Goal: Information Seeking & Learning: Learn about a topic

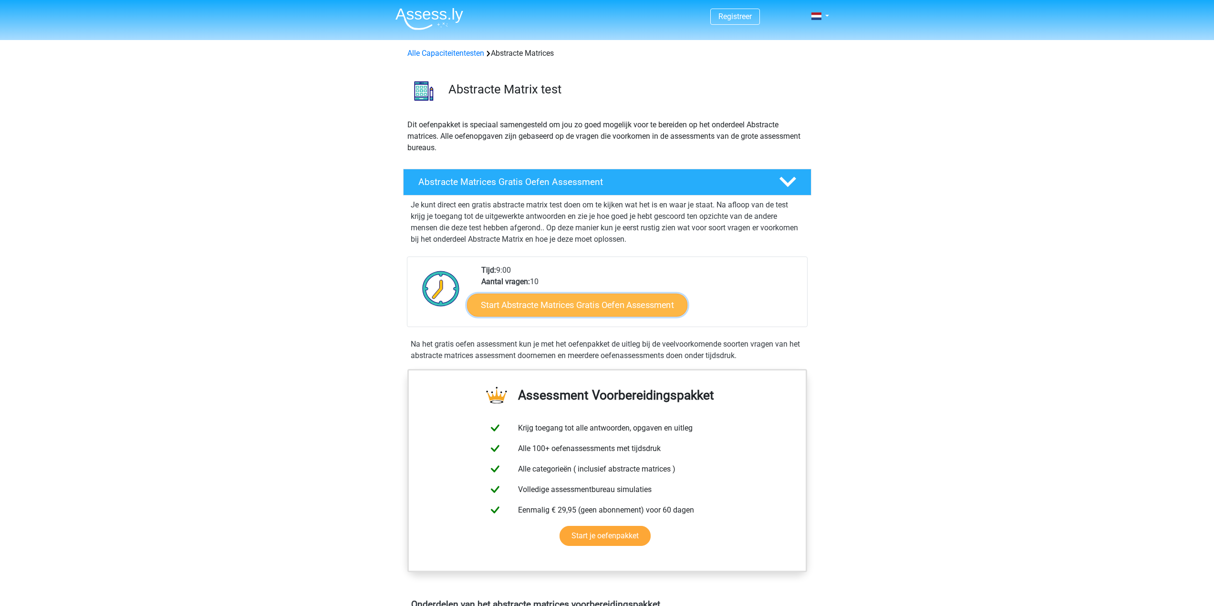
click at [601, 302] on link "Start Abstracte Matrices Gratis Oefen Assessment" at bounding box center [577, 304] width 220 height 23
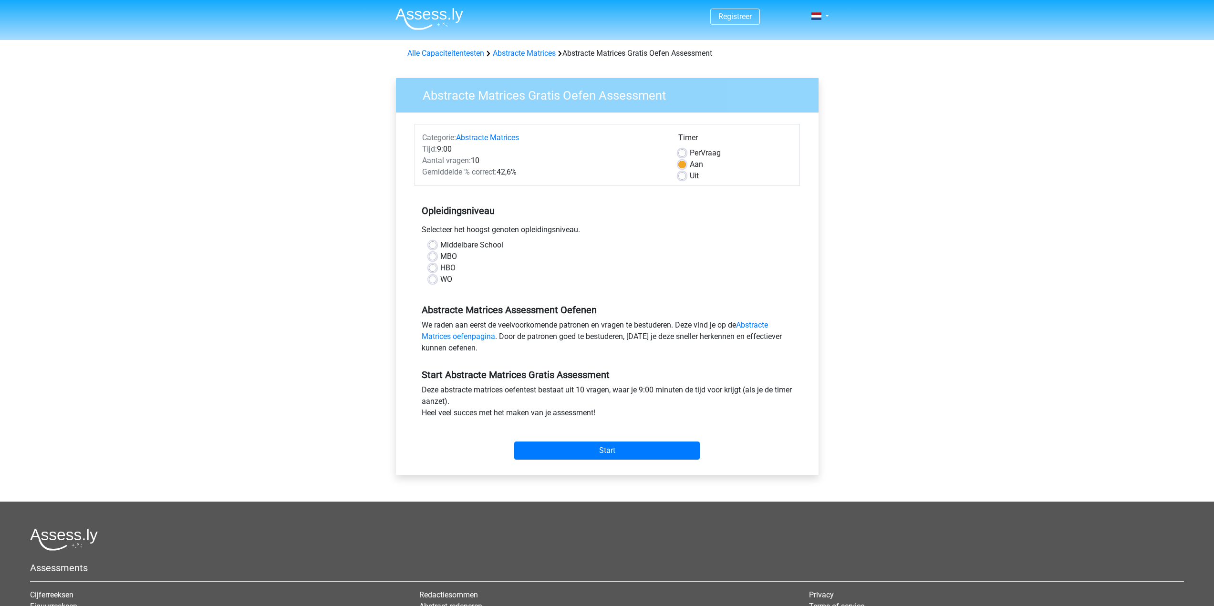
click at [443, 279] on label "WO" at bounding box center [446, 279] width 12 height 11
click at [437, 279] on input "WO" at bounding box center [433, 279] width 8 height 10
radio input "true"
click at [647, 449] on input "Start" at bounding box center [607, 451] width 186 height 18
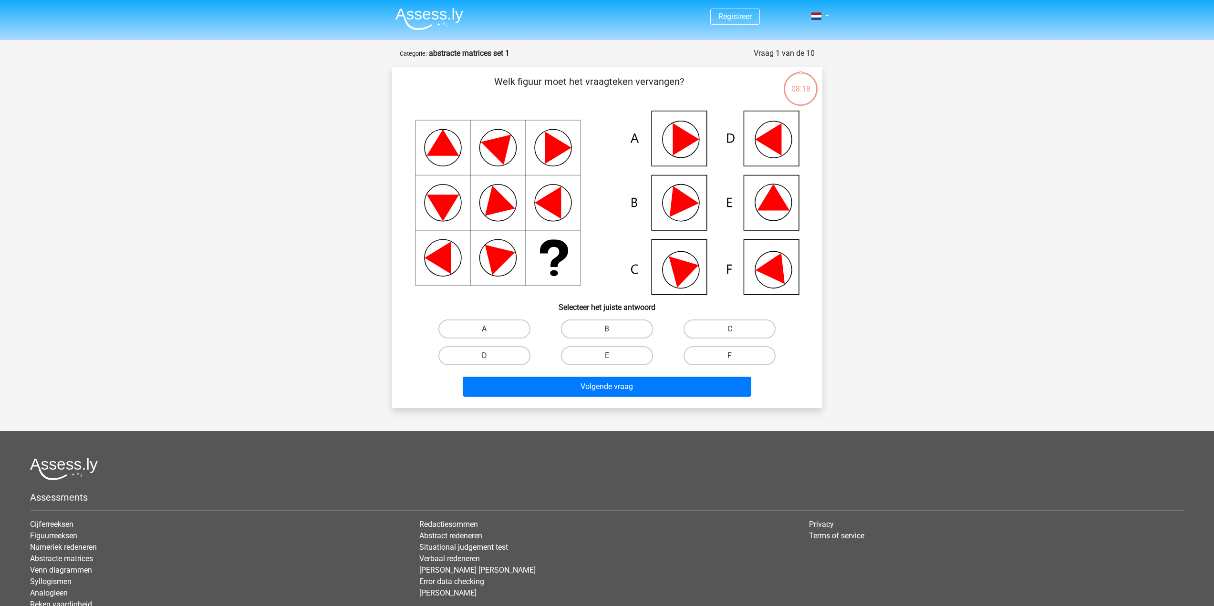
click at [466, 331] on label "A" at bounding box center [484, 329] width 92 height 19
click at [484, 331] on input "A" at bounding box center [487, 332] width 6 height 6
radio input "true"
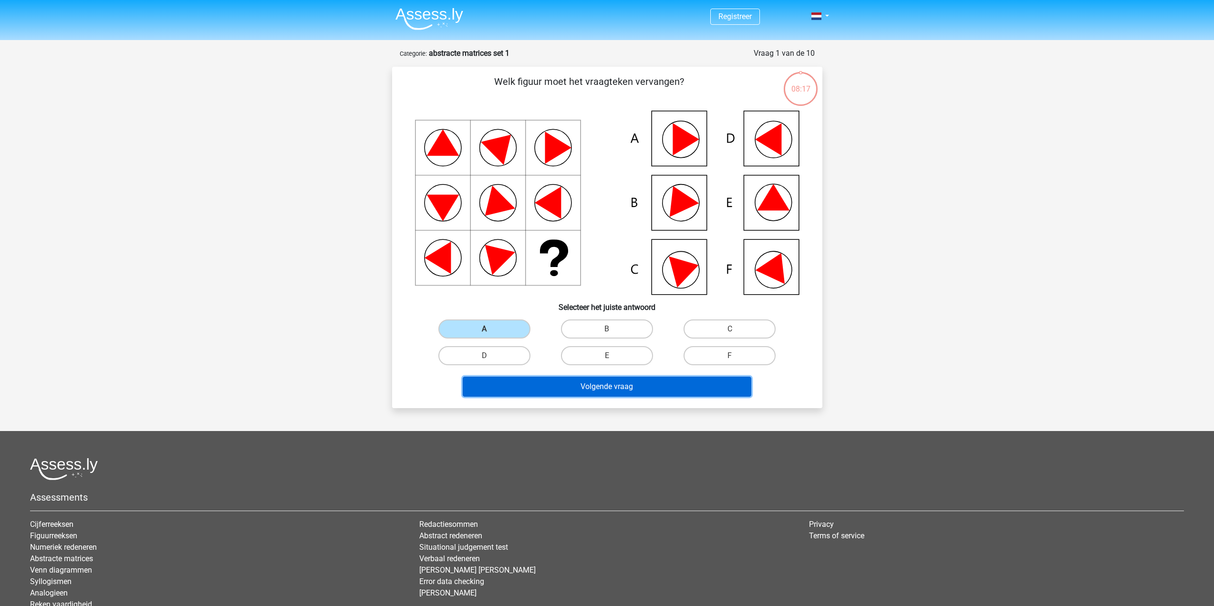
click at [600, 390] on button "Volgende vraag" at bounding box center [607, 387] width 289 height 20
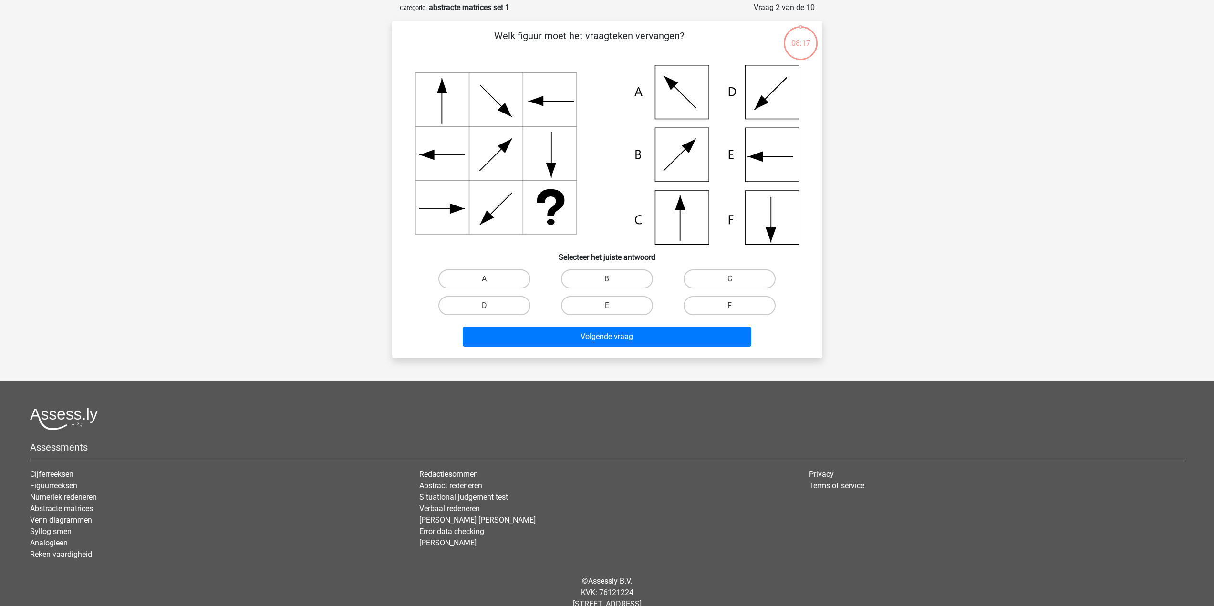
scroll to position [48, 0]
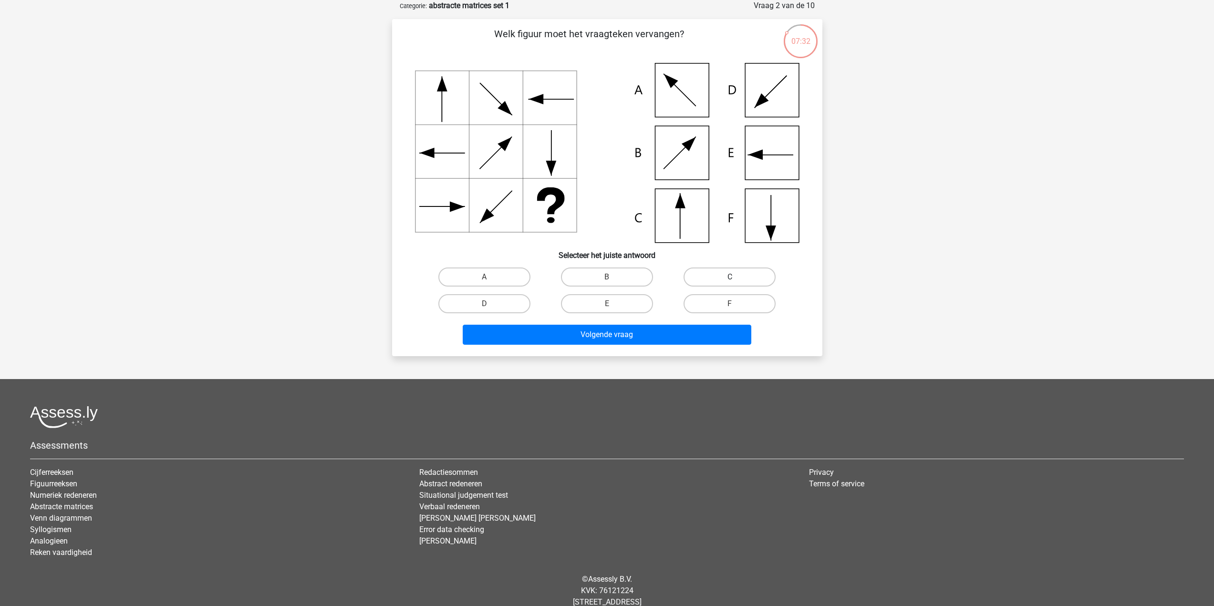
click at [692, 275] on label "C" at bounding box center [730, 277] width 92 height 19
click at [730, 277] on input "C" at bounding box center [733, 280] width 6 height 6
radio input "true"
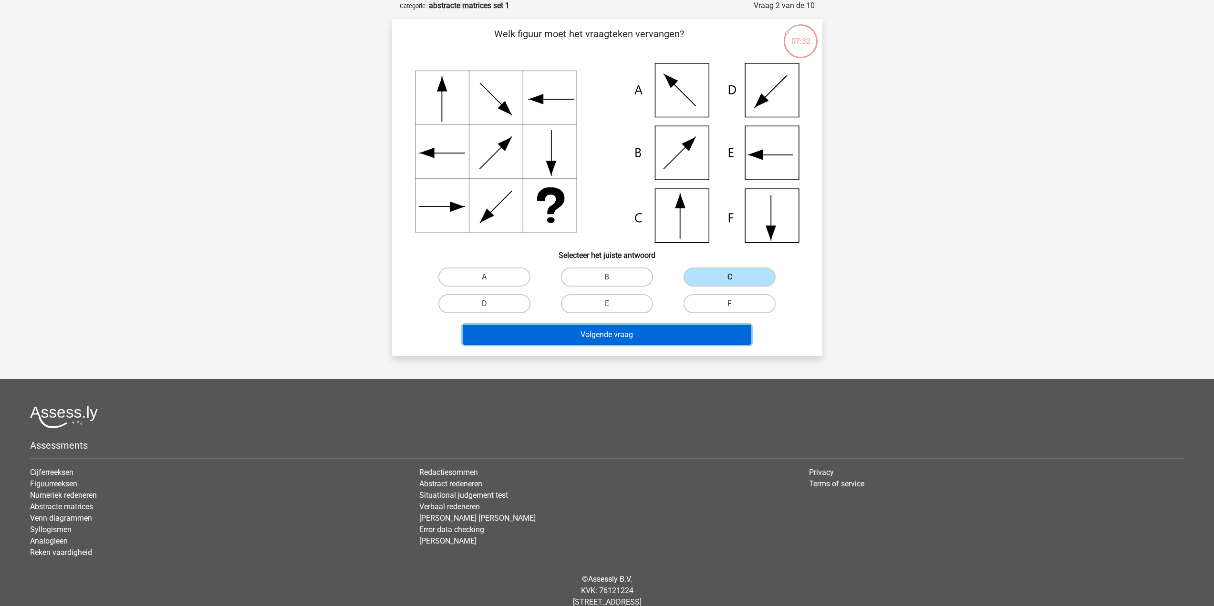
click at [656, 334] on button "Volgende vraag" at bounding box center [607, 335] width 289 height 20
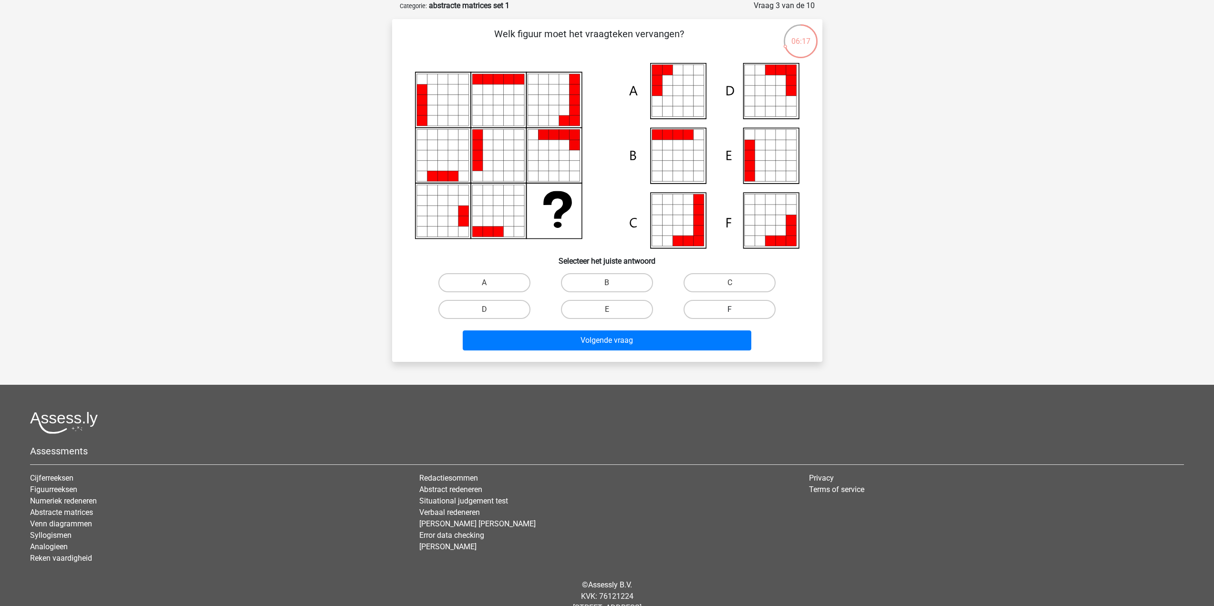
click at [708, 313] on label "F" at bounding box center [730, 309] width 92 height 19
click at [730, 313] on input "F" at bounding box center [733, 313] width 6 height 6
radio input "true"
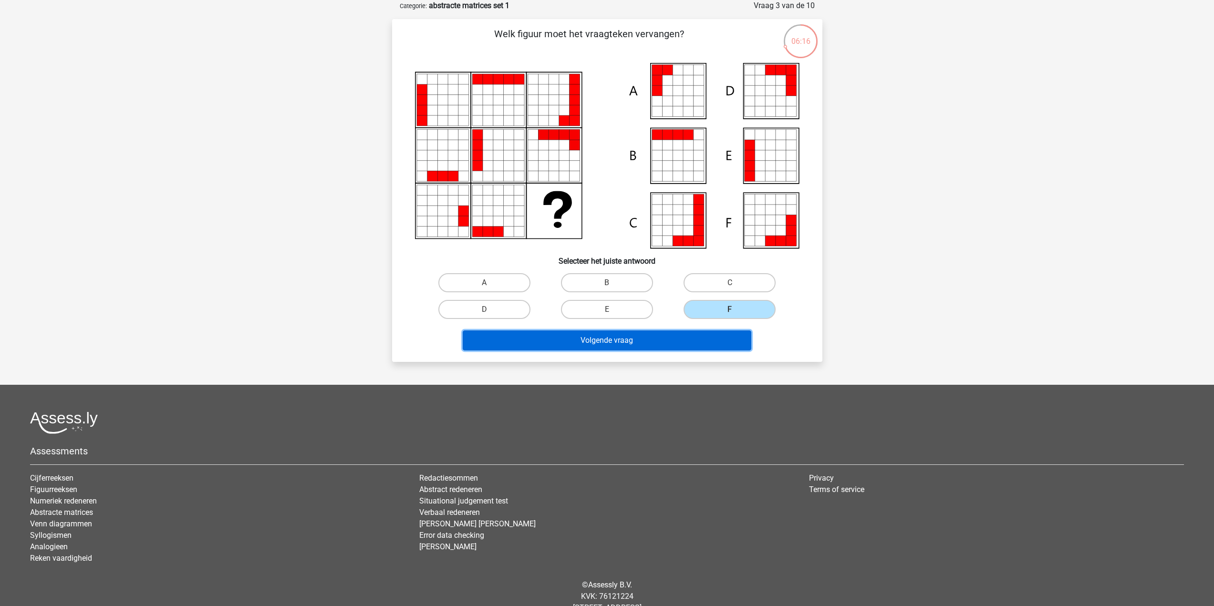
click at [696, 339] on button "Volgende vraag" at bounding box center [607, 341] width 289 height 20
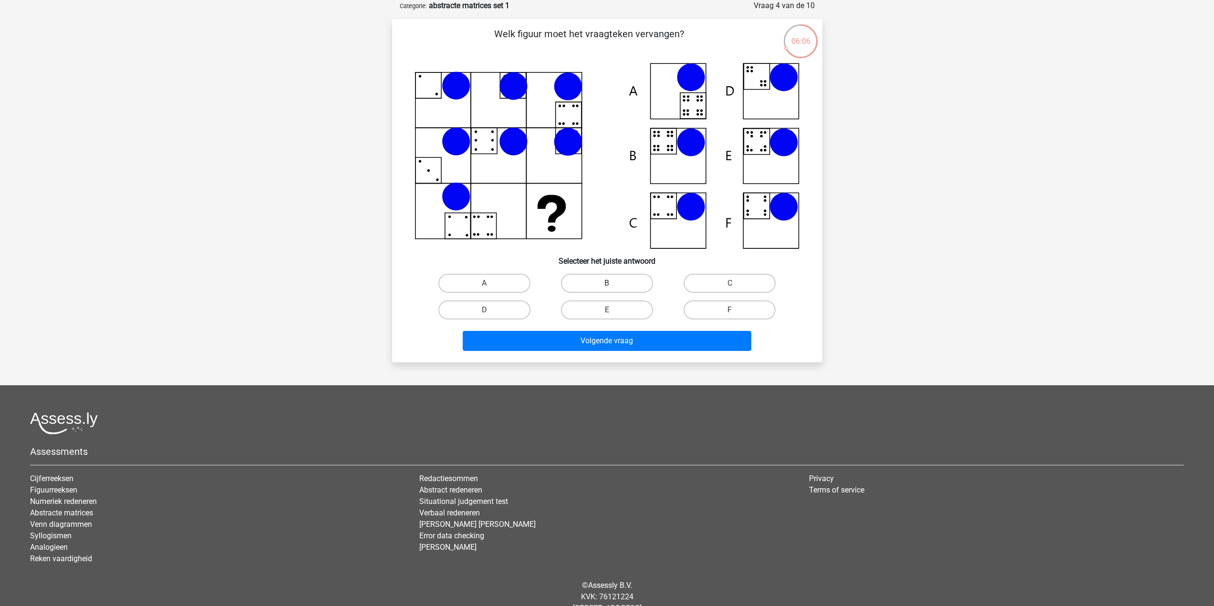
click at [618, 277] on label "B" at bounding box center [607, 283] width 92 height 19
click at [613, 283] on input "B" at bounding box center [610, 286] width 6 height 6
radio input "true"
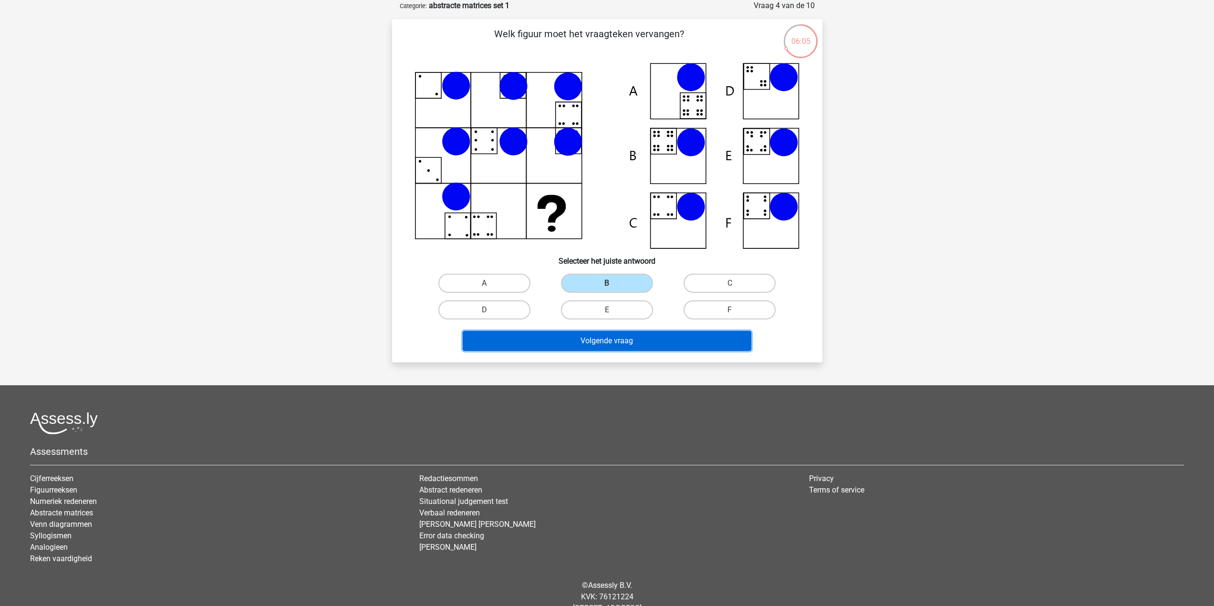
click at [615, 333] on button "Volgende vraag" at bounding box center [607, 341] width 289 height 20
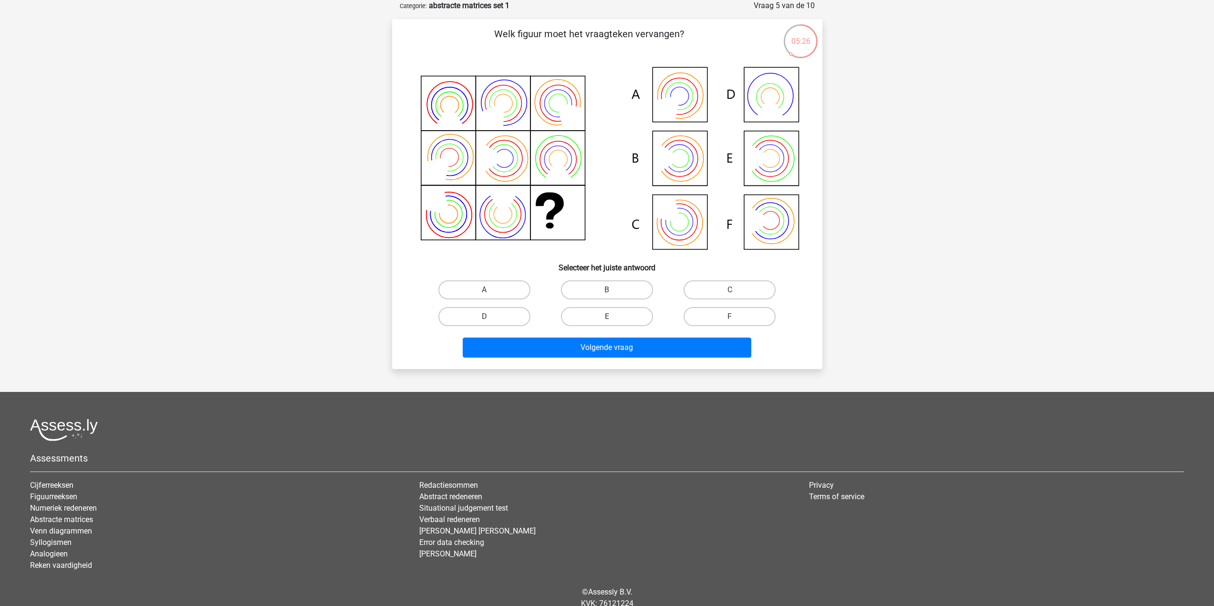
click at [608, 290] on input "B" at bounding box center [610, 293] width 6 height 6
radio input "true"
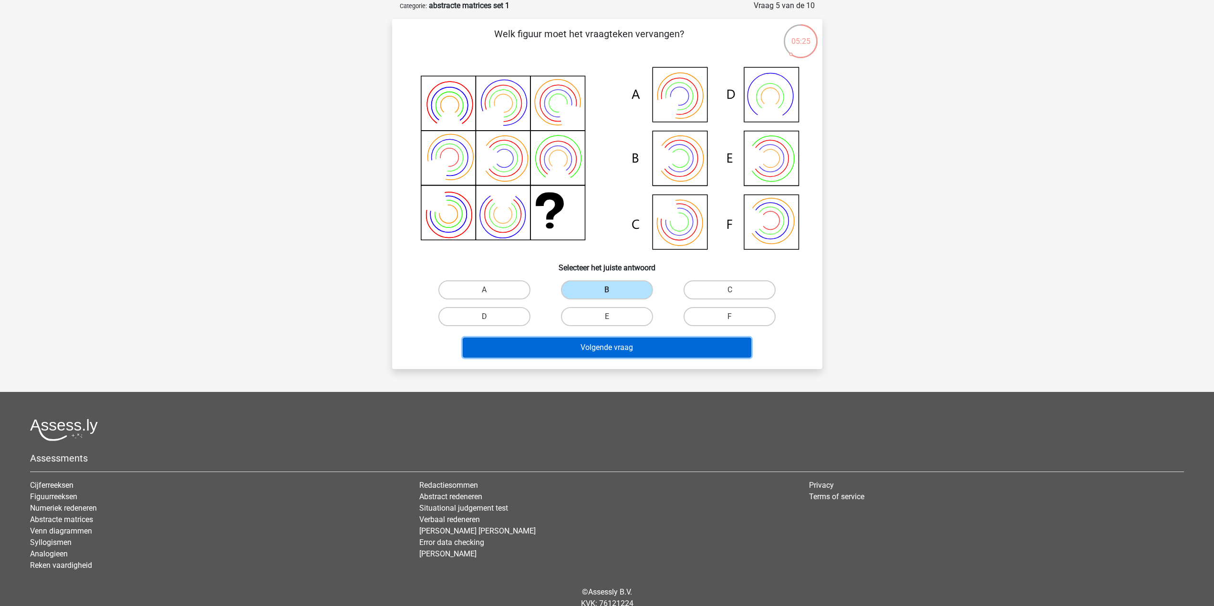
click at [615, 343] on button "Volgende vraag" at bounding box center [607, 348] width 289 height 20
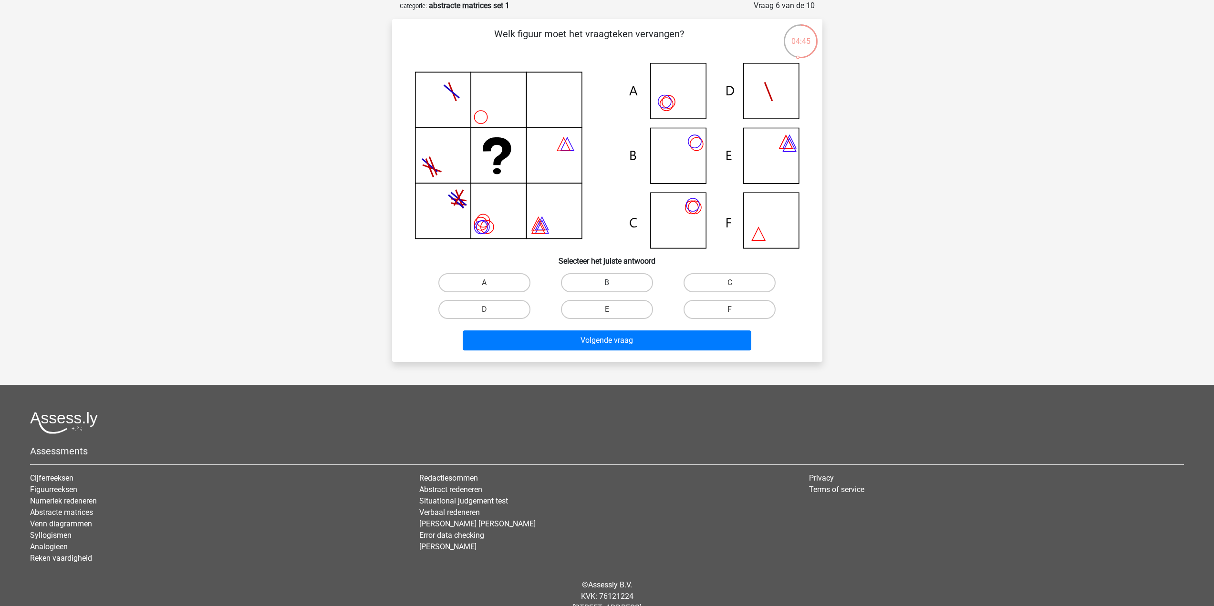
click at [591, 282] on label "B" at bounding box center [607, 282] width 92 height 19
click at [607, 283] on input "B" at bounding box center [610, 286] width 6 height 6
radio input "true"
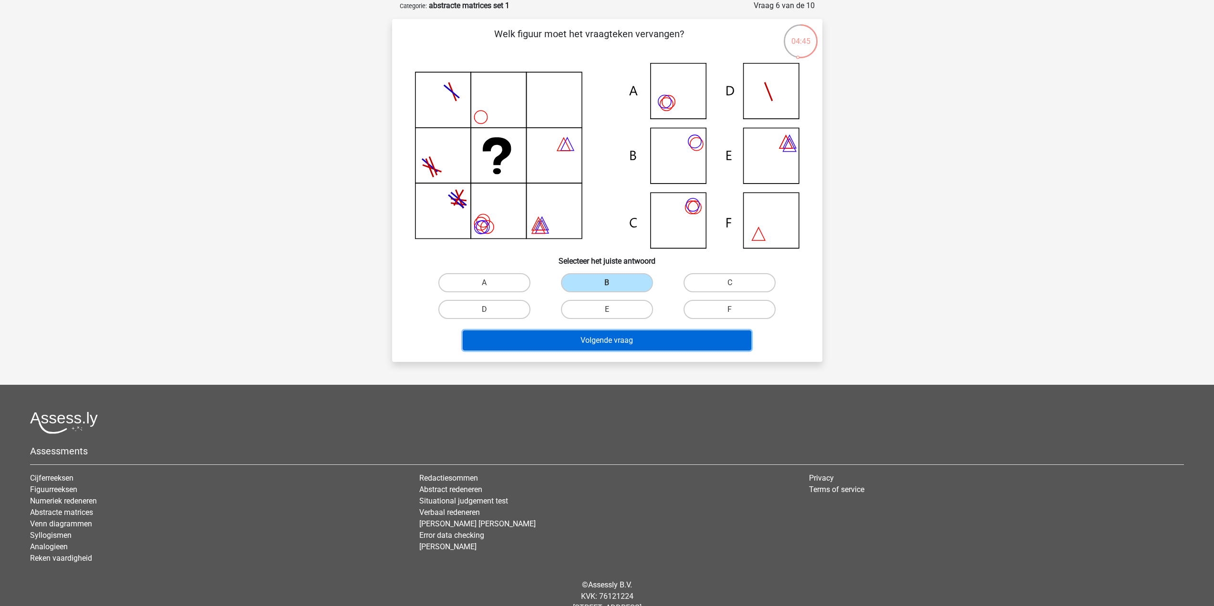
click at [624, 343] on button "Volgende vraag" at bounding box center [607, 341] width 289 height 20
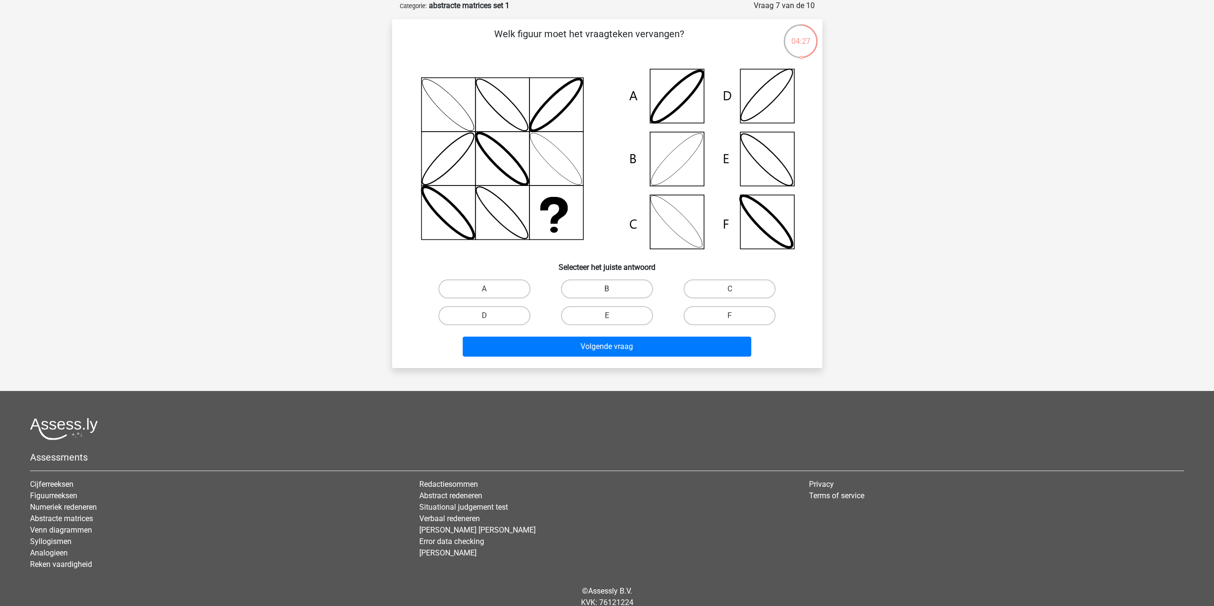
click at [579, 296] on label "B" at bounding box center [607, 289] width 92 height 19
click at [607, 295] on input "B" at bounding box center [610, 292] width 6 height 6
radio input "true"
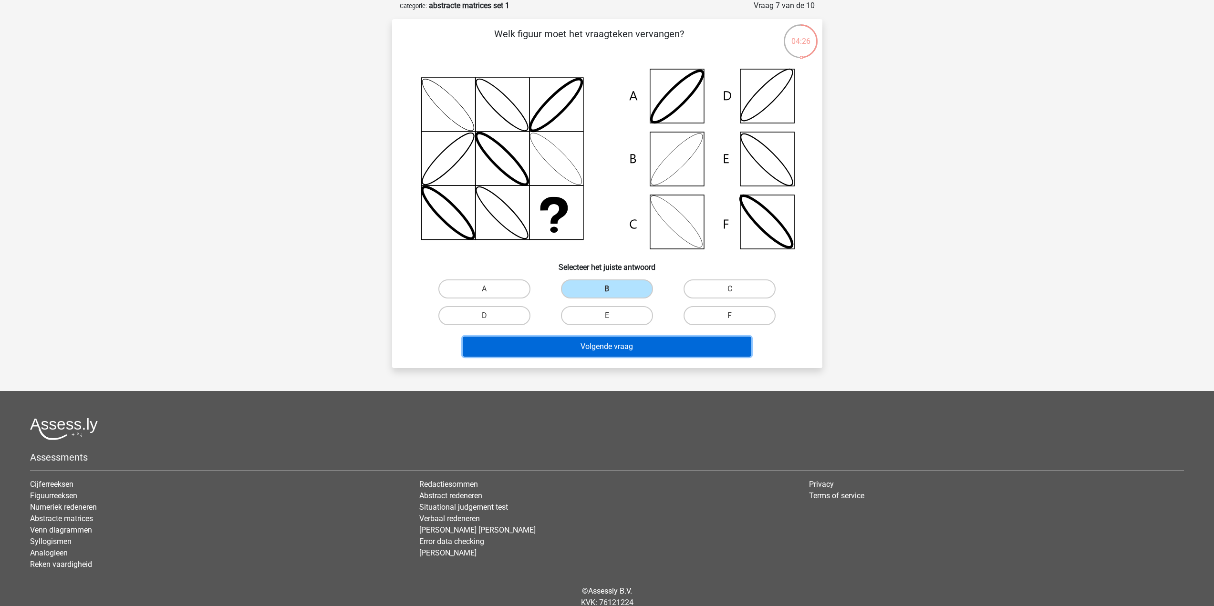
drag, startPoint x: 598, startPoint y: 347, endPoint x: 607, endPoint y: 346, distance: 9.6
click at [598, 347] on button "Volgende vraag" at bounding box center [607, 347] width 289 height 20
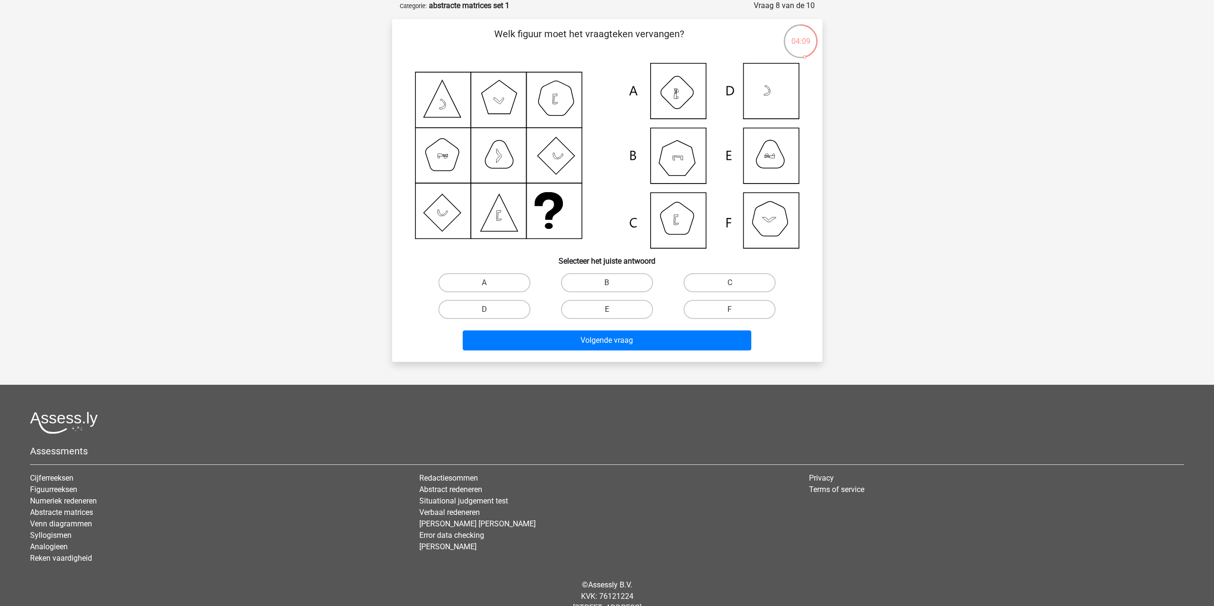
click at [599, 293] on div "B" at bounding box center [607, 283] width 123 height 27
click at [599, 284] on label "B" at bounding box center [607, 282] width 92 height 19
click at [607, 284] on input "B" at bounding box center [610, 286] width 6 height 6
radio input "true"
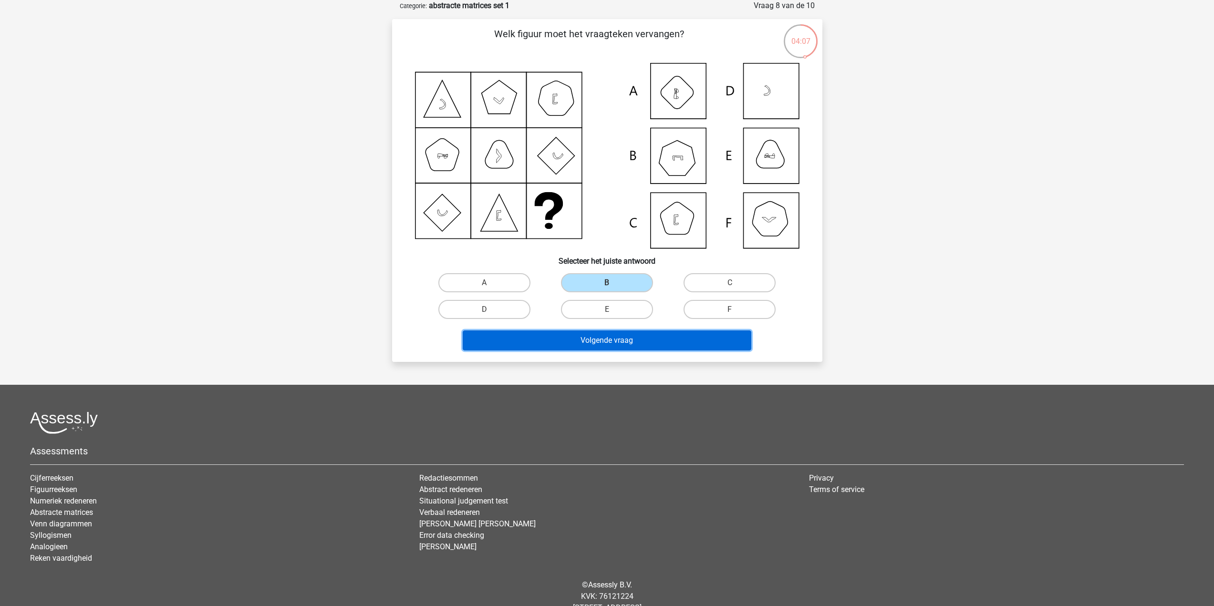
click at [610, 343] on button "Volgende vraag" at bounding box center [607, 341] width 289 height 20
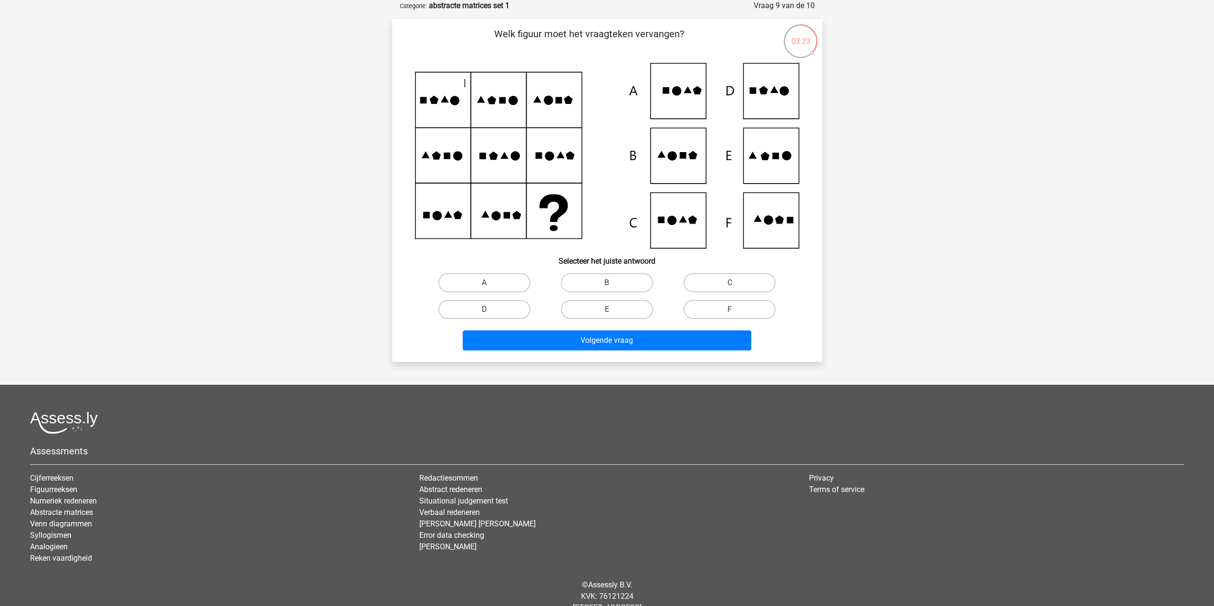
click at [612, 313] on input "E" at bounding box center [610, 313] width 6 height 6
radio input "true"
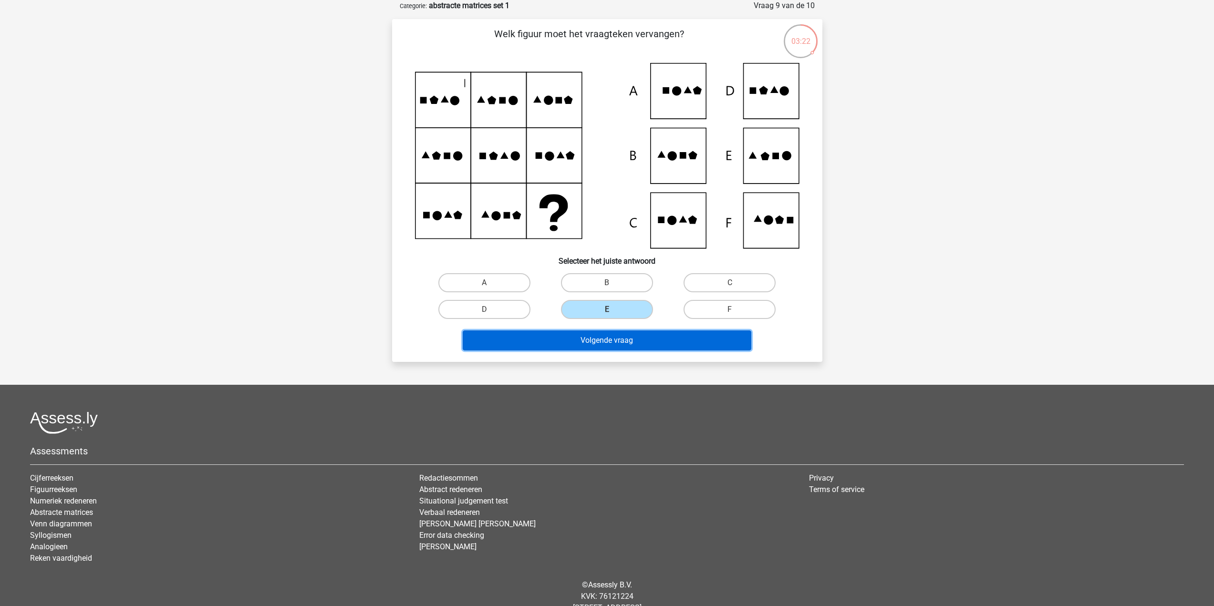
click at [603, 347] on button "Volgende vraag" at bounding box center [607, 341] width 289 height 20
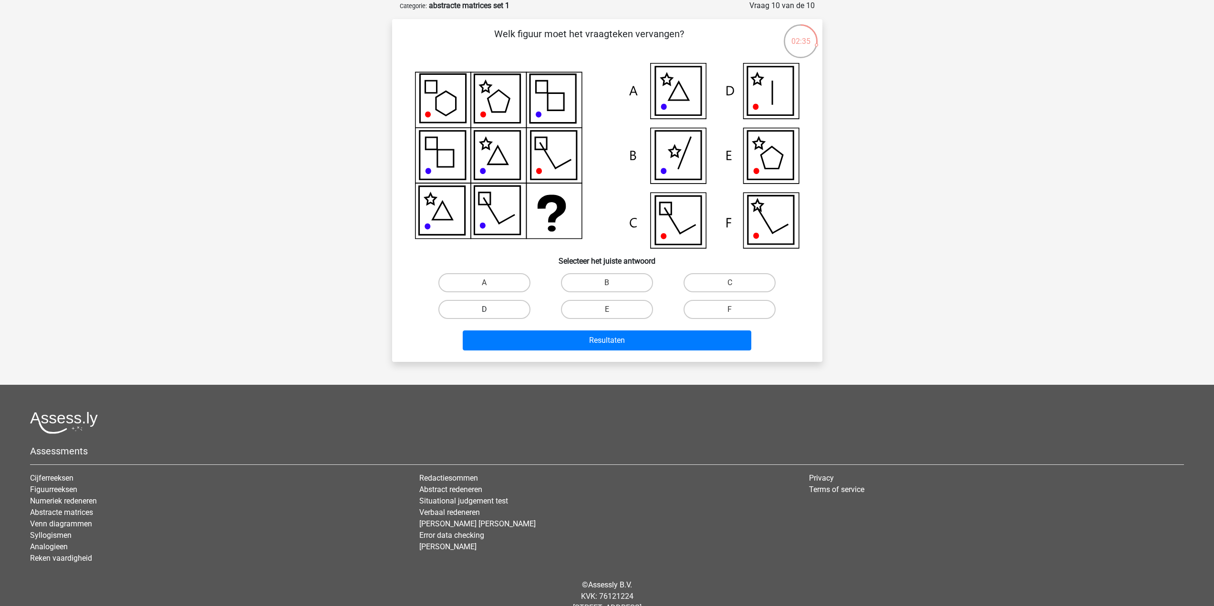
click at [495, 307] on label "D" at bounding box center [484, 309] width 92 height 19
click at [490, 310] on input "D" at bounding box center [487, 313] width 6 height 6
radio input "true"
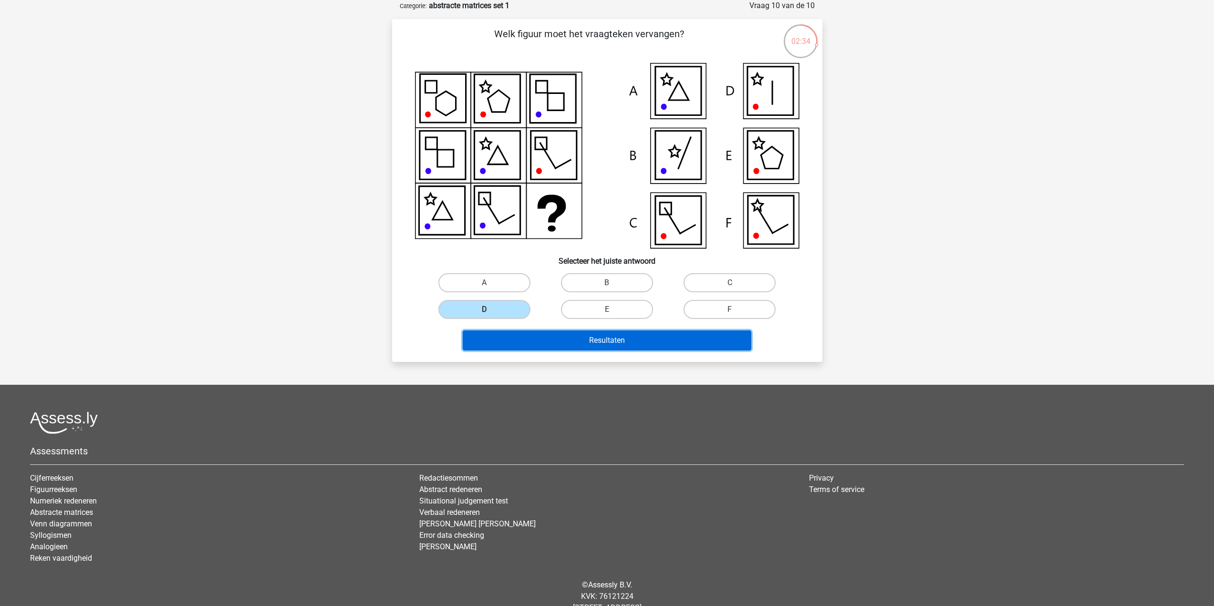
click at [584, 334] on button "Resultaten" at bounding box center [607, 341] width 289 height 20
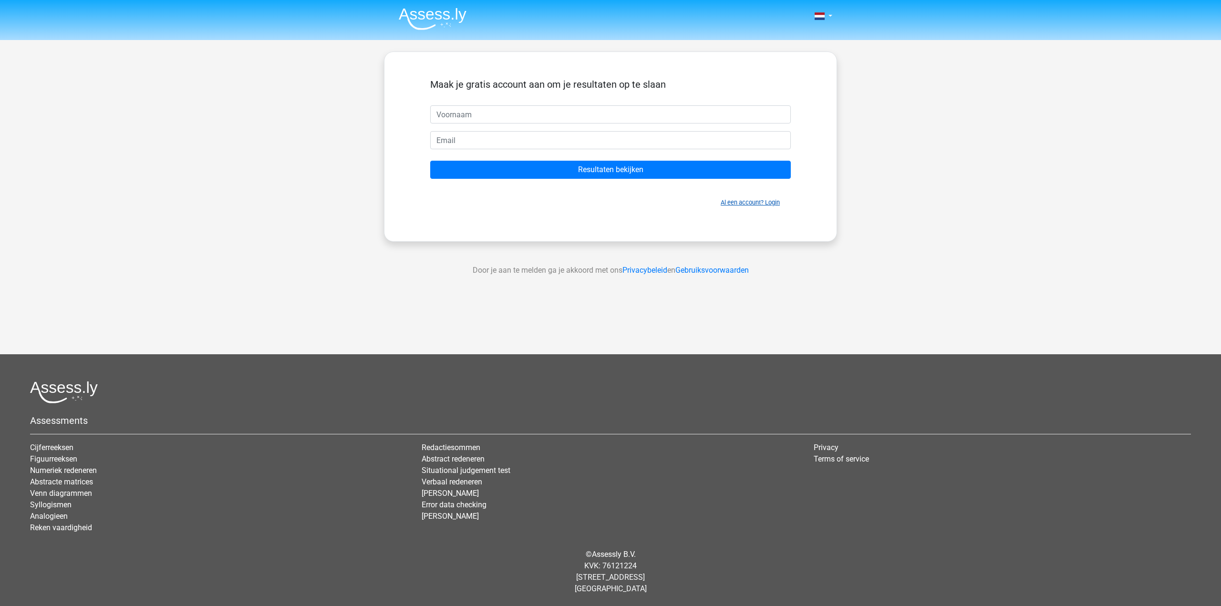
click at [758, 200] on link "Al een account? Login" at bounding box center [750, 202] width 59 height 7
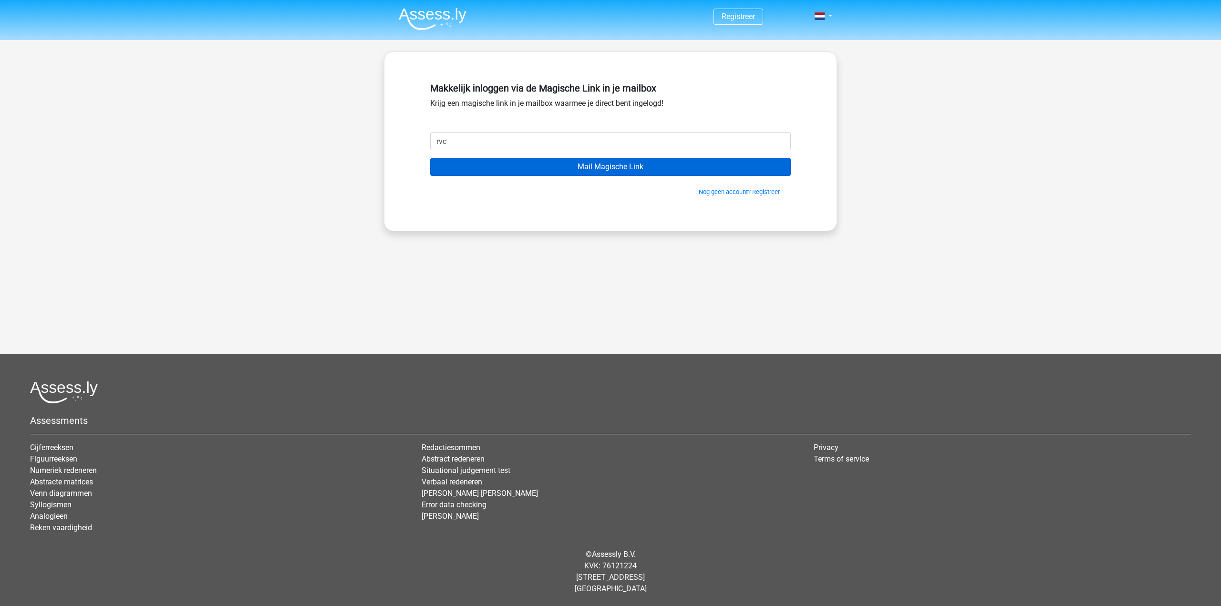
type input "rvcaspel@gmail.com"
click at [588, 169] on input "Mail Magische Link" at bounding box center [610, 167] width 361 height 18
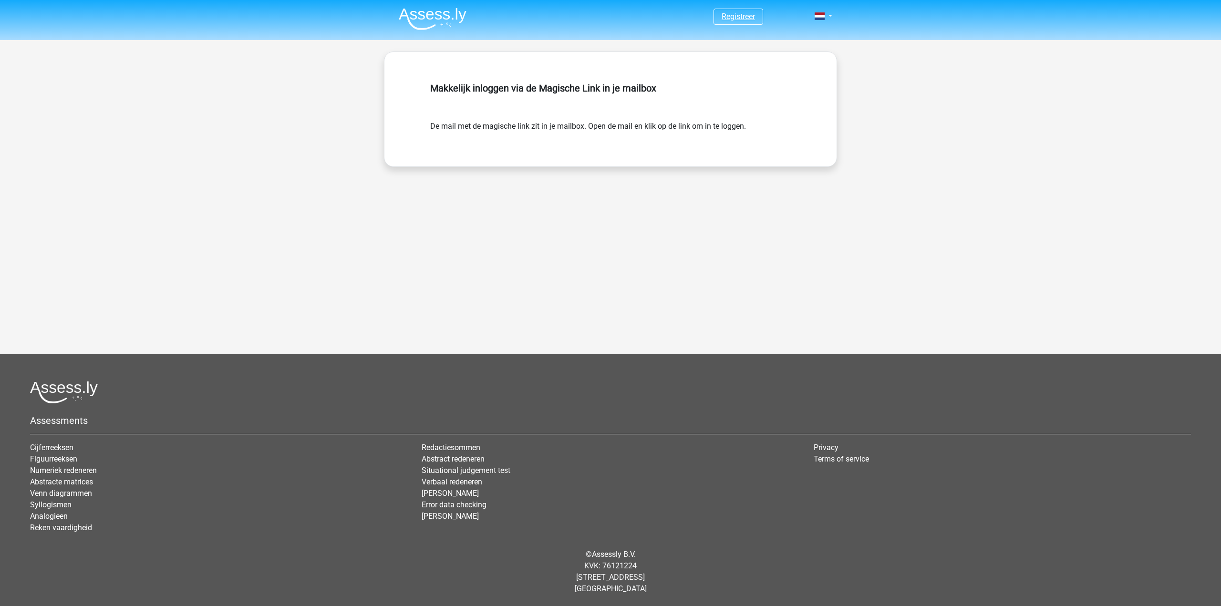
click at [740, 20] on link "Registreer" at bounding box center [738, 16] width 33 height 9
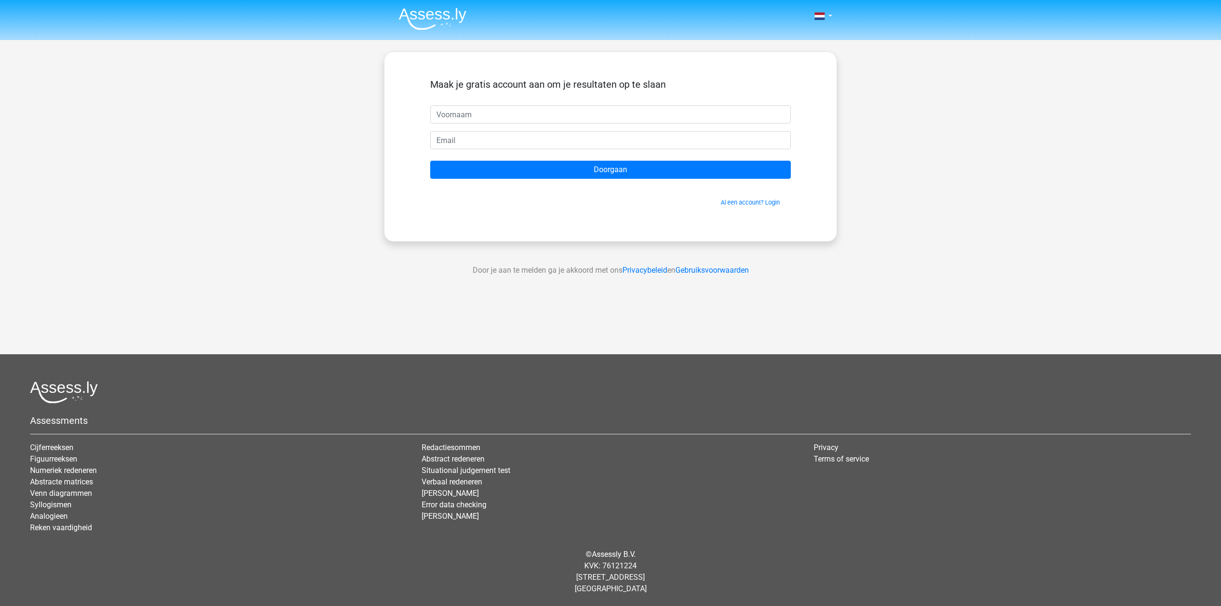
click at [563, 118] on input "text" at bounding box center [610, 114] width 361 height 18
type input "Roel"
click at [459, 141] on input "email" at bounding box center [610, 140] width 361 height 18
type input "[EMAIL_ADDRESS][DOMAIN_NAME]"
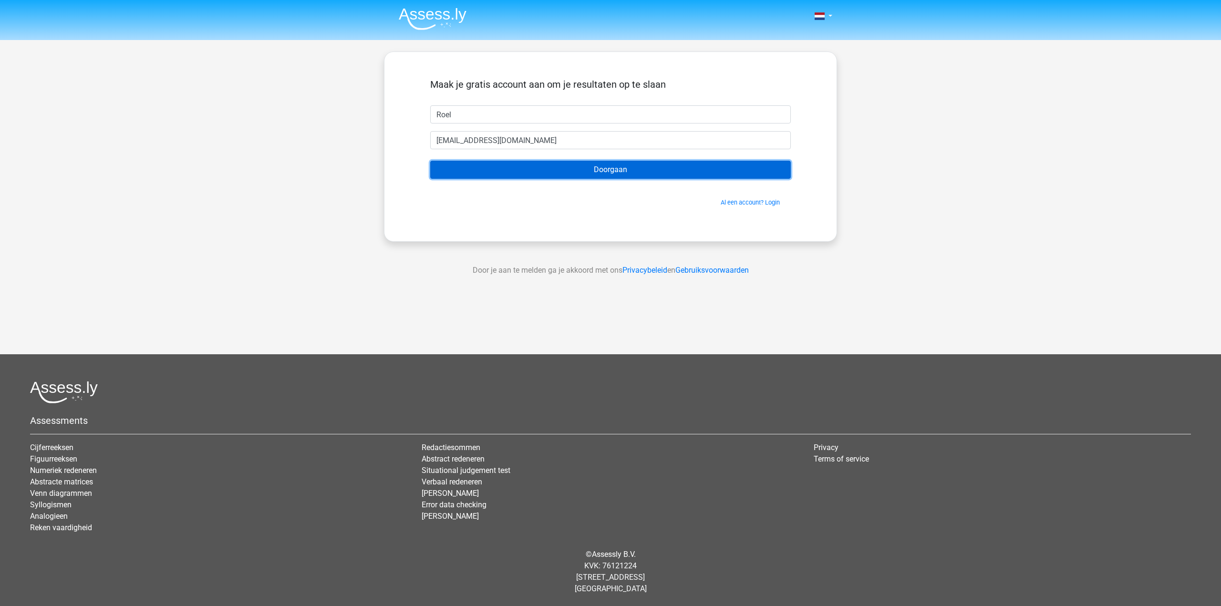
click at [560, 170] on input "Doorgaan" at bounding box center [610, 170] width 361 height 18
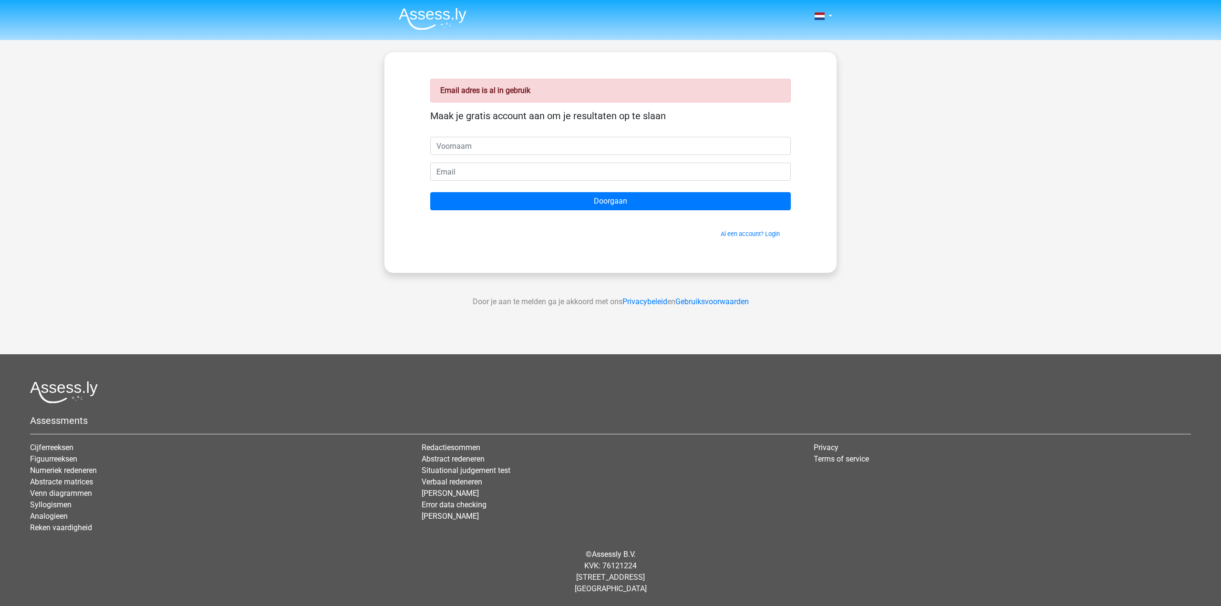
click at [434, 12] on img at bounding box center [433, 19] width 68 height 22
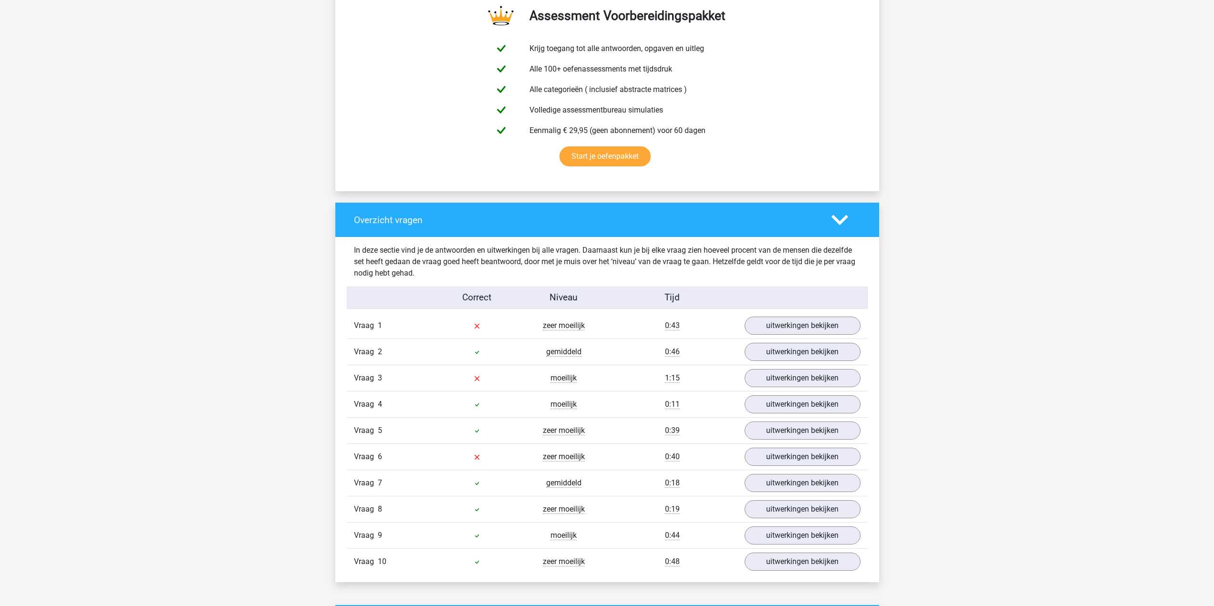
scroll to position [429, 0]
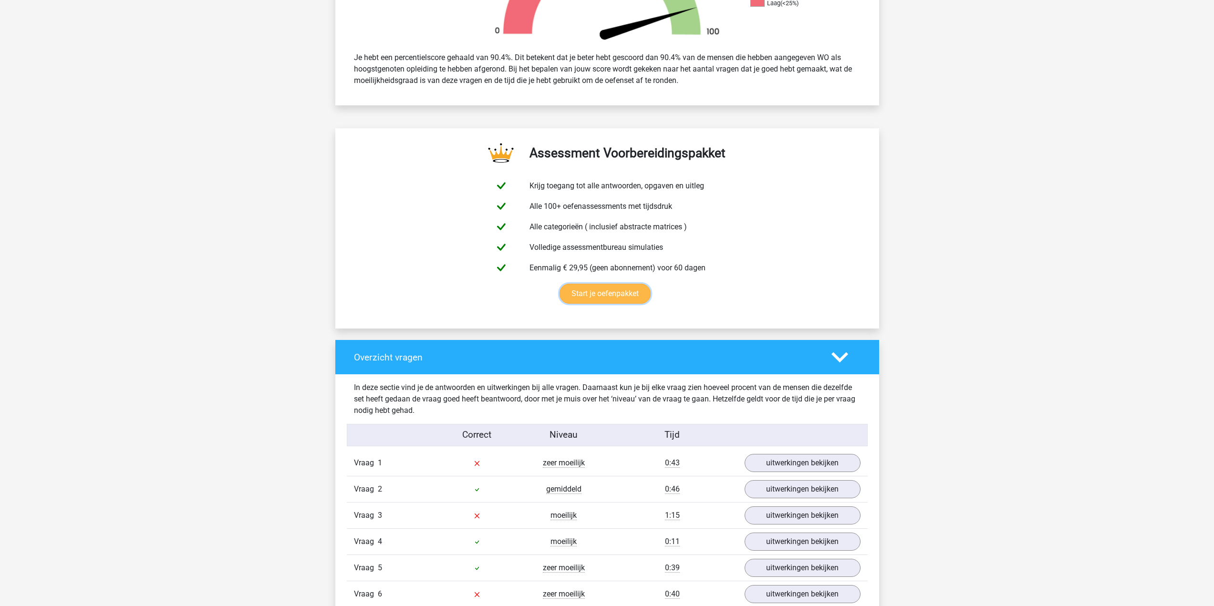
click at [624, 293] on link "Start je oefenpakket" at bounding box center [605, 294] width 91 height 20
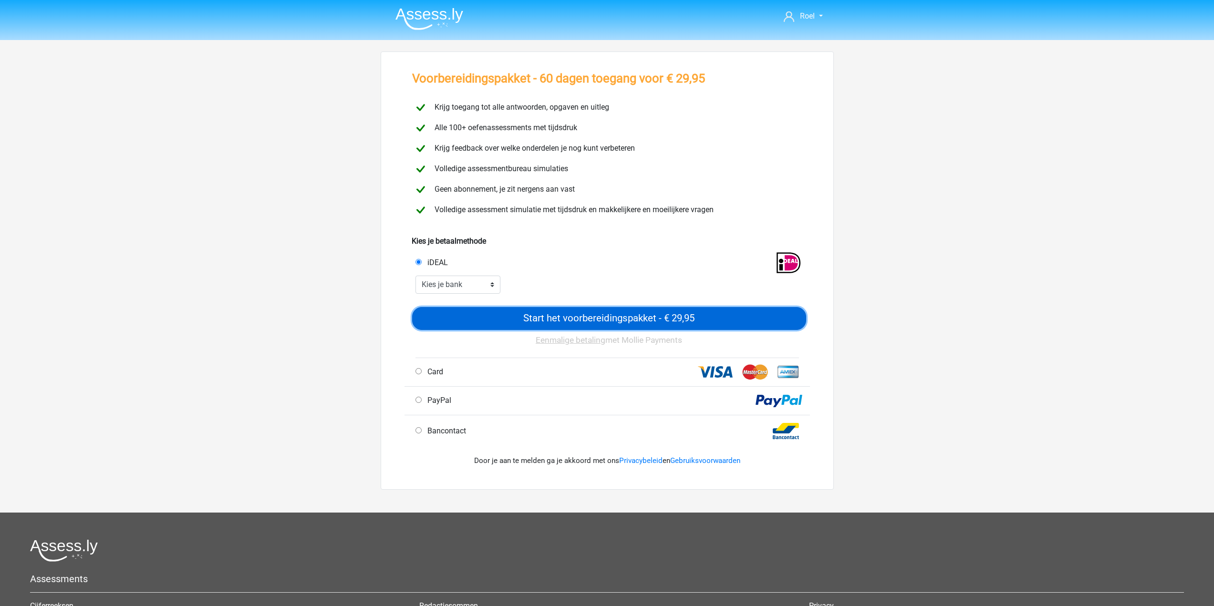
click at [594, 312] on input "Start het voorbereidingspakket - € 29,95" at bounding box center [609, 318] width 394 height 23
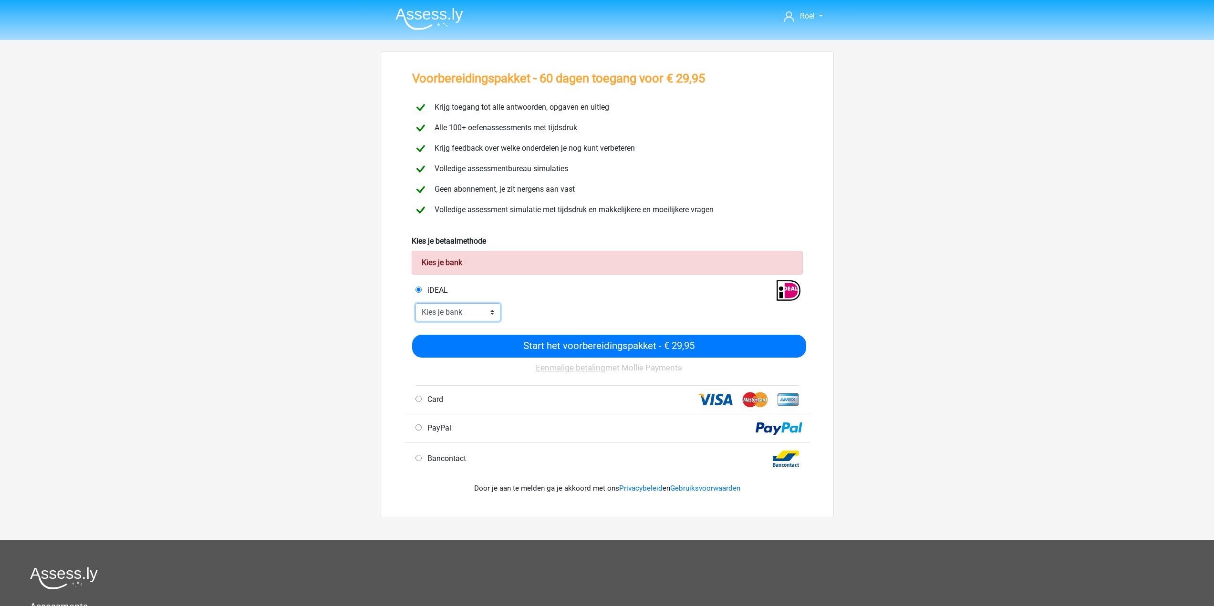
click at [452, 308] on select "Kies je bank ABN AMRO ING Rabobank ASN Bank bunq Knab N26 NN Regiobank Revolut …" at bounding box center [458, 312] width 85 height 18
select select "ideal_ABNANL2A"
click at [416, 303] on select "Kies je bank ABN AMRO ING Rabobank ASN Bank bunq Knab N26 NN Regiobank Revolut …" at bounding box center [458, 312] width 85 height 18
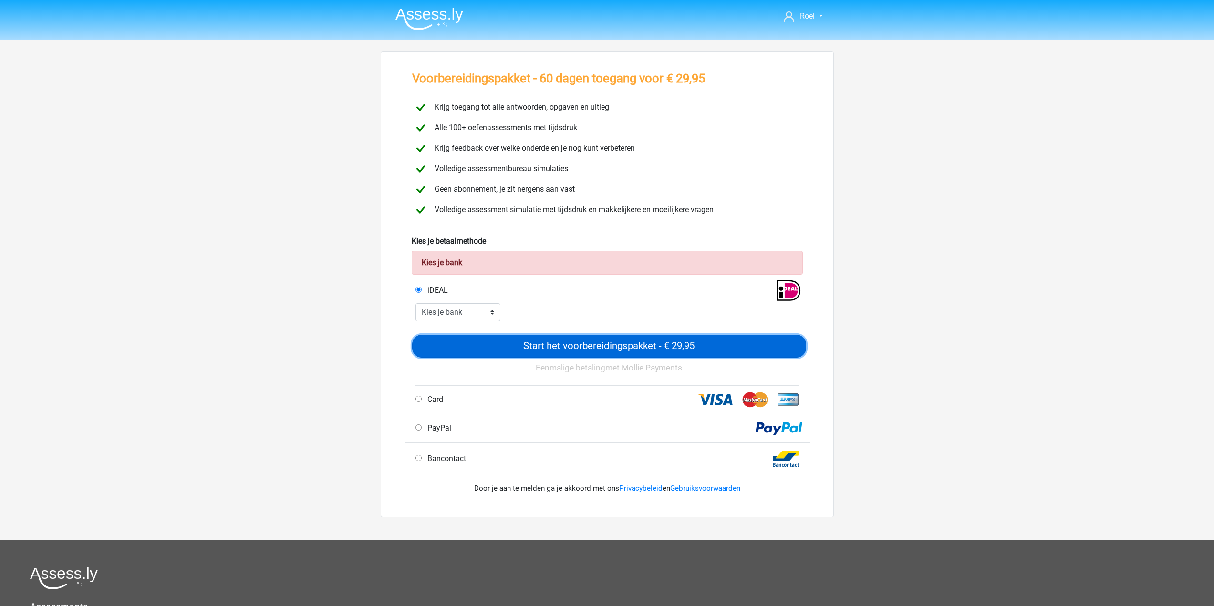
click at [545, 342] on input "Start het voorbereidingspakket - € 29,95" at bounding box center [609, 346] width 394 height 23
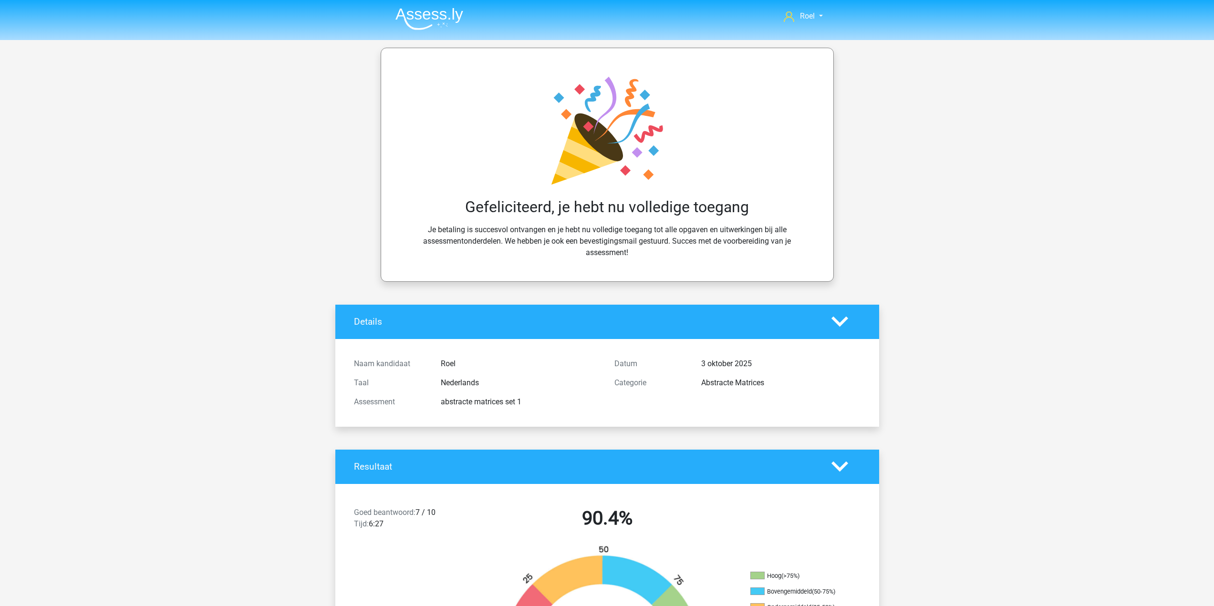
click at [694, 229] on div "Gefeliciteerd, je hebt nu volledige toegang Je betaling is succesvol ontvangen …" at bounding box center [607, 164] width 407 height 187
click at [433, 16] on img at bounding box center [430, 19] width 68 height 22
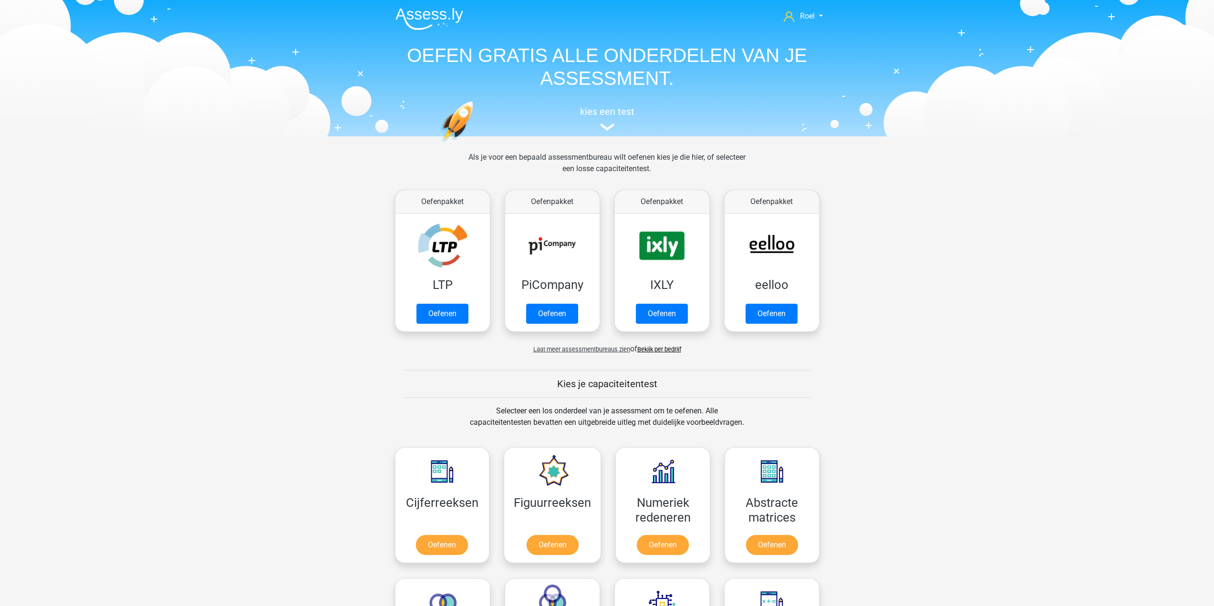
click at [599, 351] on span "Laat meer assessmentbureaus zien" at bounding box center [581, 349] width 97 height 7
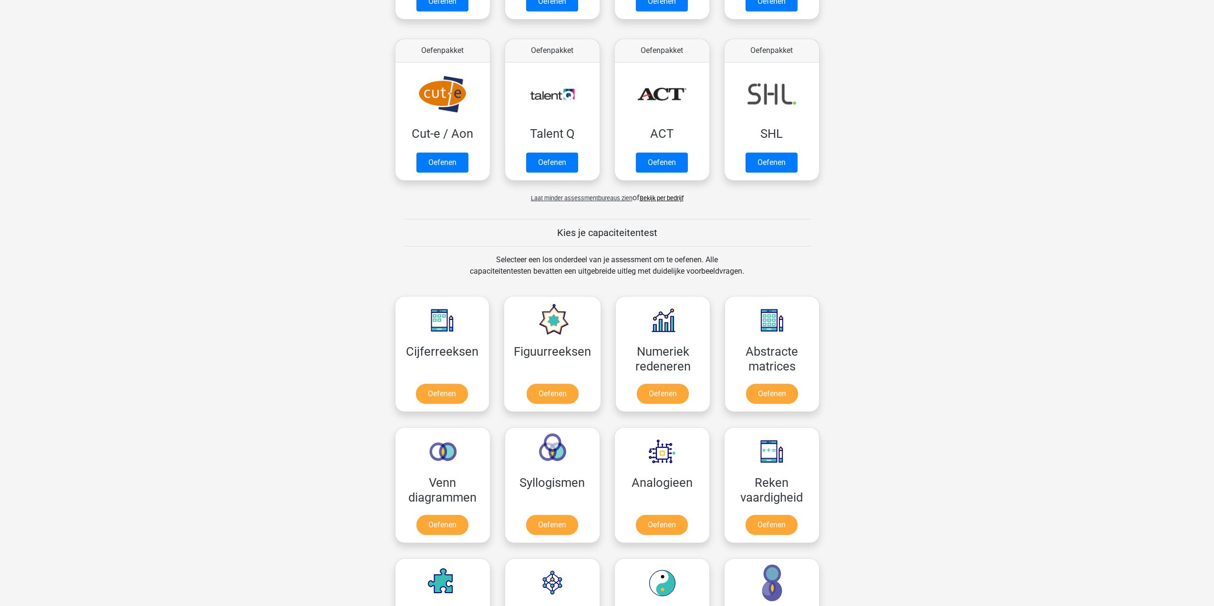
scroll to position [668, 0]
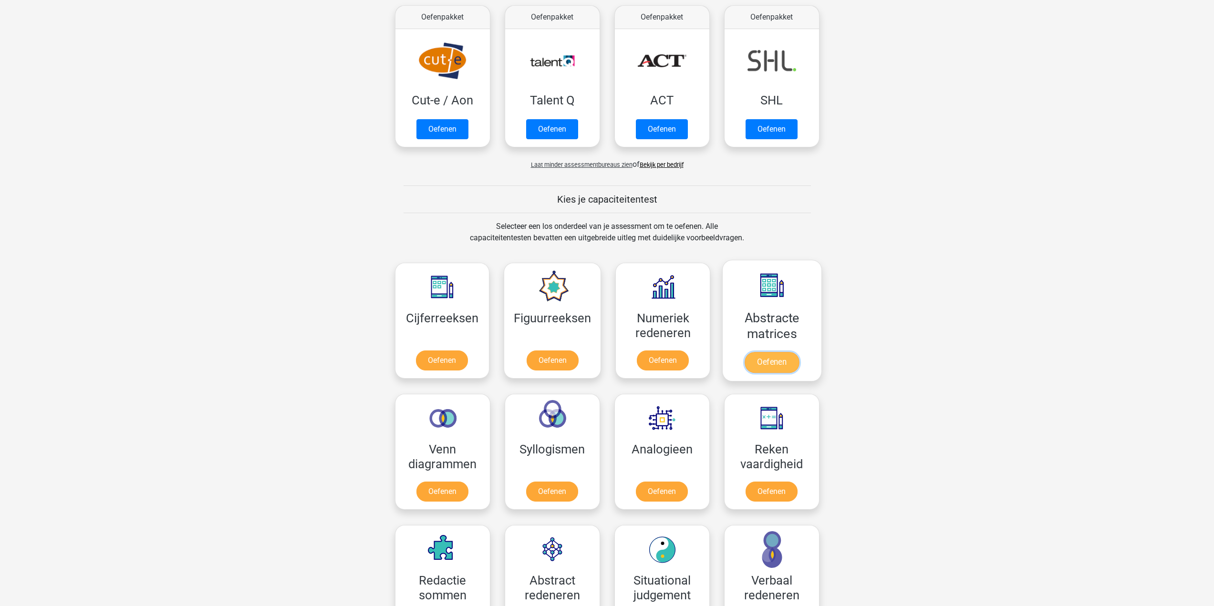
click at [760, 363] on link "Oefenen" at bounding box center [772, 362] width 54 height 21
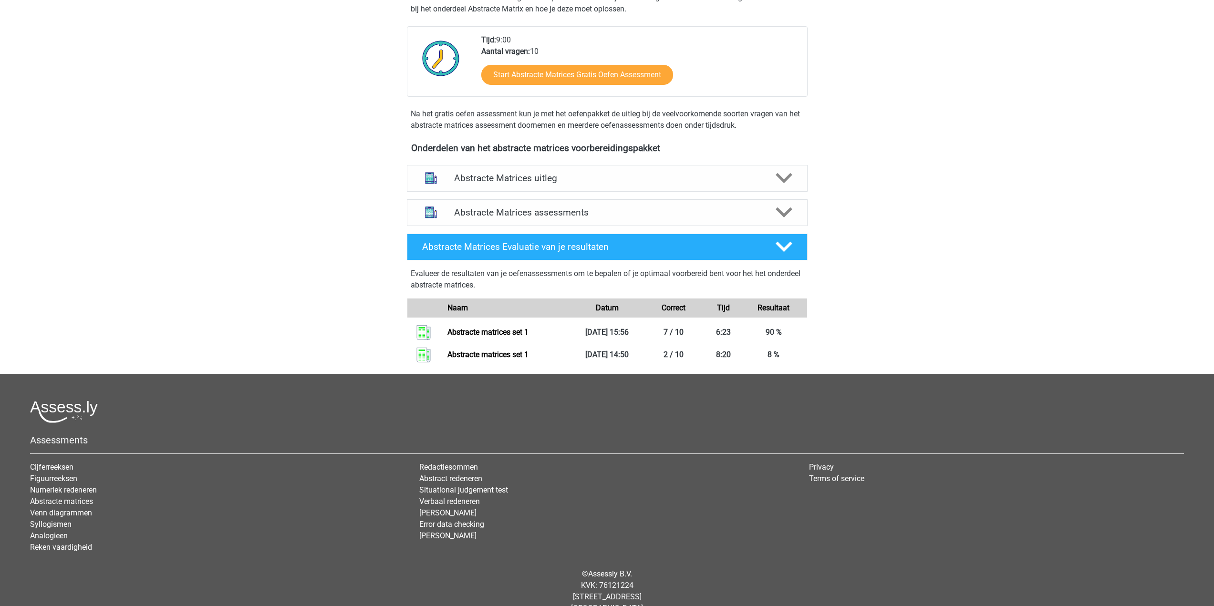
scroll to position [239, 0]
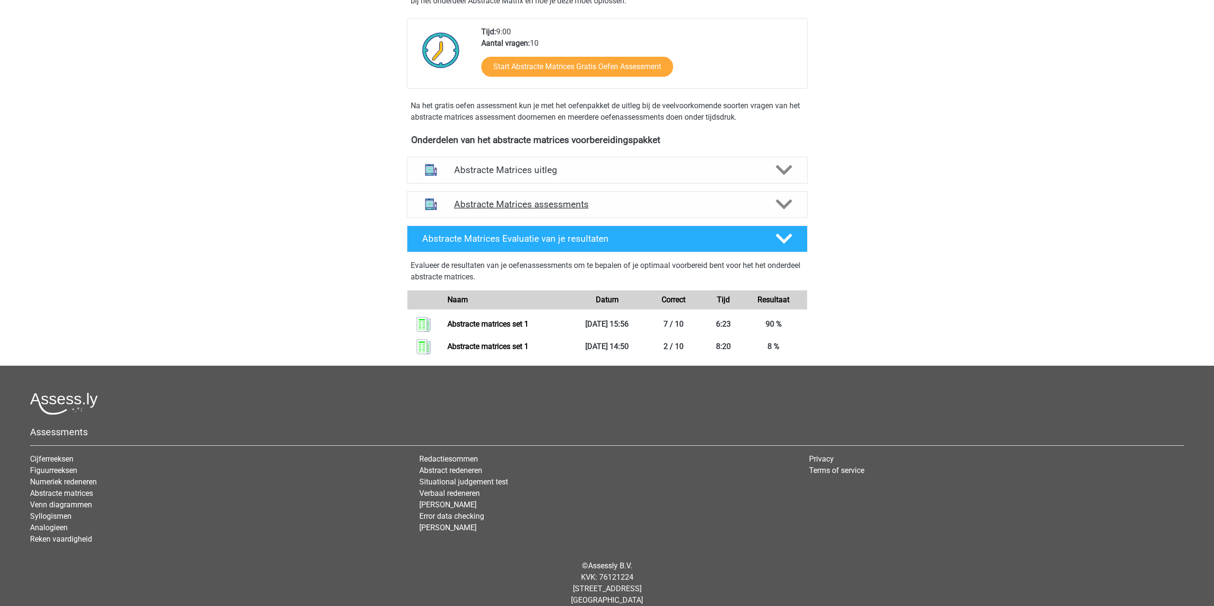
click at [487, 206] on h4 "Abstracte Matrices assessments" at bounding box center [607, 204] width 306 height 11
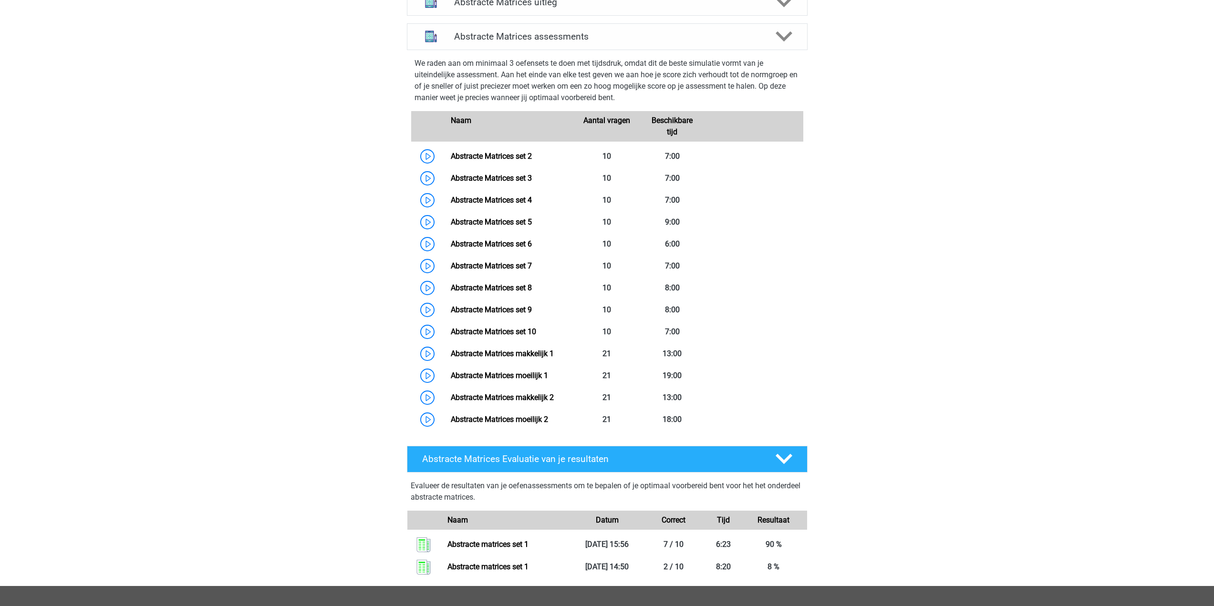
scroll to position [429, 0]
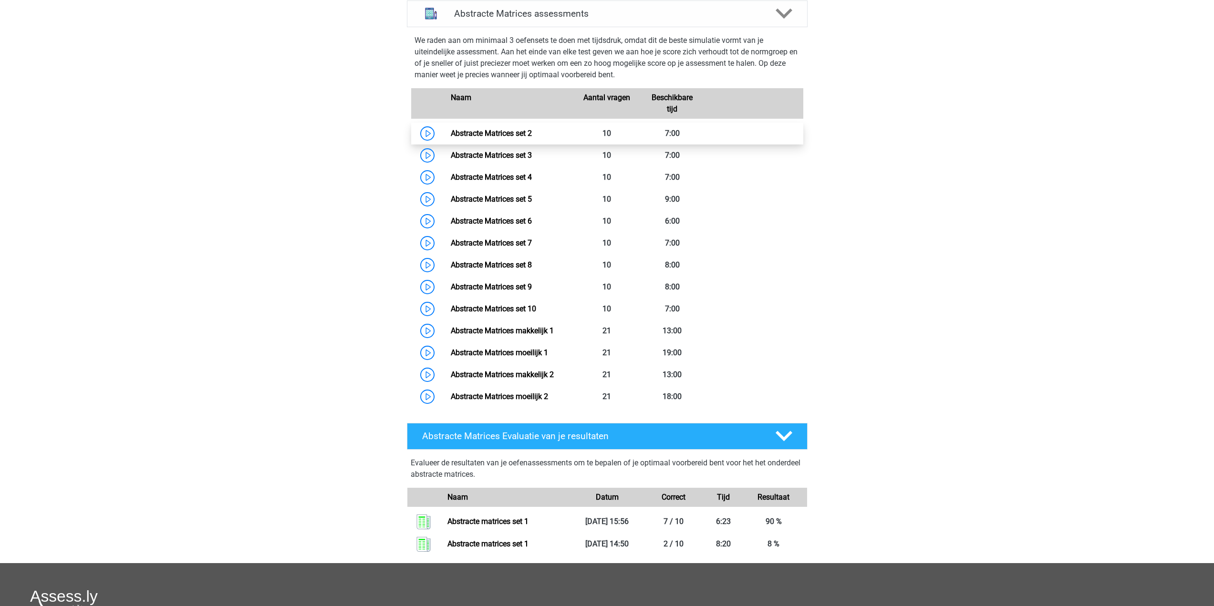
click at [484, 135] on link "Abstracte Matrices set 2" at bounding box center [491, 133] width 81 height 9
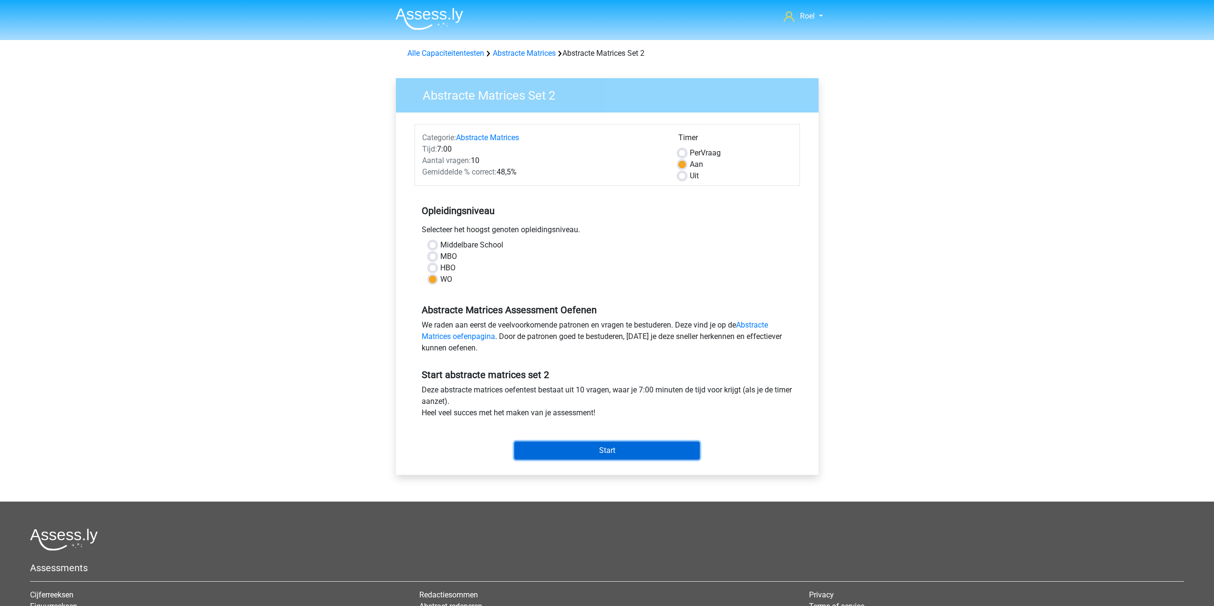
click at [624, 444] on input "Start" at bounding box center [607, 451] width 186 height 18
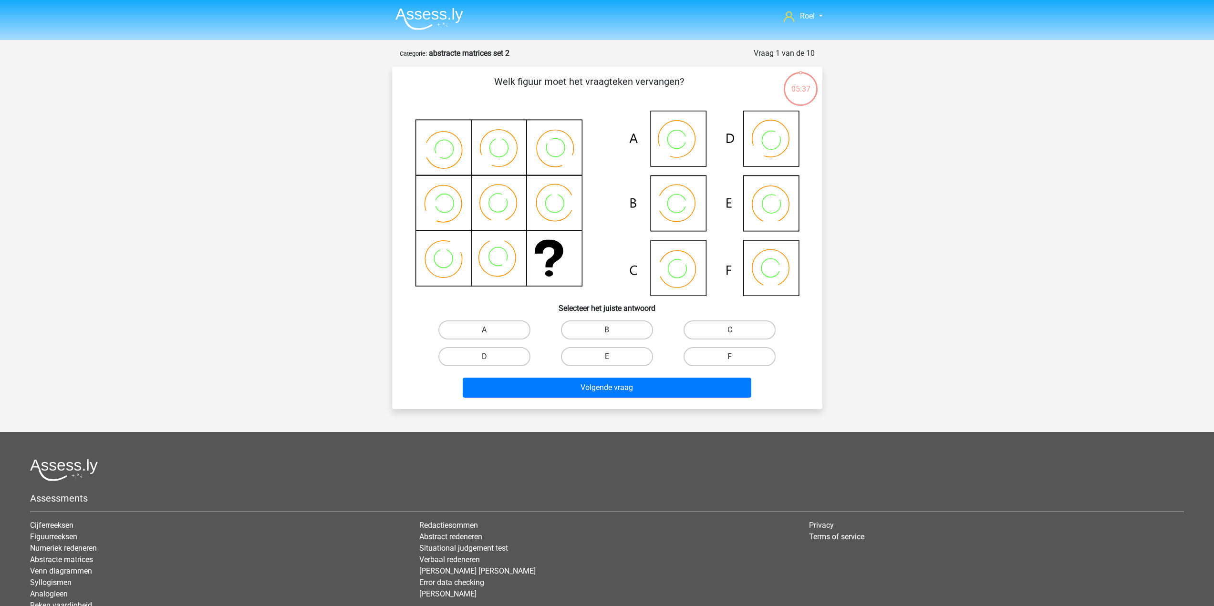
click at [623, 329] on label "B" at bounding box center [607, 330] width 92 height 19
click at [613, 330] on input "B" at bounding box center [610, 333] width 6 height 6
radio input "true"
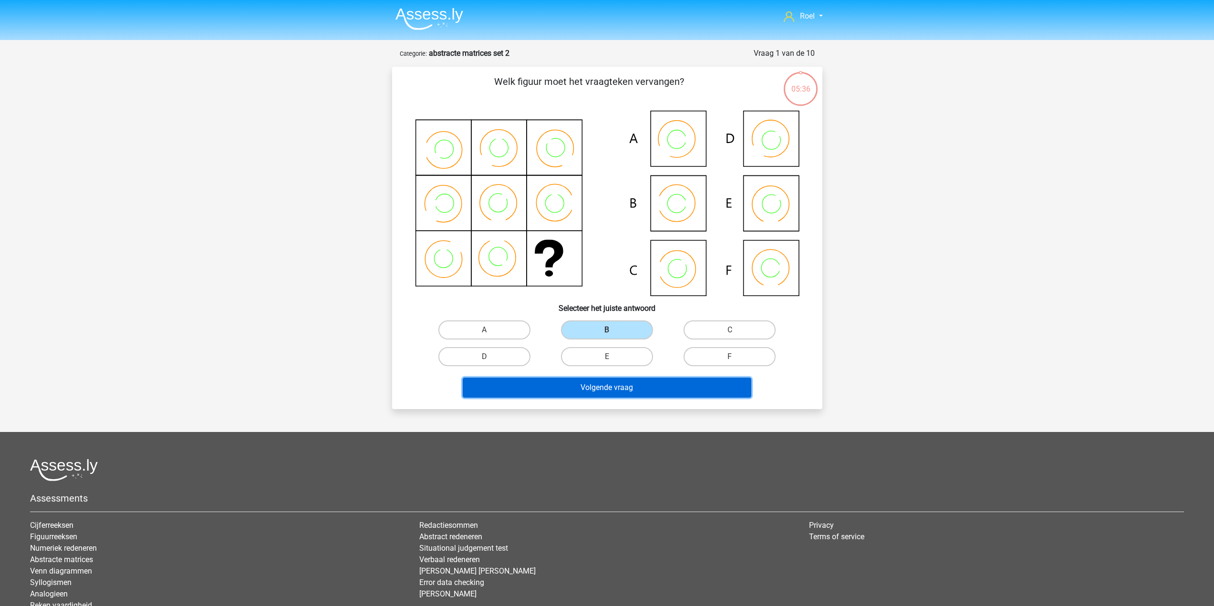
click at [652, 385] on button "Volgende vraag" at bounding box center [607, 388] width 289 height 20
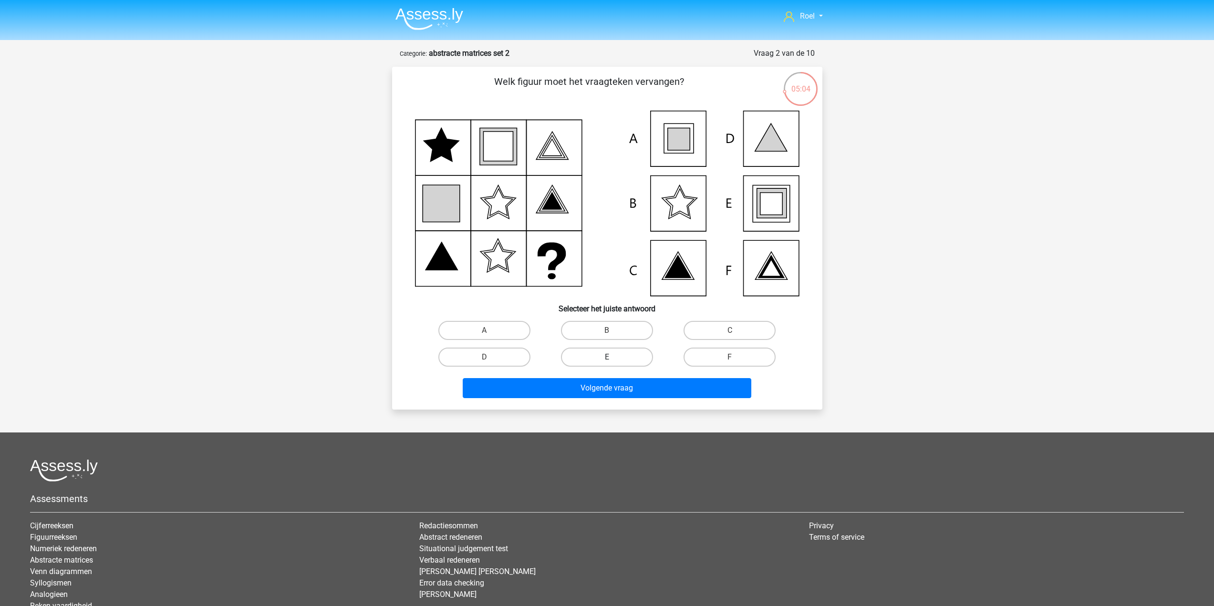
click at [634, 355] on label "E" at bounding box center [607, 357] width 92 height 19
click at [613, 357] on input "E" at bounding box center [610, 360] width 6 height 6
radio input "true"
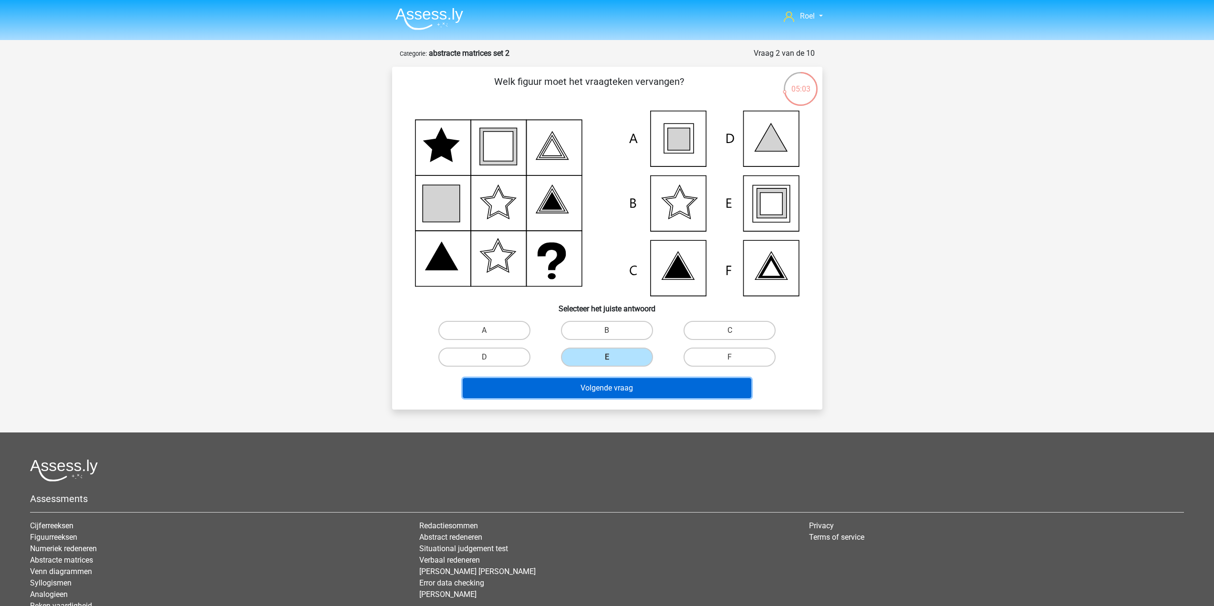
click at [632, 393] on button "Volgende vraag" at bounding box center [607, 388] width 289 height 20
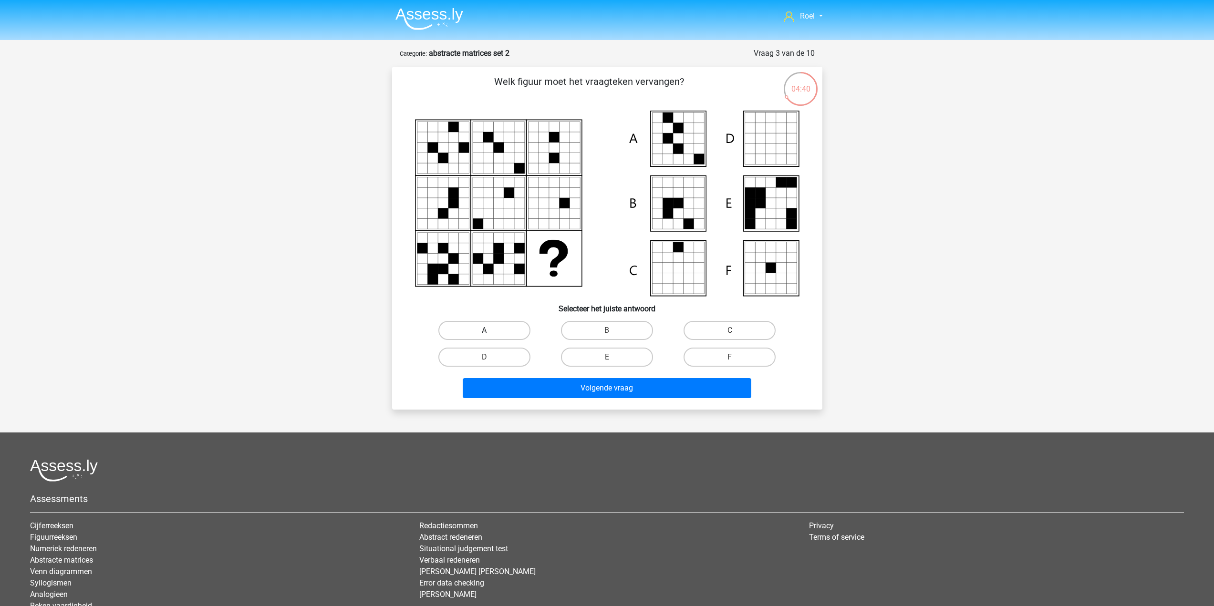
click at [490, 328] on label "A" at bounding box center [484, 330] width 92 height 19
click at [490, 331] on input "A" at bounding box center [487, 334] width 6 height 6
radio input "true"
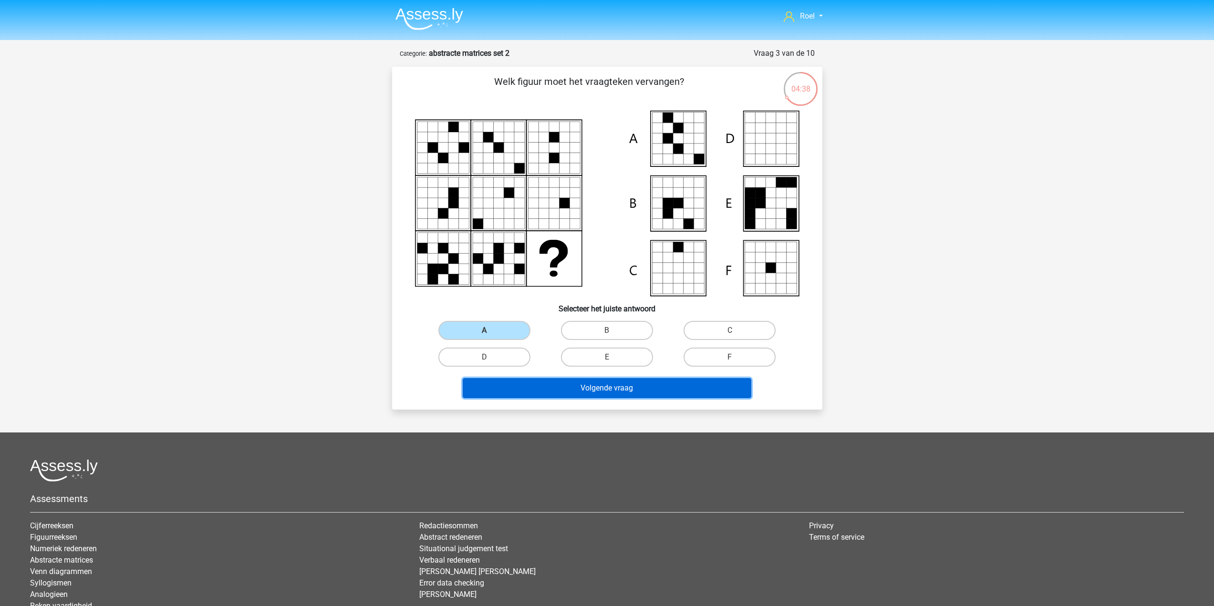
click at [620, 391] on button "Volgende vraag" at bounding box center [607, 388] width 289 height 20
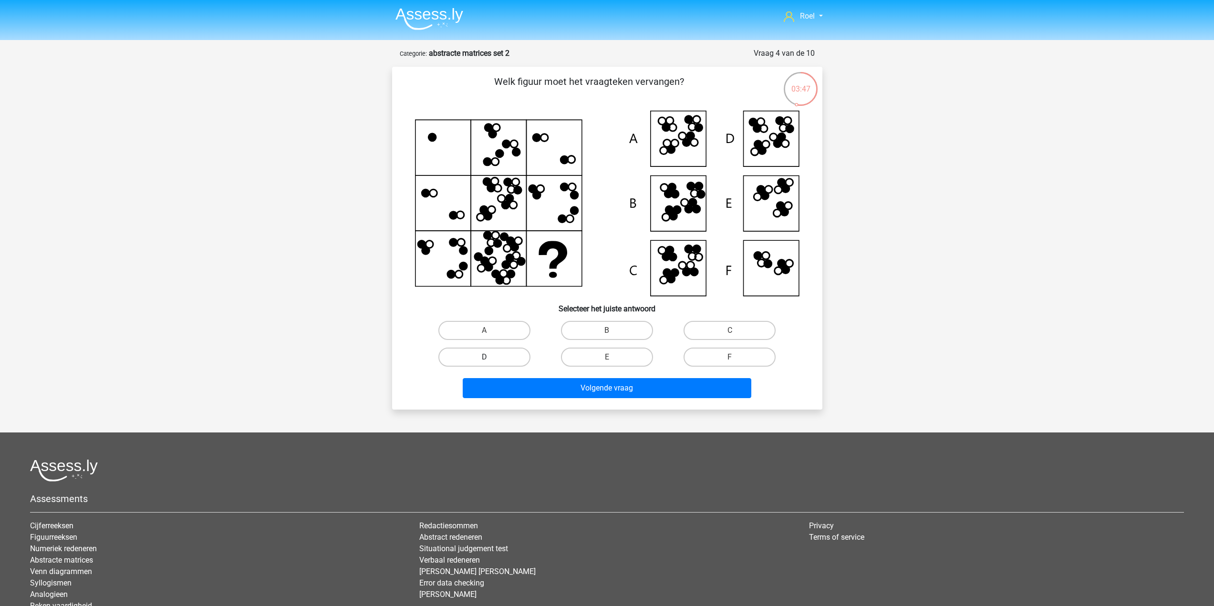
click at [496, 359] on label "D" at bounding box center [484, 357] width 92 height 19
click at [490, 359] on input "D" at bounding box center [487, 360] width 6 height 6
radio input "true"
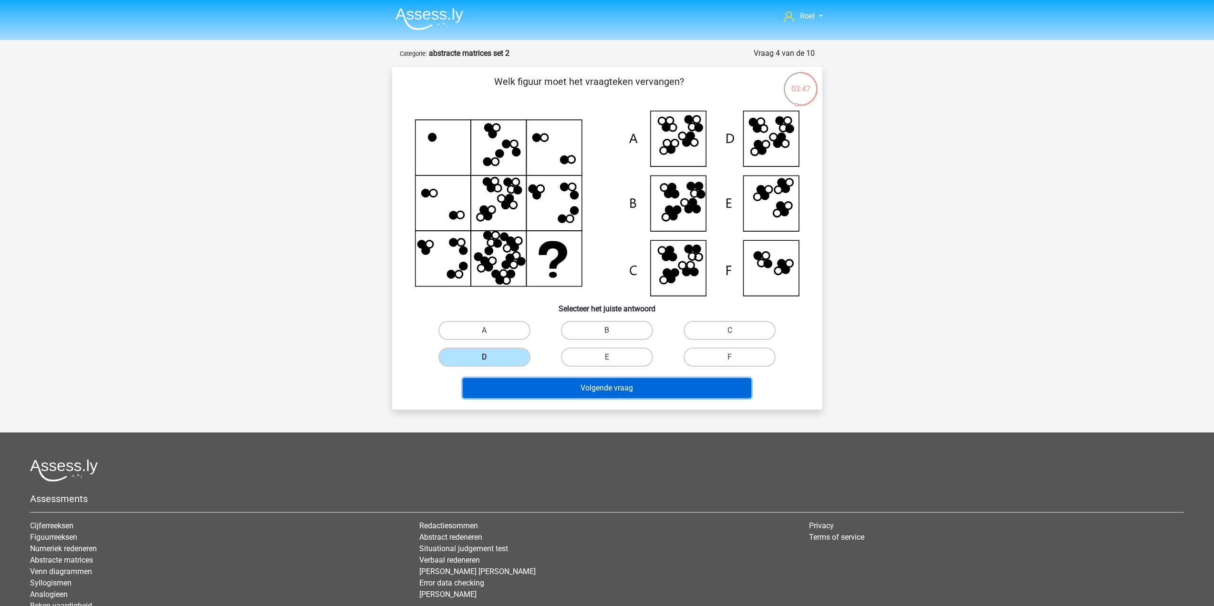
click at [567, 389] on button "Volgende vraag" at bounding box center [607, 388] width 289 height 20
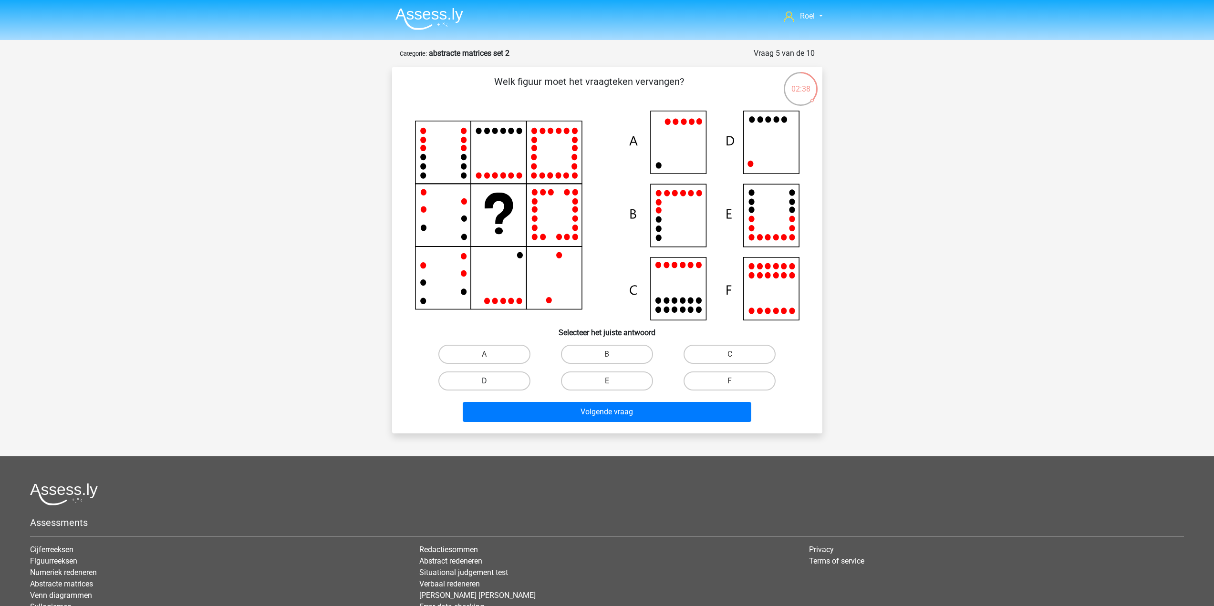
click at [519, 380] on label "D" at bounding box center [484, 381] width 92 height 19
click at [490, 381] on input "D" at bounding box center [487, 384] width 6 height 6
radio input "true"
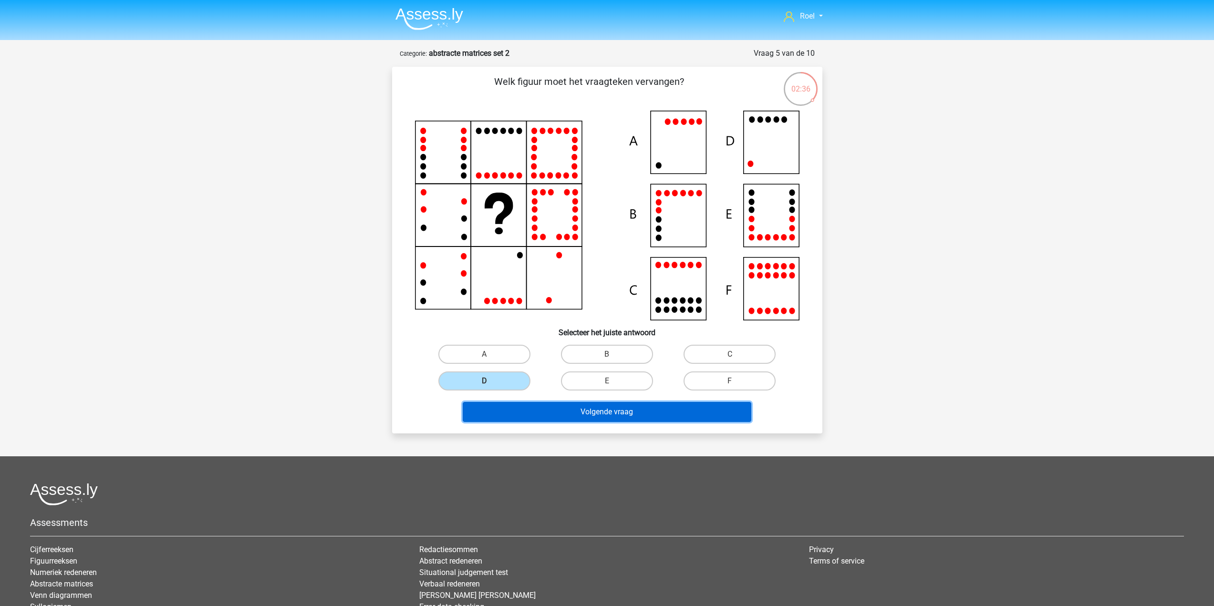
click at [542, 417] on button "Volgende vraag" at bounding box center [607, 412] width 289 height 20
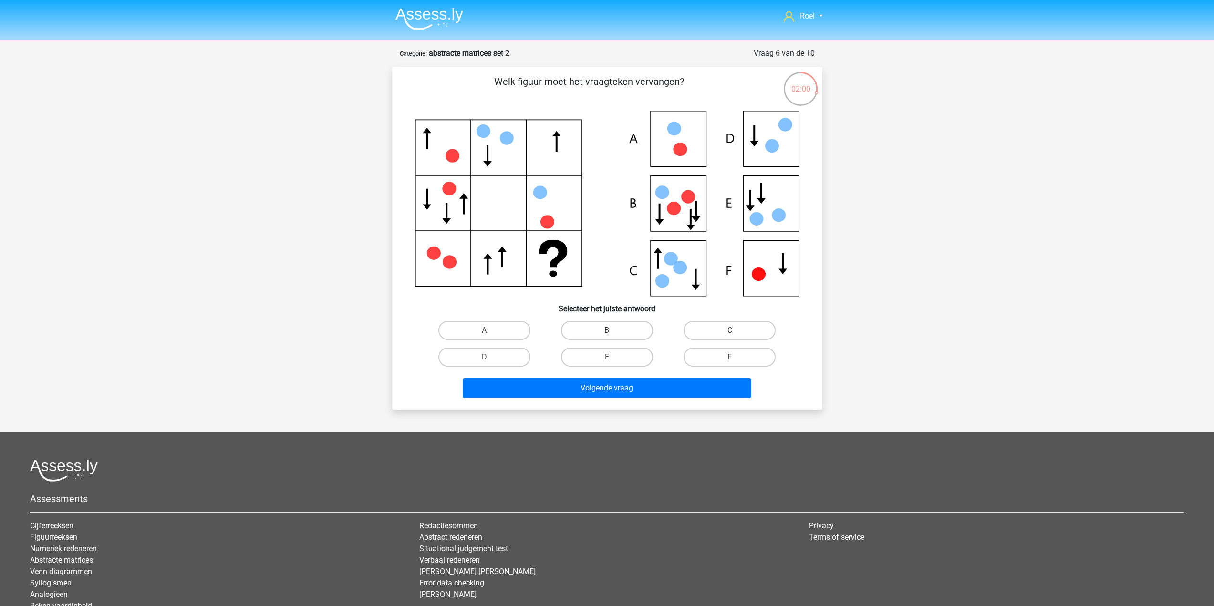
click at [730, 361] on input "F" at bounding box center [733, 360] width 6 height 6
radio input "true"
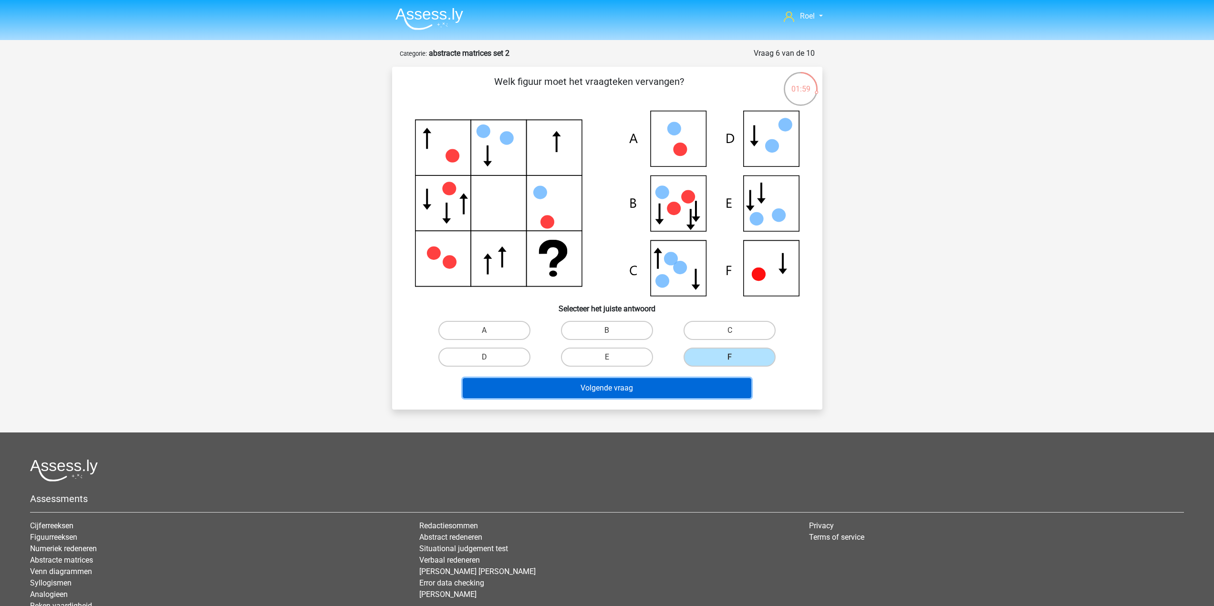
click at [705, 389] on button "Volgende vraag" at bounding box center [607, 388] width 289 height 20
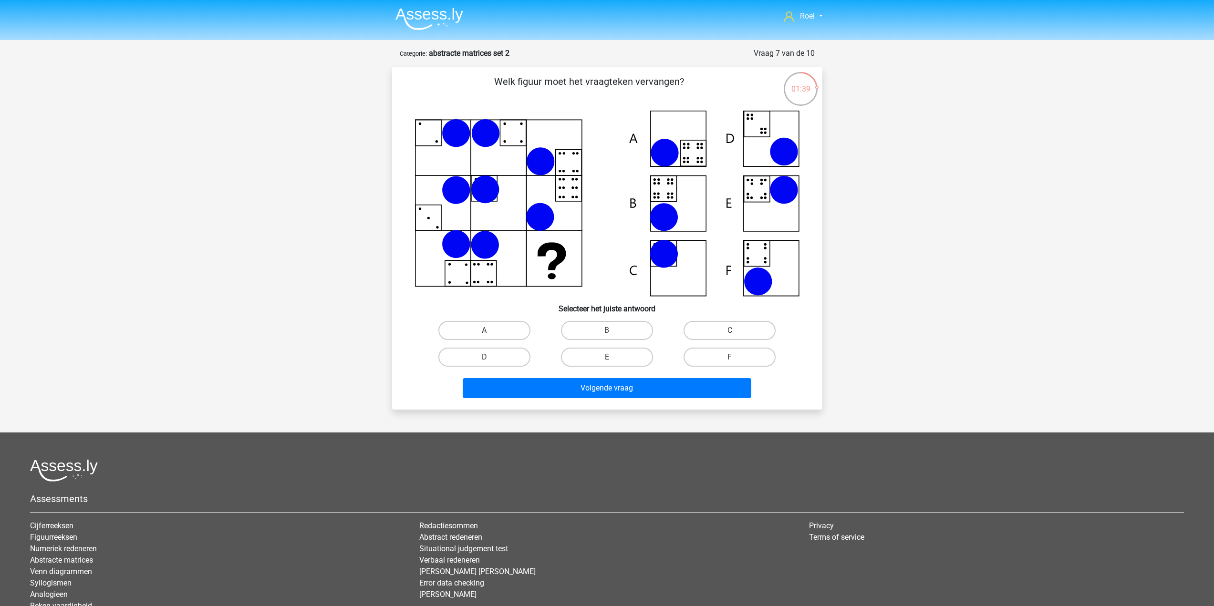
drag, startPoint x: 631, startPoint y: 325, endPoint x: 632, endPoint y: 350, distance: 25.3
click at [632, 325] on label "B" at bounding box center [607, 330] width 92 height 19
click at [613, 331] on input "B" at bounding box center [610, 334] width 6 height 6
radio input "true"
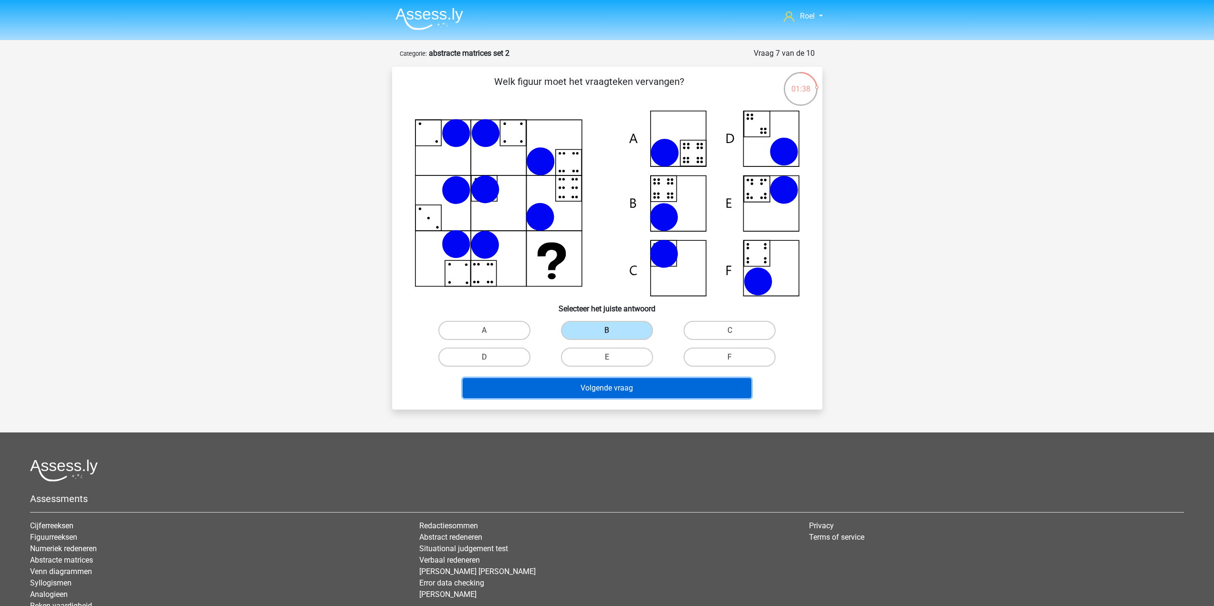
click at [635, 392] on button "Volgende vraag" at bounding box center [607, 388] width 289 height 20
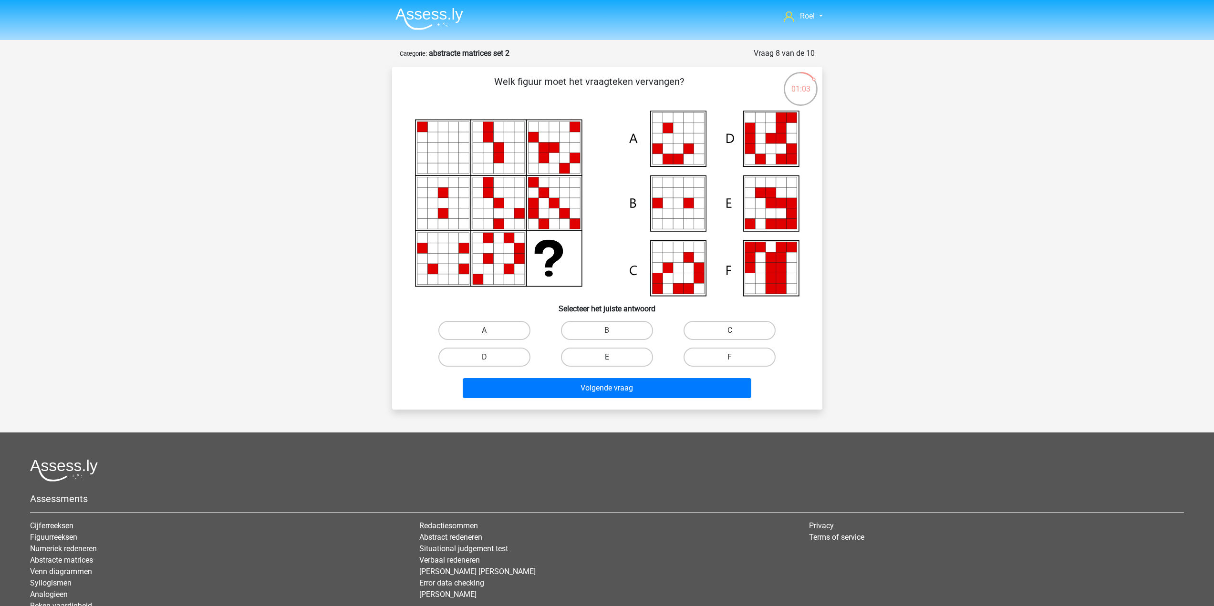
click at [607, 356] on label "E" at bounding box center [607, 357] width 92 height 19
click at [607, 357] on input "E" at bounding box center [610, 360] width 6 height 6
radio input "true"
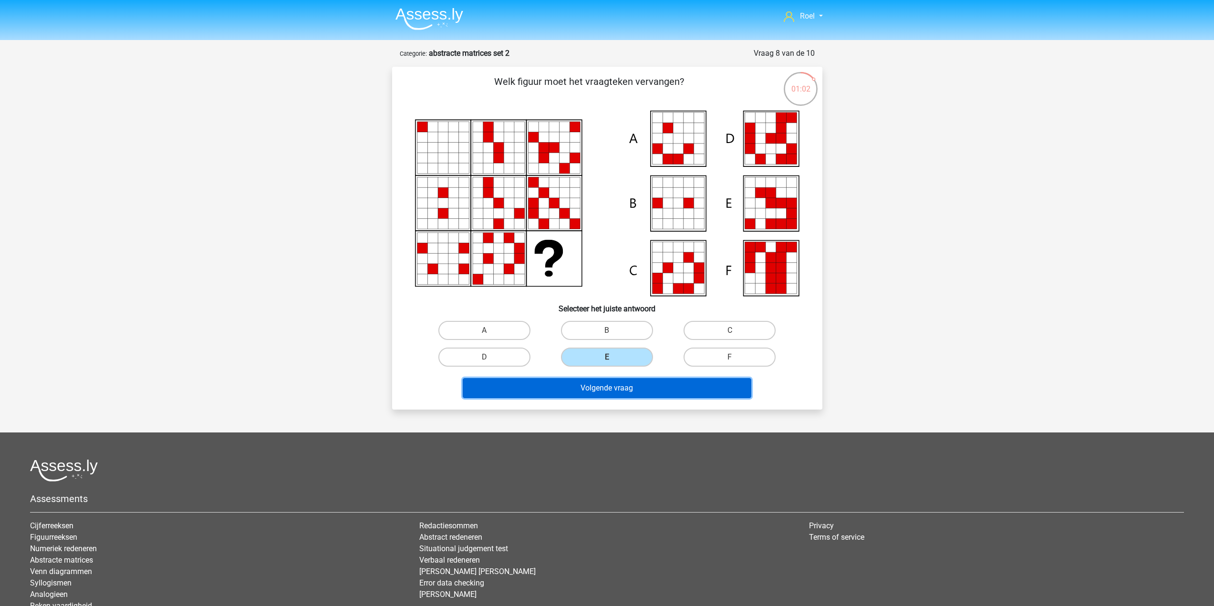
click at [613, 388] on button "Volgende vraag" at bounding box center [607, 388] width 289 height 20
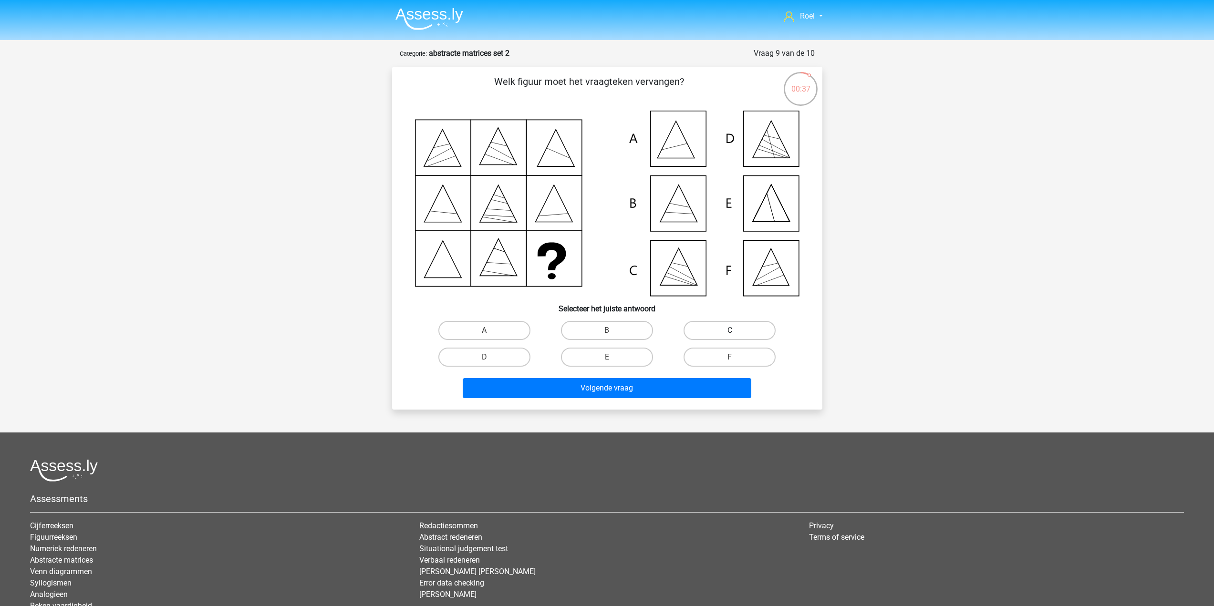
click at [713, 329] on label "C" at bounding box center [730, 330] width 92 height 19
click at [730, 331] on input "C" at bounding box center [733, 334] width 6 height 6
radio input "true"
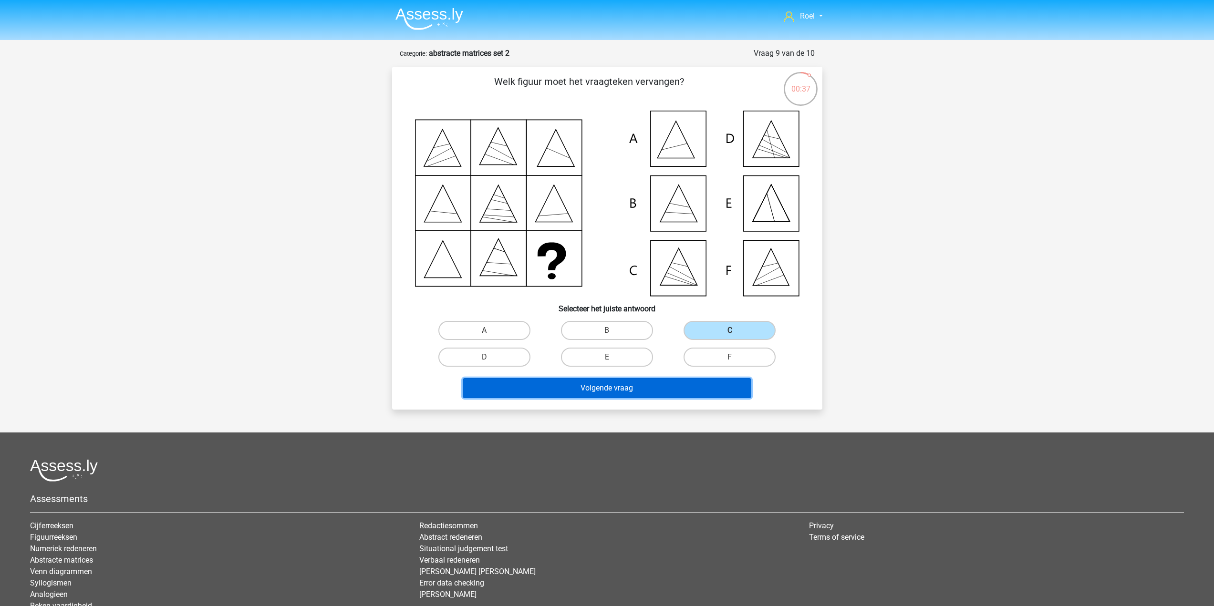
click at [683, 388] on button "Volgende vraag" at bounding box center [607, 388] width 289 height 20
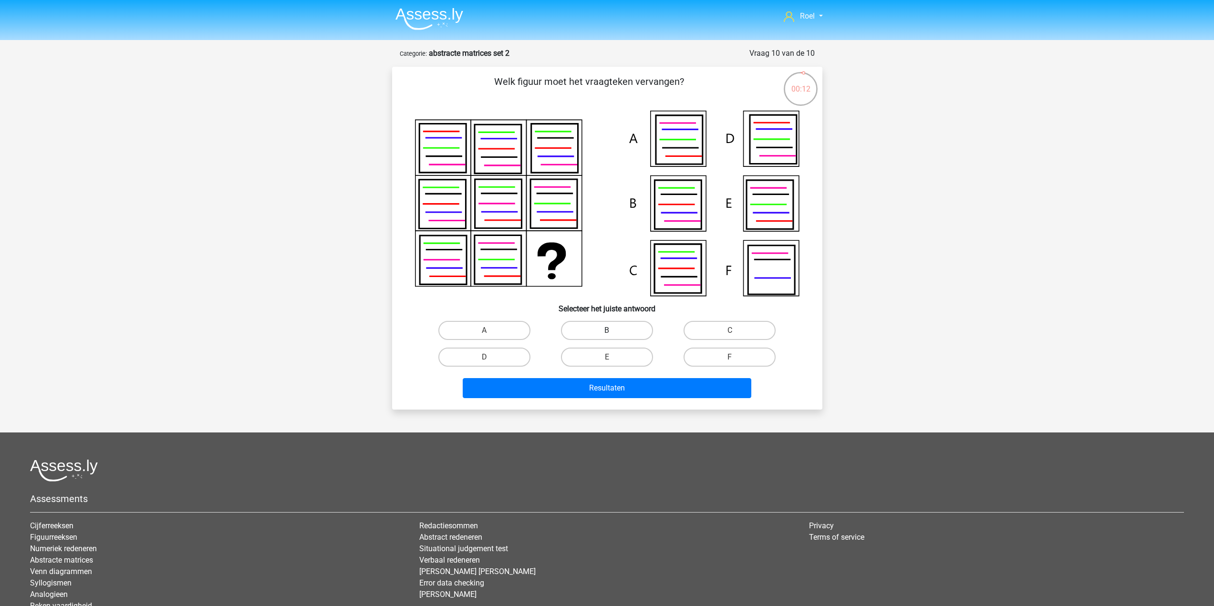
click at [605, 334] on label "B" at bounding box center [607, 330] width 92 height 19
click at [607, 334] on input "B" at bounding box center [610, 334] width 6 height 6
radio input "true"
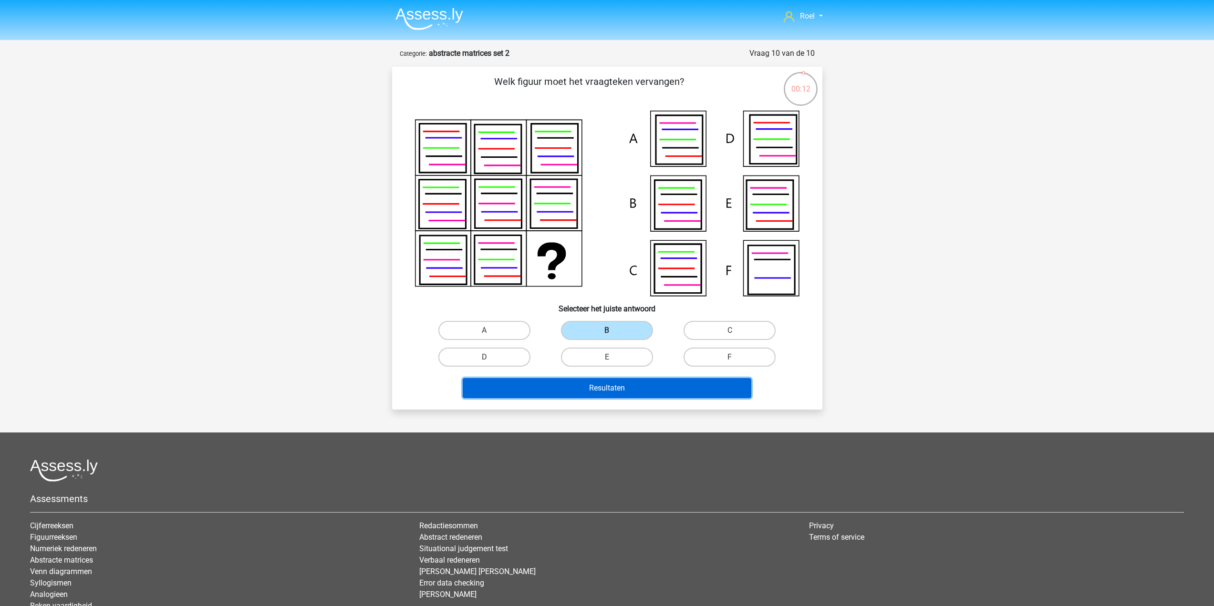
click at [613, 393] on button "Resultaten" at bounding box center [607, 388] width 289 height 20
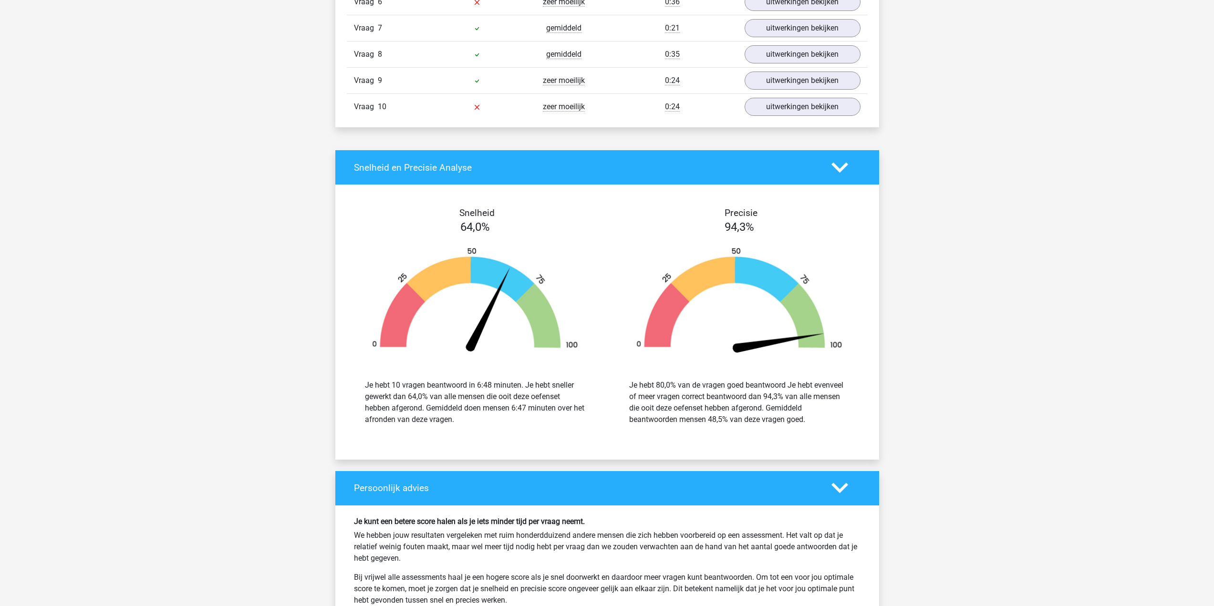
scroll to position [525, 0]
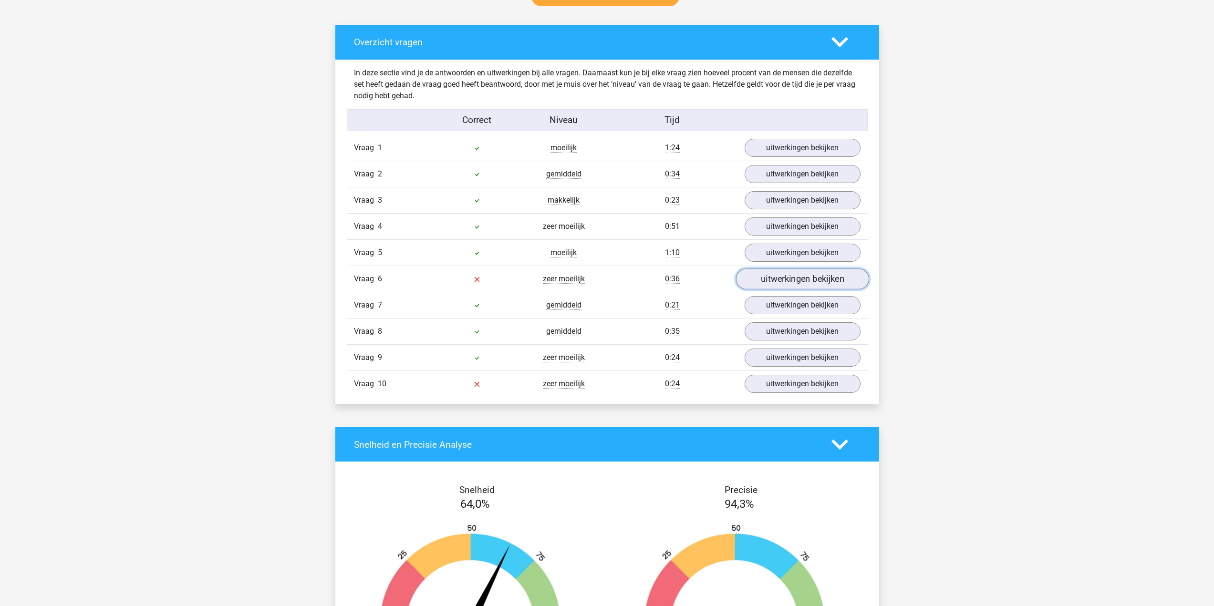
click at [818, 280] on link "uitwerkingen bekijken" at bounding box center [802, 279] width 133 height 21
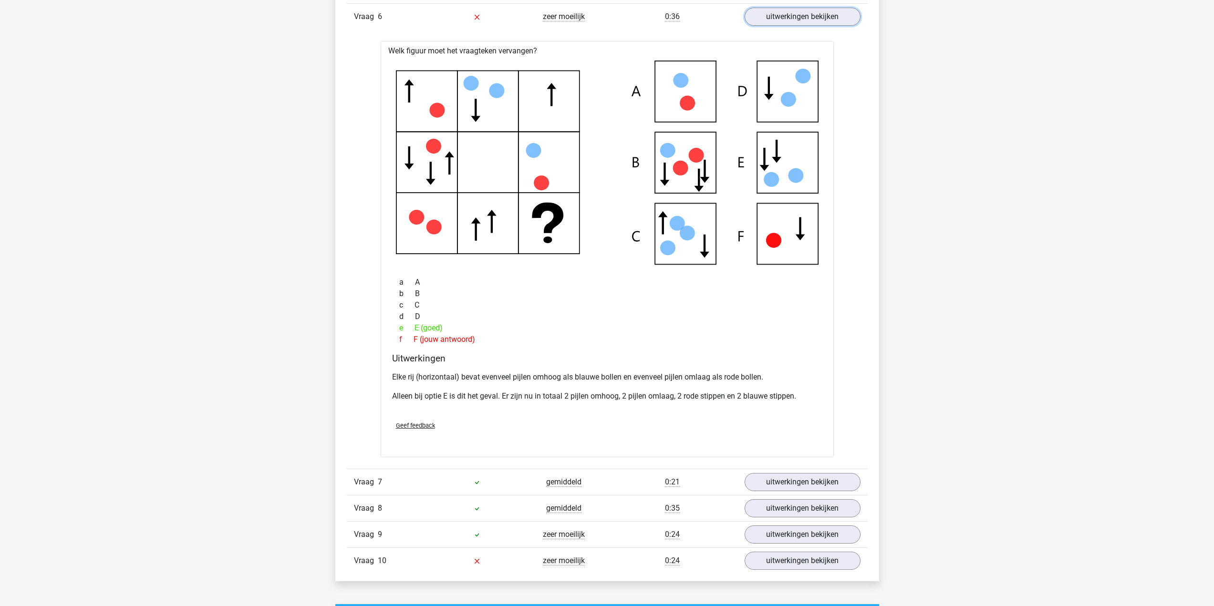
scroll to position [907, 0]
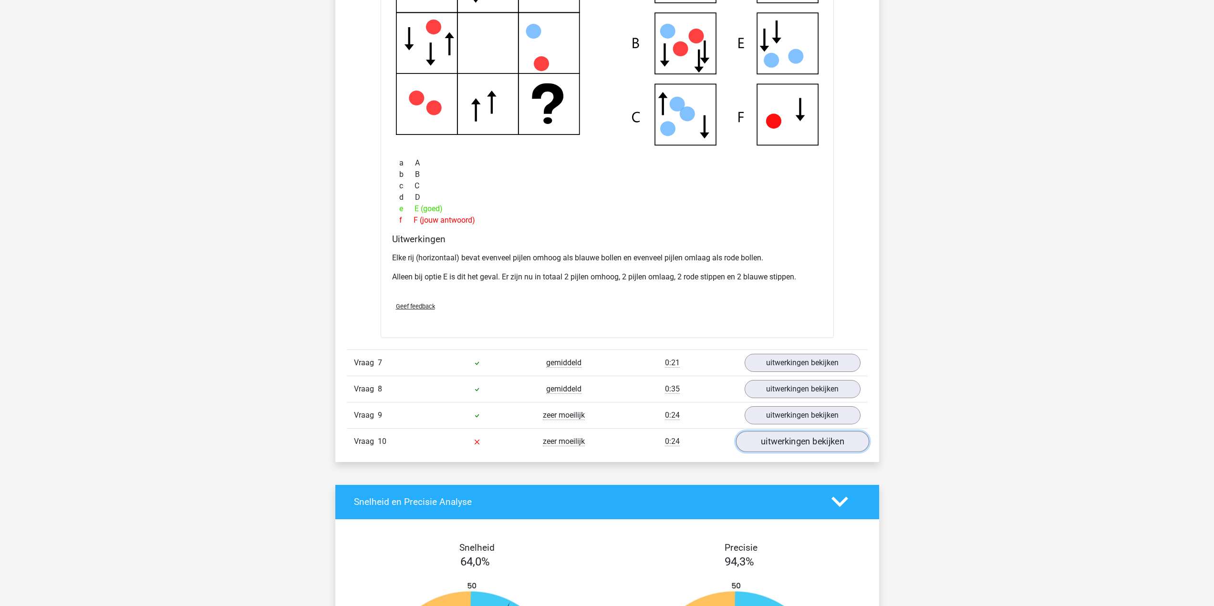
click at [807, 442] on link "uitwerkingen bekijken" at bounding box center [802, 441] width 133 height 21
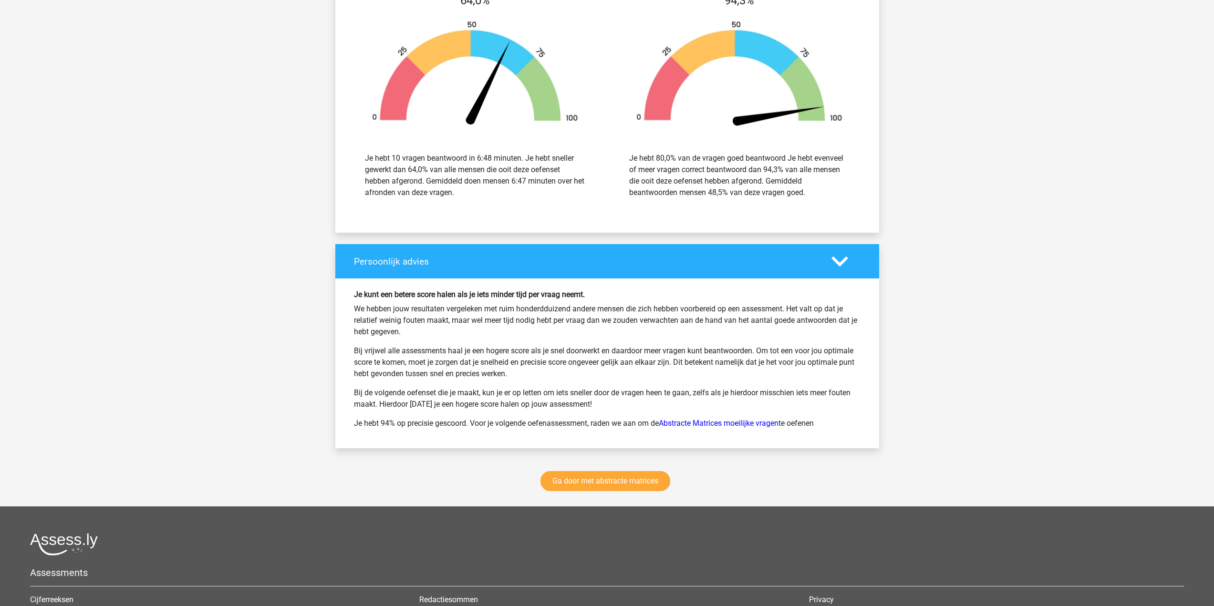
scroll to position [2052, 0]
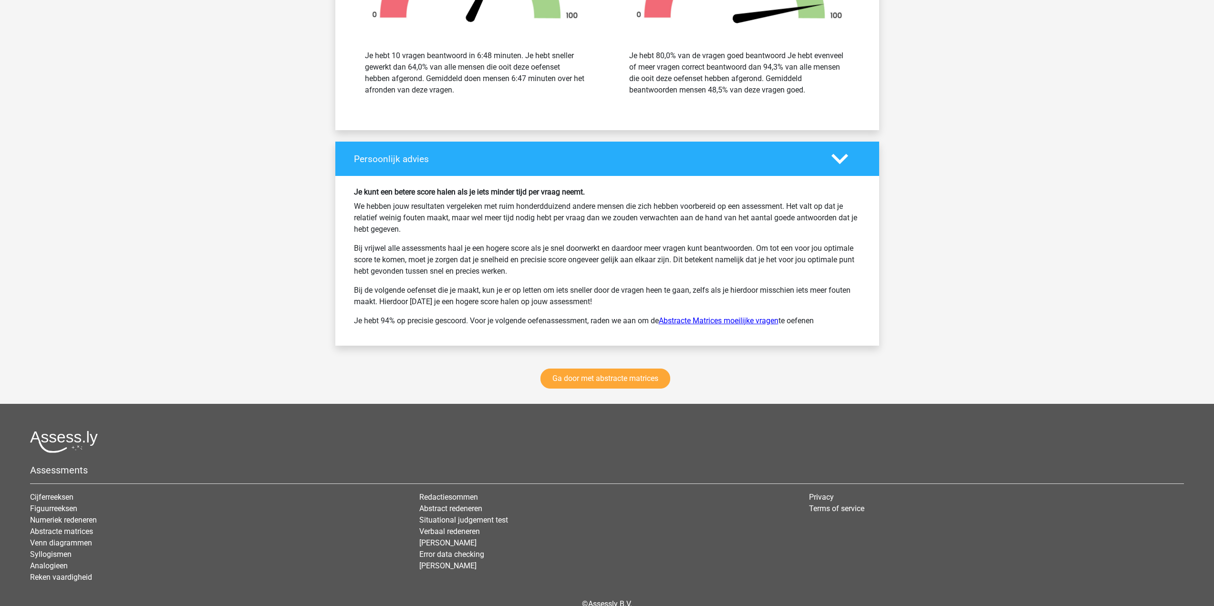
click at [690, 317] on link "Abstracte Matrices moeilijke vragen" at bounding box center [719, 320] width 120 height 9
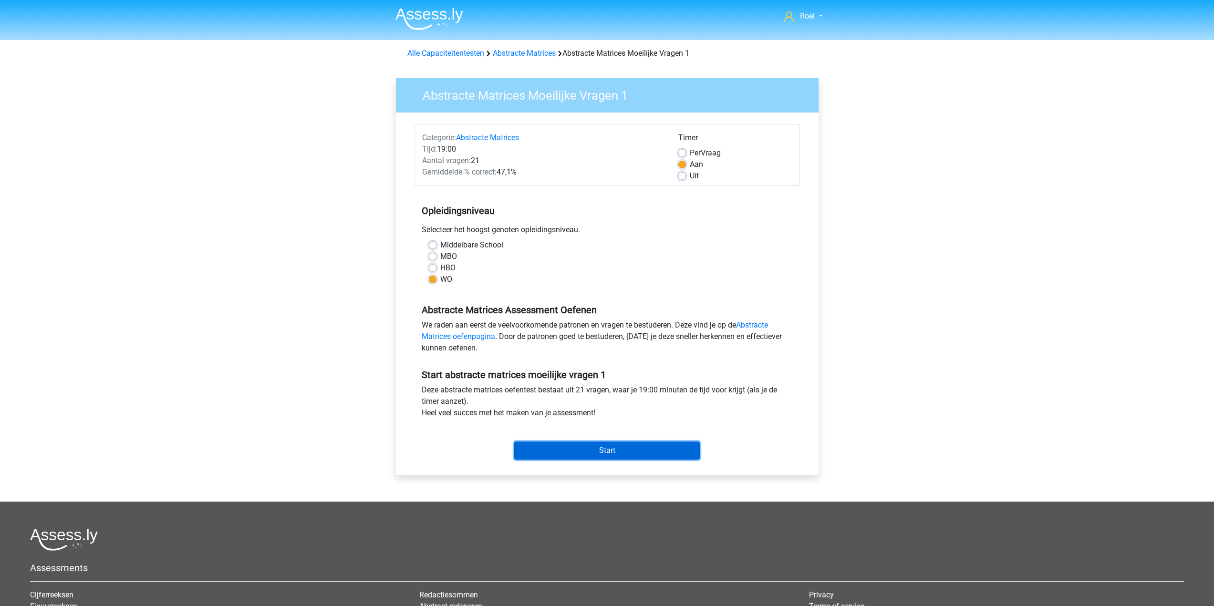
click at [614, 459] on input "Start" at bounding box center [607, 451] width 186 height 18
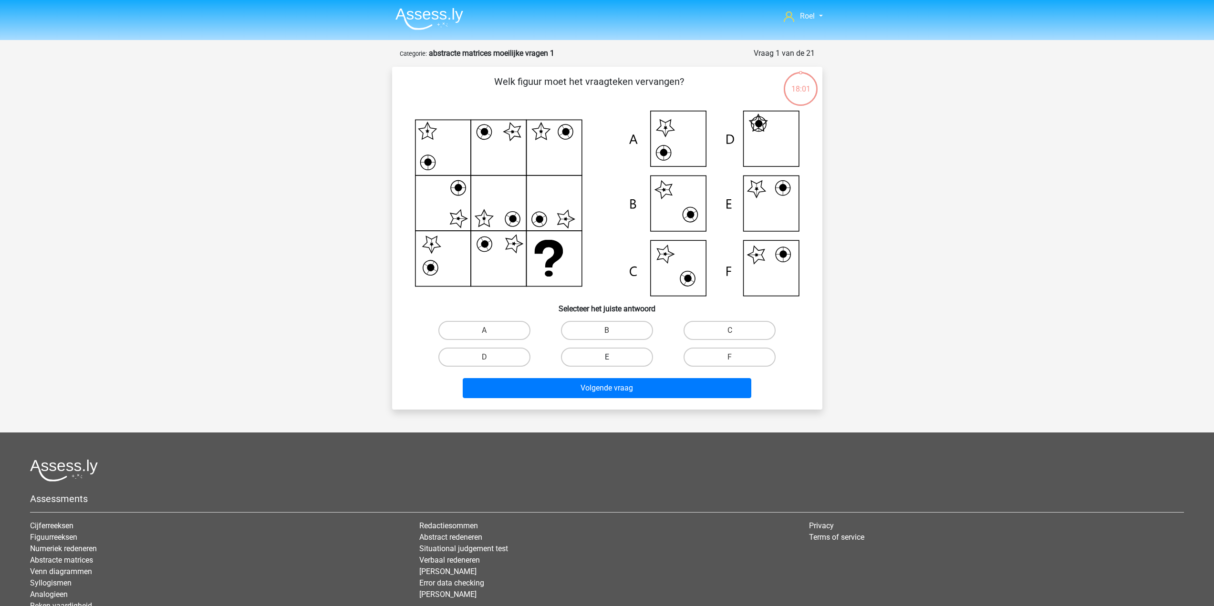
click at [589, 354] on label "E" at bounding box center [607, 357] width 92 height 19
click at [607, 357] on input "E" at bounding box center [610, 360] width 6 height 6
radio input "true"
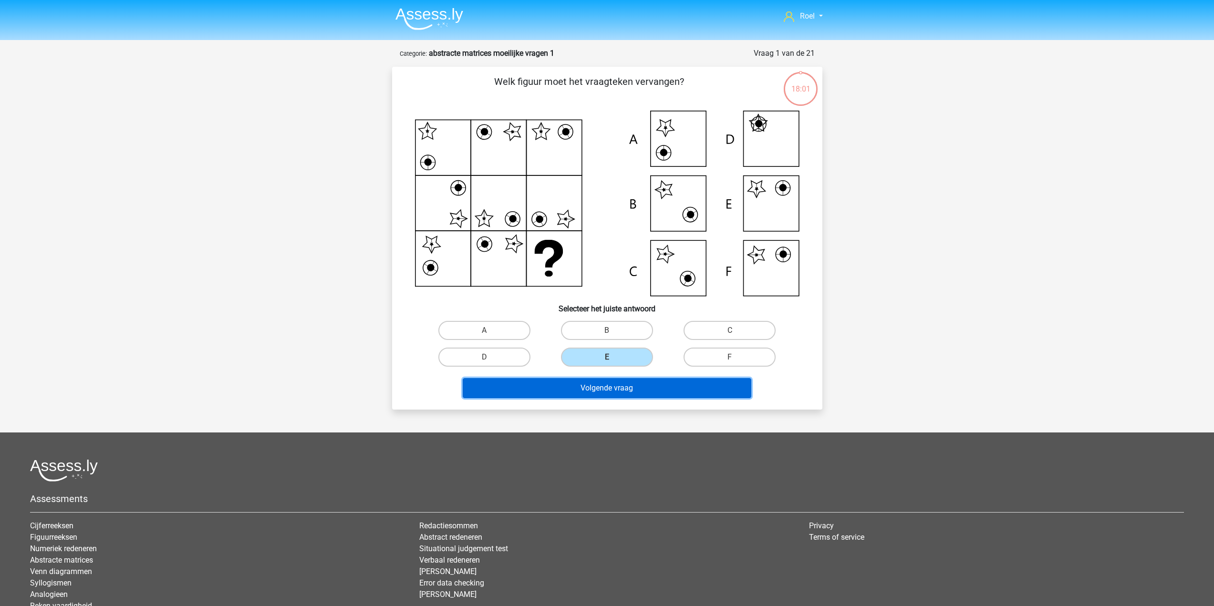
click at [605, 387] on button "Volgende vraag" at bounding box center [607, 388] width 289 height 20
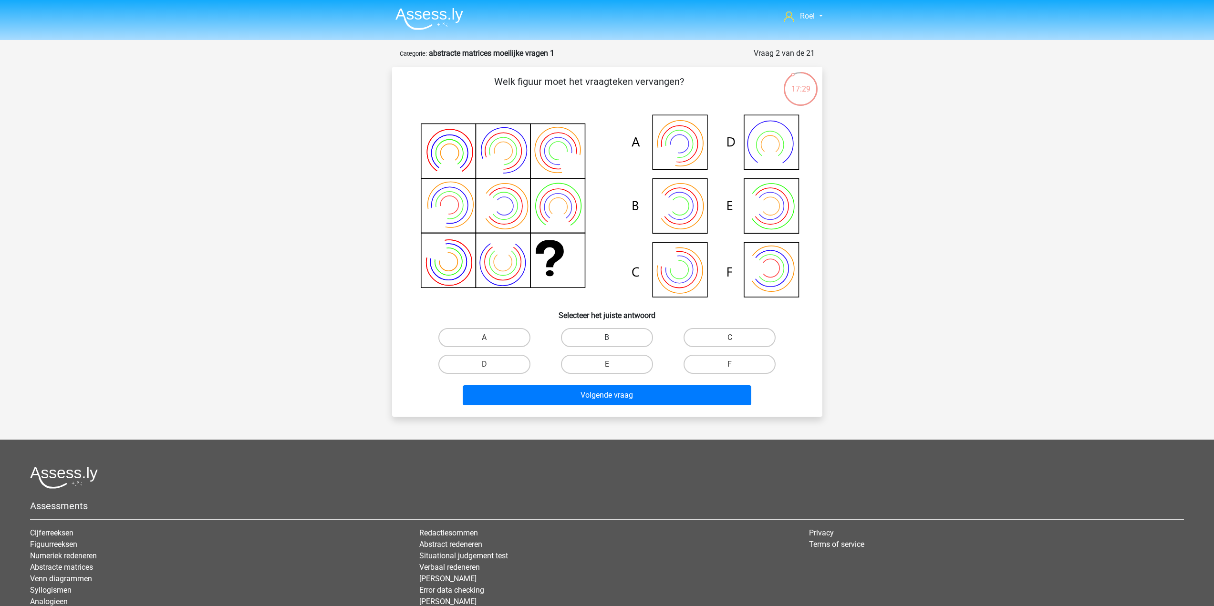
click at [624, 332] on label "B" at bounding box center [607, 337] width 92 height 19
click at [613, 338] on input "B" at bounding box center [610, 341] width 6 height 6
radio input "true"
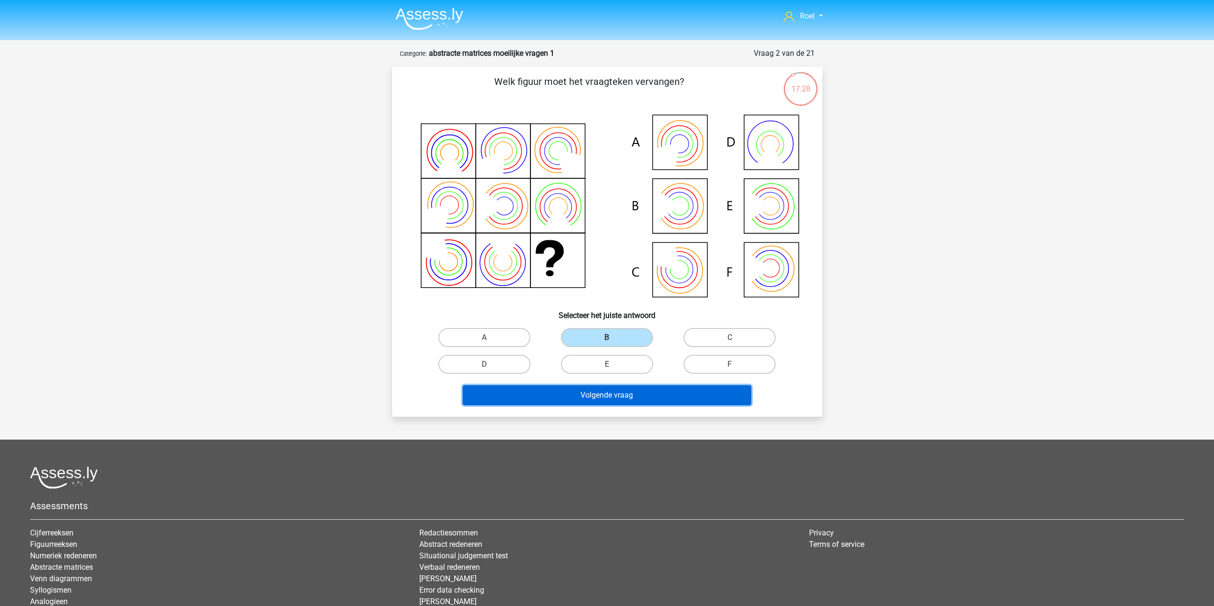
click at [626, 390] on button "Volgende vraag" at bounding box center [607, 396] width 289 height 20
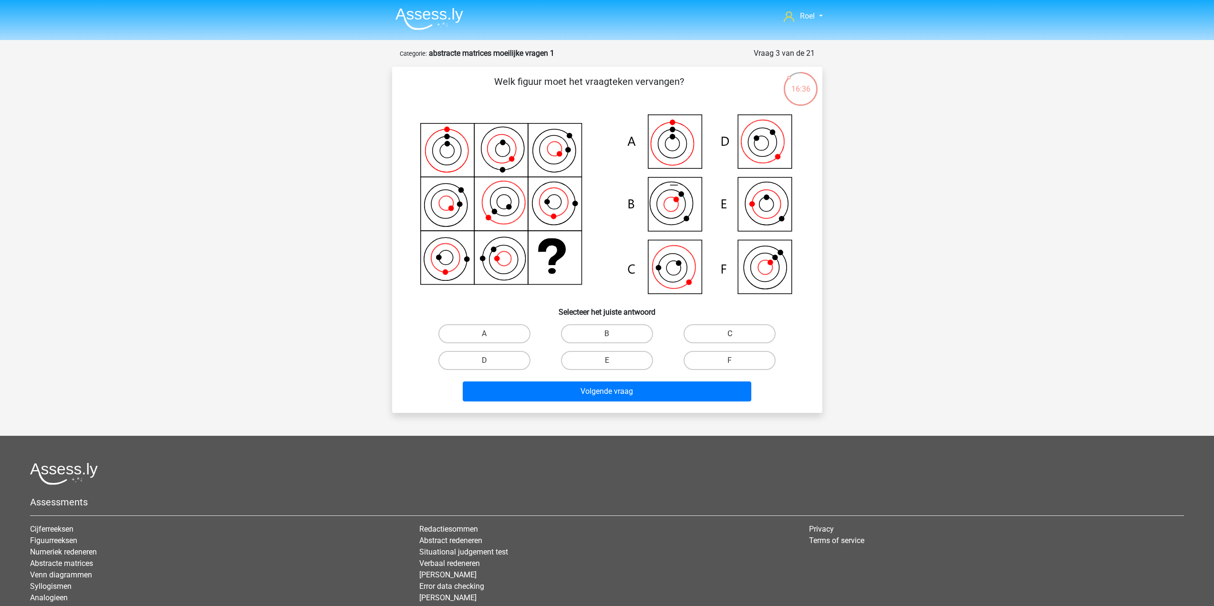
click at [761, 332] on label "C" at bounding box center [730, 333] width 92 height 19
click at [736, 334] on input "C" at bounding box center [733, 337] width 6 height 6
radio input "true"
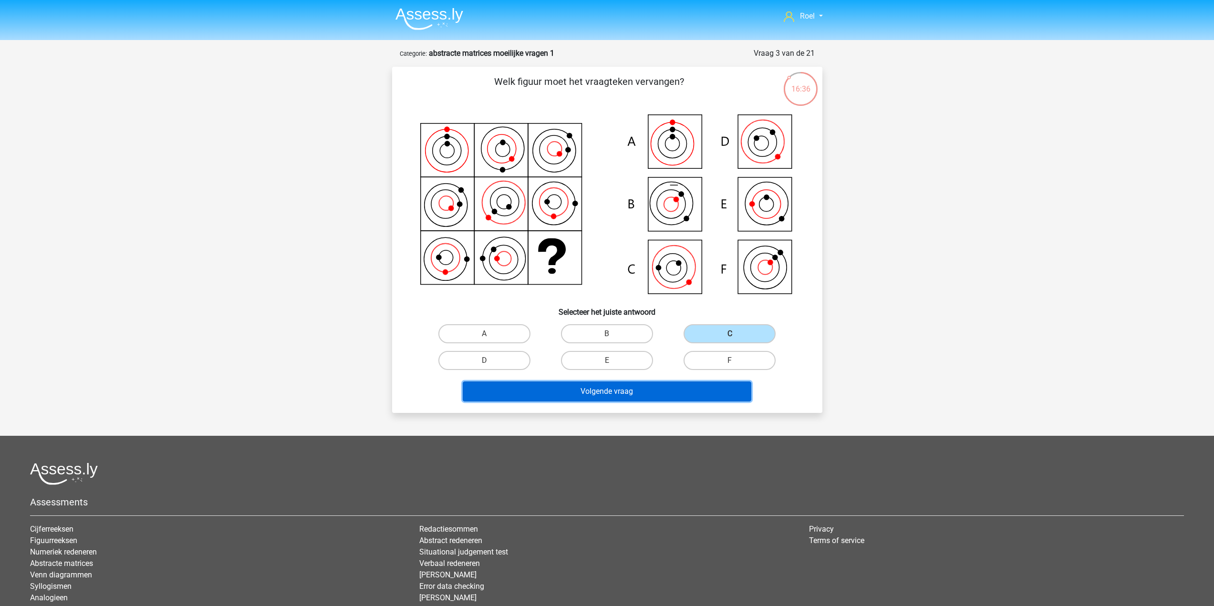
drag, startPoint x: 726, startPoint y: 385, endPoint x: 723, endPoint y: 389, distance: 5.4
click at [725, 388] on button "Volgende vraag" at bounding box center [607, 392] width 289 height 20
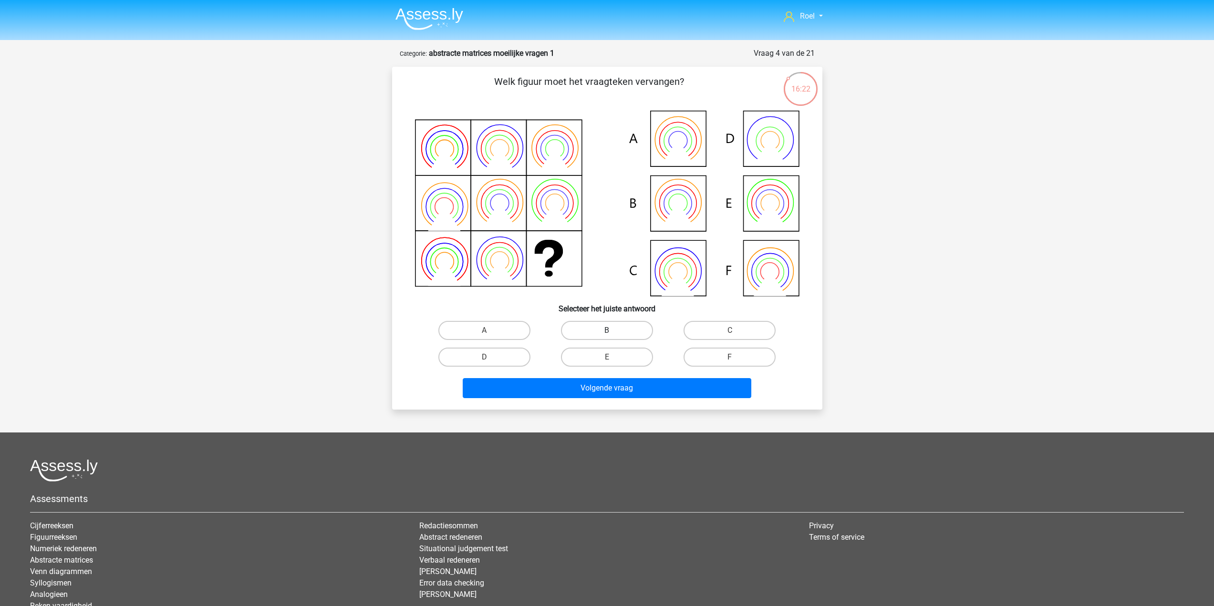
click at [619, 330] on label "B" at bounding box center [607, 330] width 92 height 19
click at [613, 331] on input "B" at bounding box center [610, 334] width 6 height 6
radio input "true"
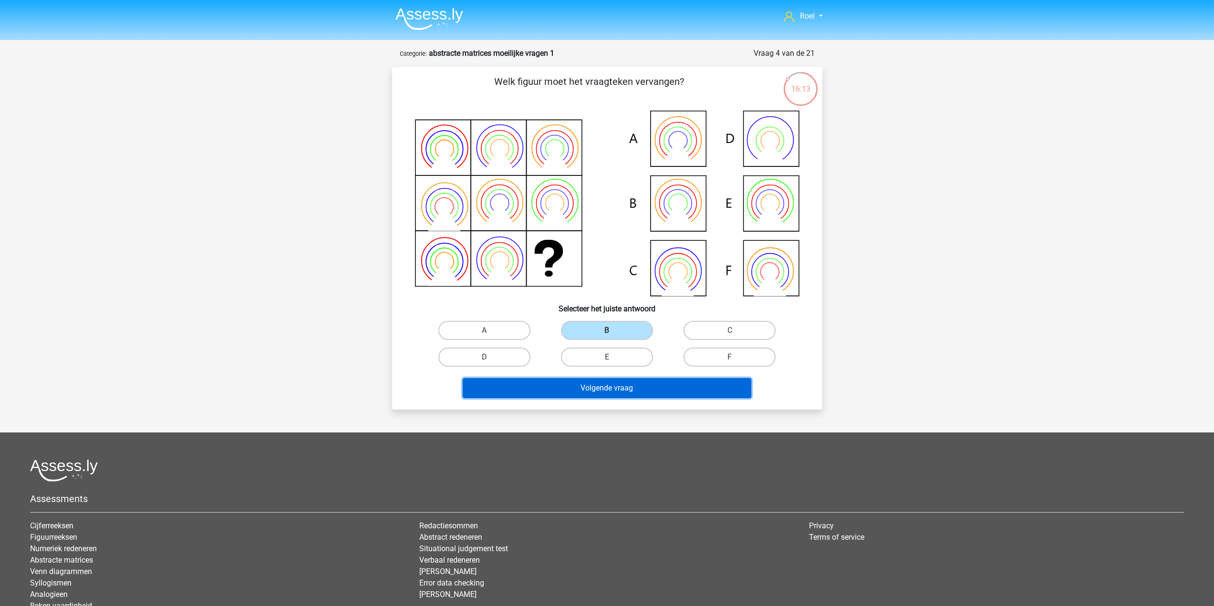
click at [612, 389] on button "Volgende vraag" at bounding box center [607, 388] width 289 height 20
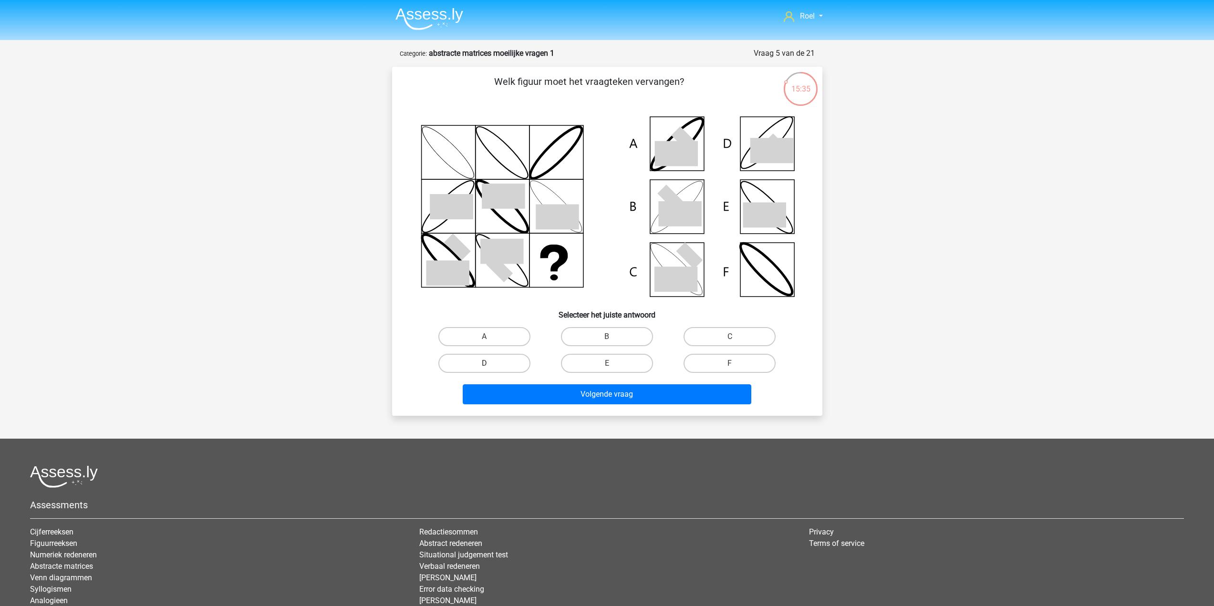
click at [513, 365] on label "D" at bounding box center [484, 363] width 92 height 19
click at [490, 365] on input "D" at bounding box center [487, 367] width 6 height 6
radio input "true"
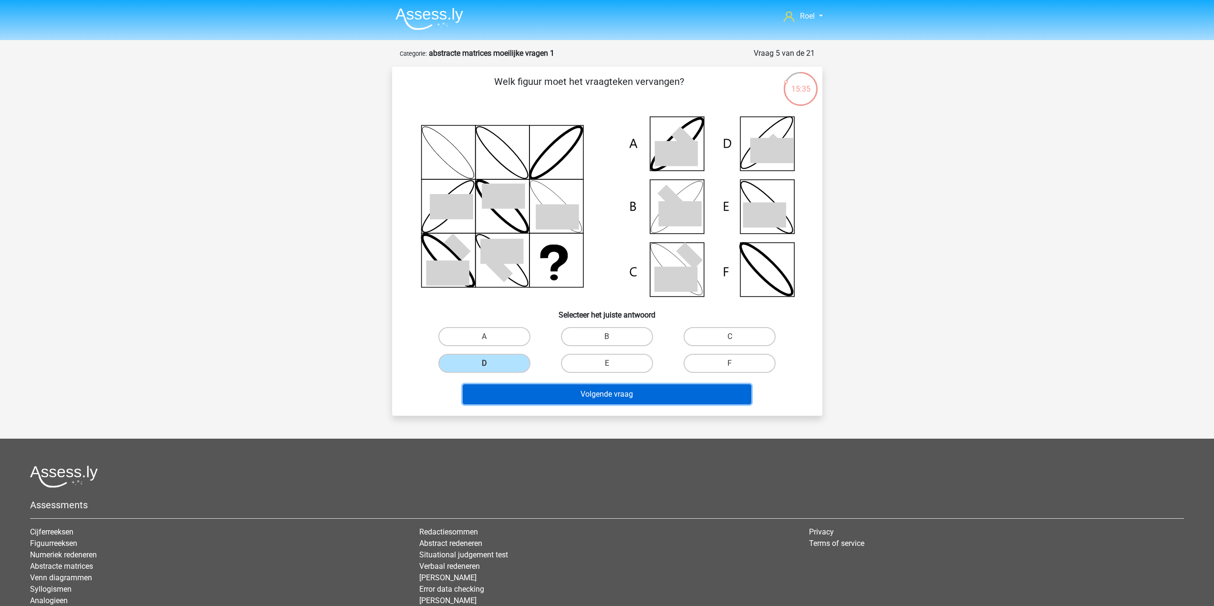
click at [611, 394] on button "Volgende vraag" at bounding box center [607, 395] width 289 height 20
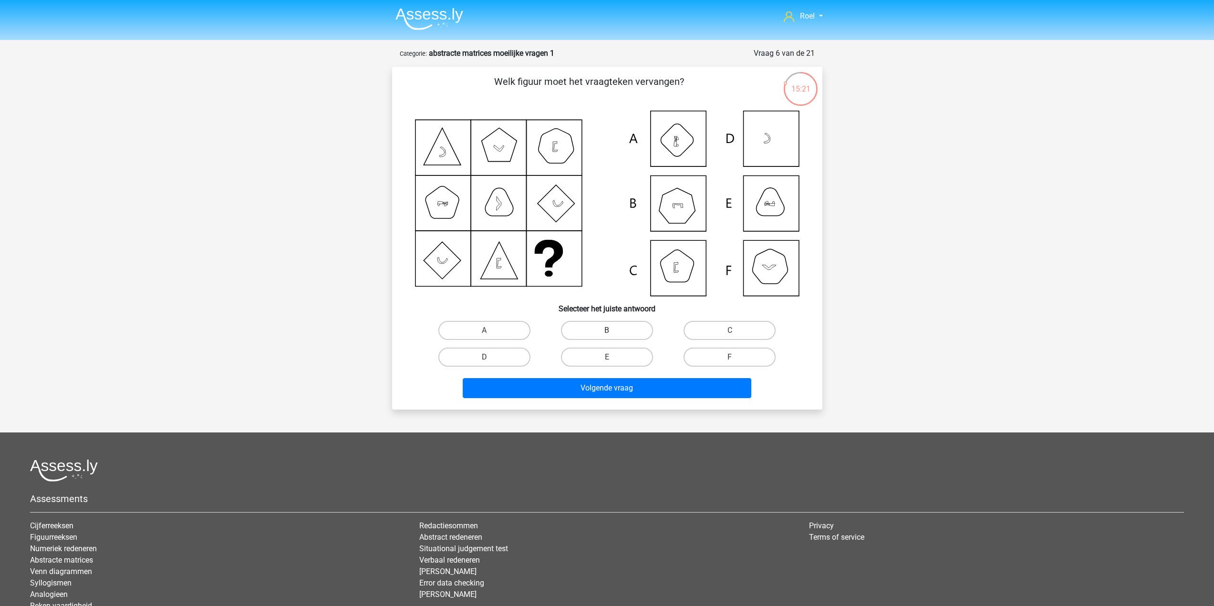
click at [587, 330] on label "B" at bounding box center [607, 330] width 92 height 19
click at [607, 331] on input "B" at bounding box center [610, 334] width 6 height 6
radio input "true"
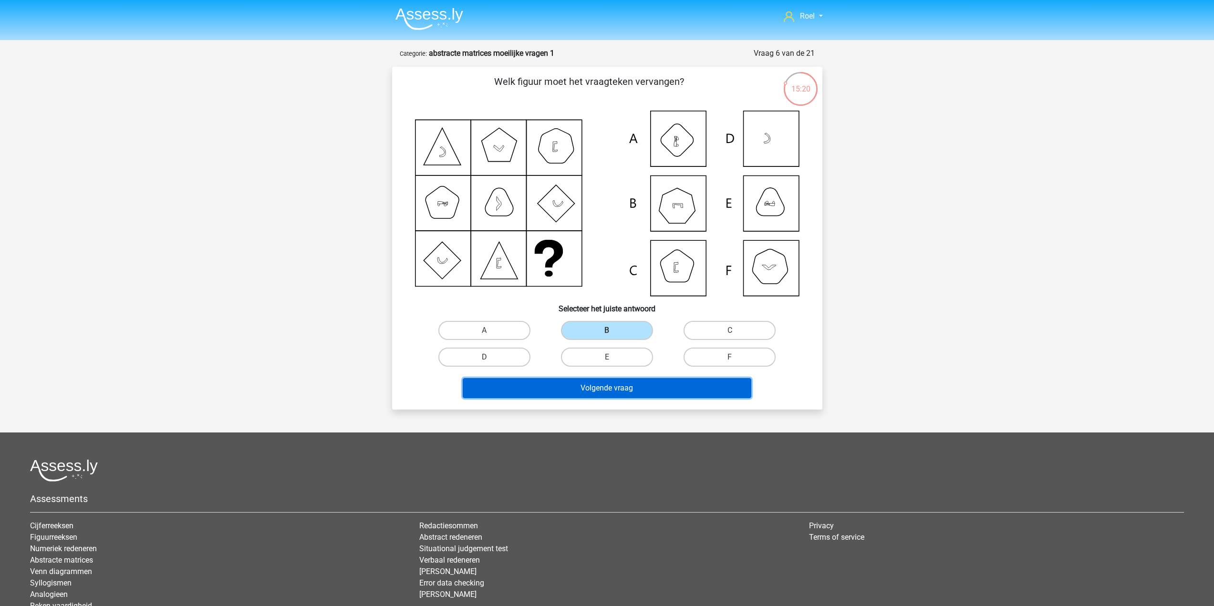
click at [611, 393] on button "Volgende vraag" at bounding box center [607, 388] width 289 height 20
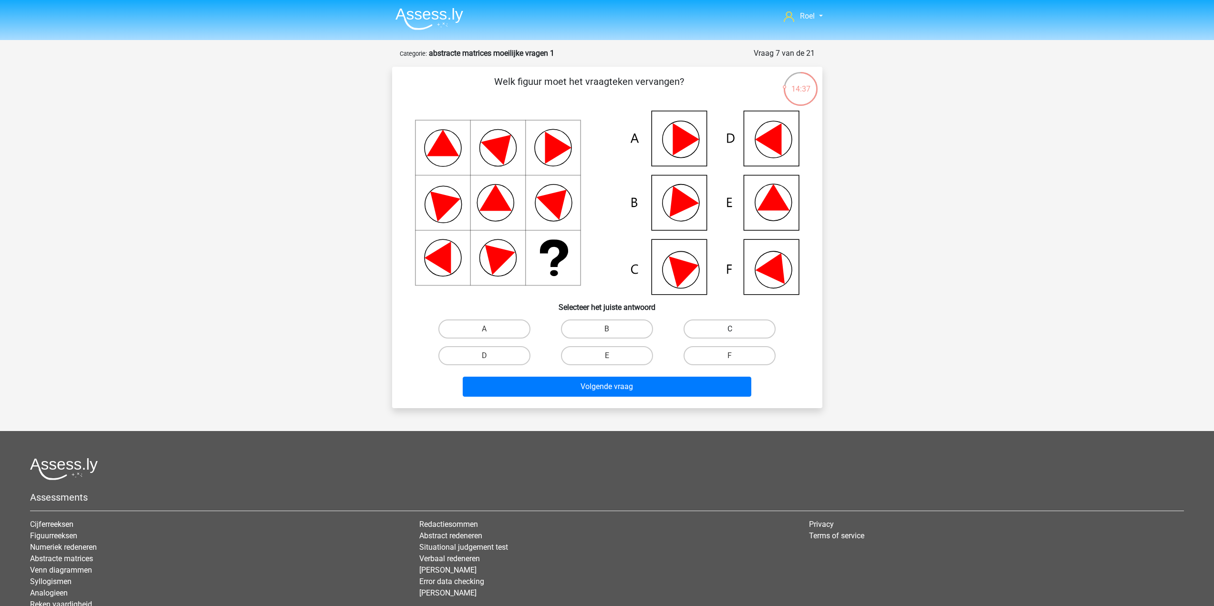
click at [721, 330] on label "C" at bounding box center [730, 329] width 92 height 19
click at [730, 330] on input "C" at bounding box center [733, 332] width 6 height 6
radio input "true"
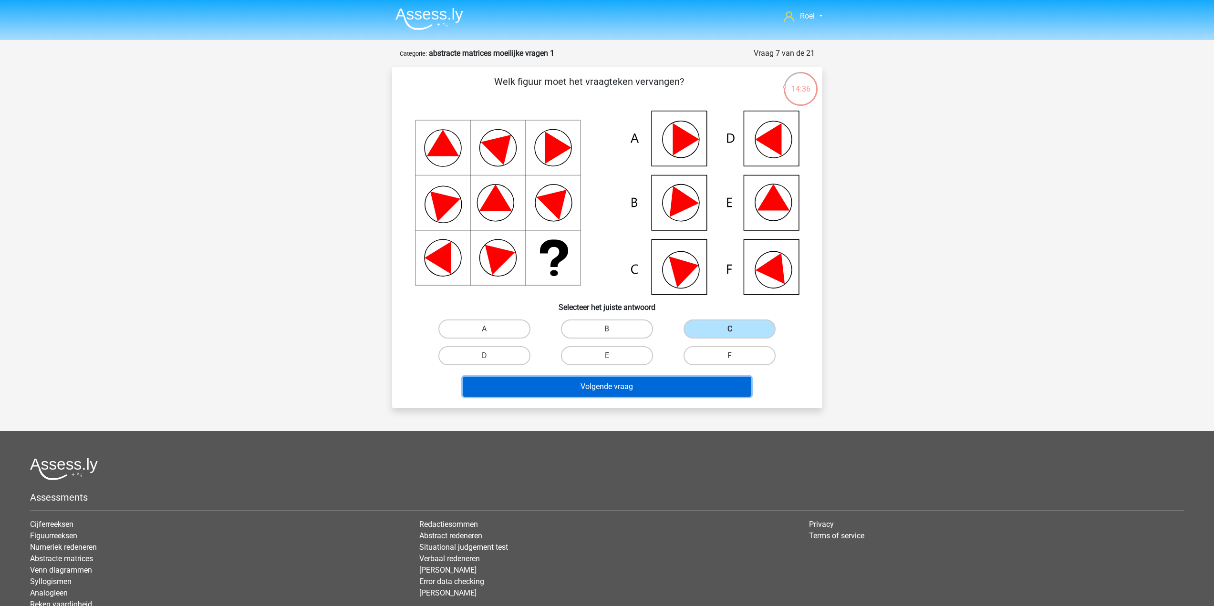
click at [646, 384] on button "Volgende vraag" at bounding box center [607, 387] width 289 height 20
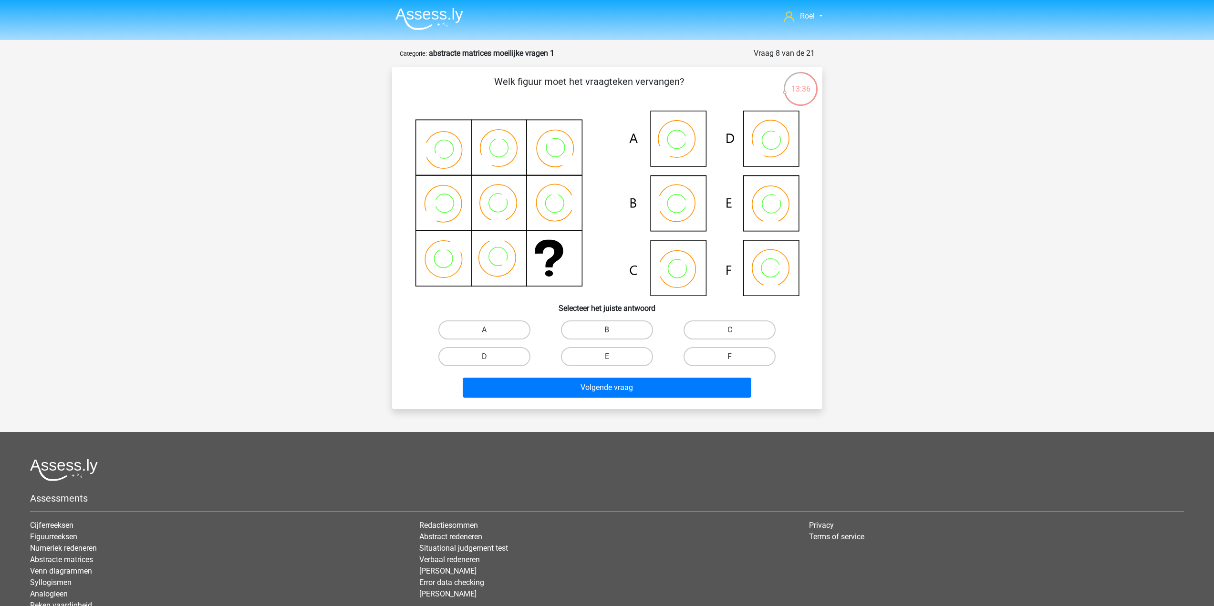
click at [588, 335] on label "B" at bounding box center [607, 330] width 92 height 19
click at [607, 335] on input "B" at bounding box center [610, 333] width 6 height 6
radio input "true"
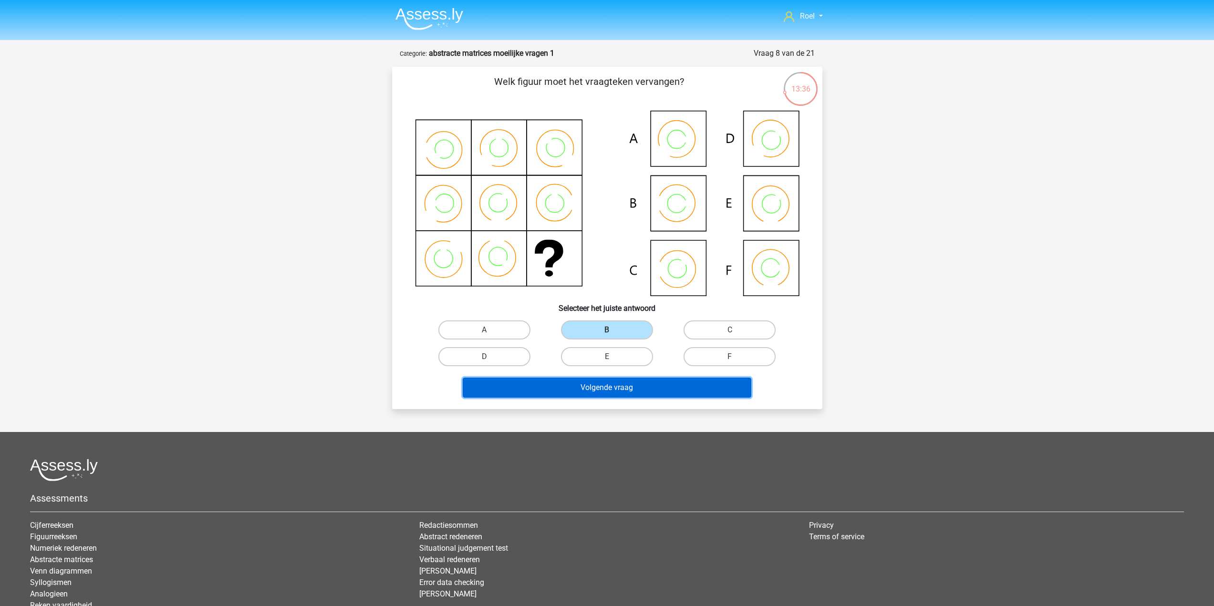
click at [608, 394] on button "Volgende vraag" at bounding box center [607, 388] width 289 height 20
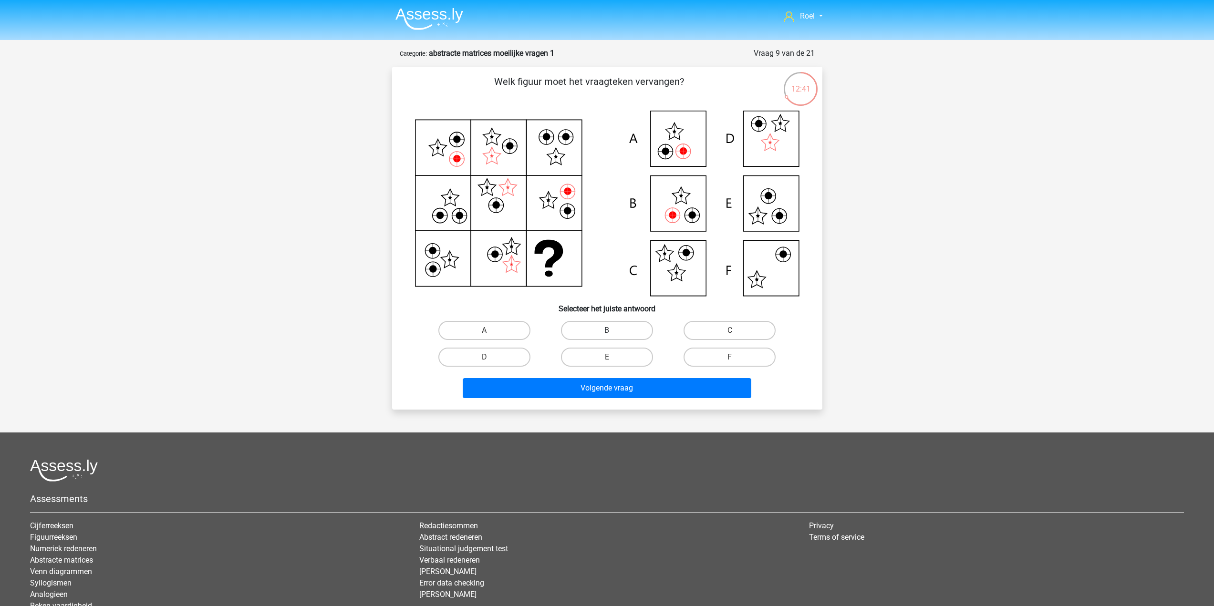
click at [587, 326] on label "B" at bounding box center [607, 330] width 92 height 19
click at [607, 331] on input "B" at bounding box center [610, 334] width 6 height 6
radio input "true"
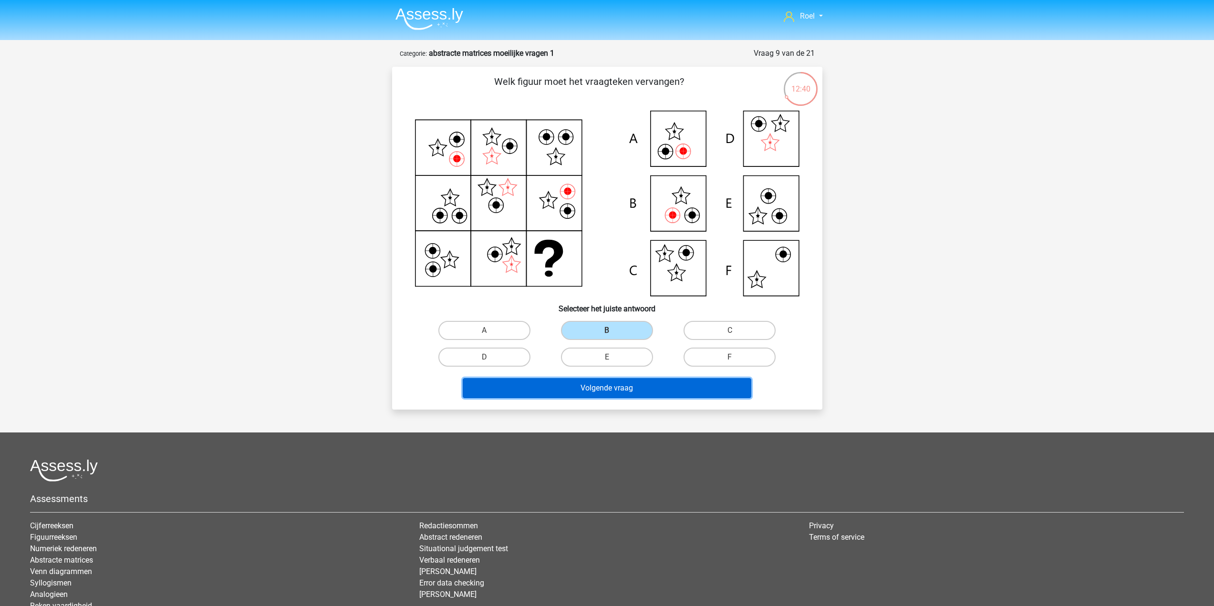
click at [610, 391] on button "Volgende vraag" at bounding box center [607, 388] width 289 height 20
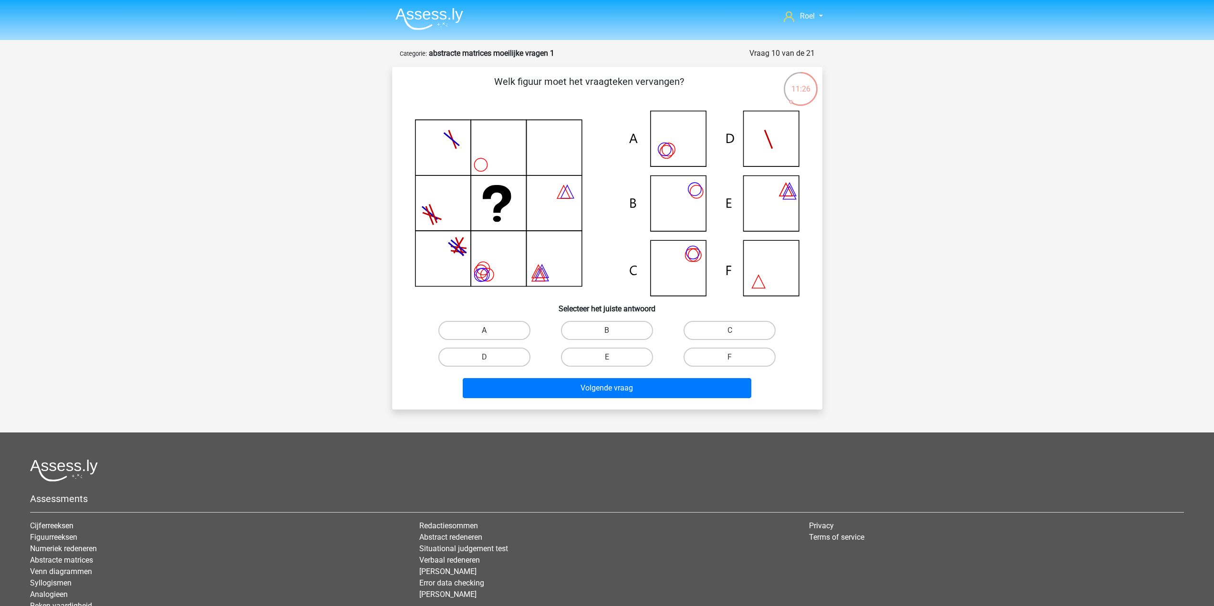
click at [488, 337] on label "A" at bounding box center [484, 330] width 92 height 19
click at [488, 337] on input "A" at bounding box center [487, 334] width 6 height 6
radio input "true"
click at [593, 335] on label "B" at bounding box center [607, 330] width 92 height 19
click at [607, 335] on input "B" at bounding box center [610, 334] width 6 height 6
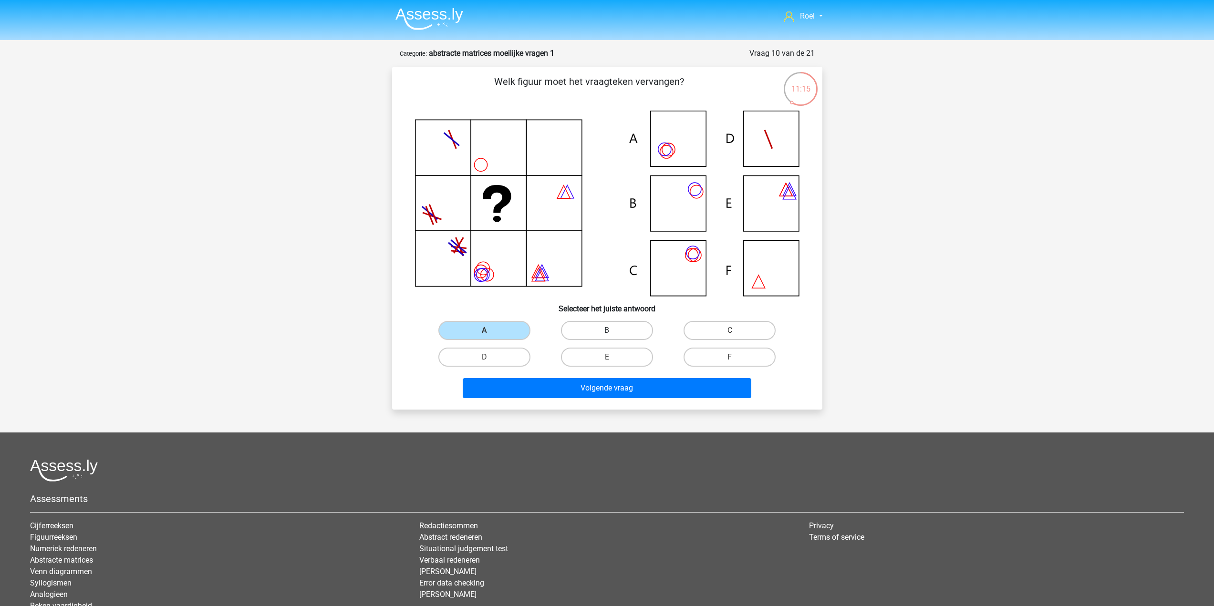
radio input "true"
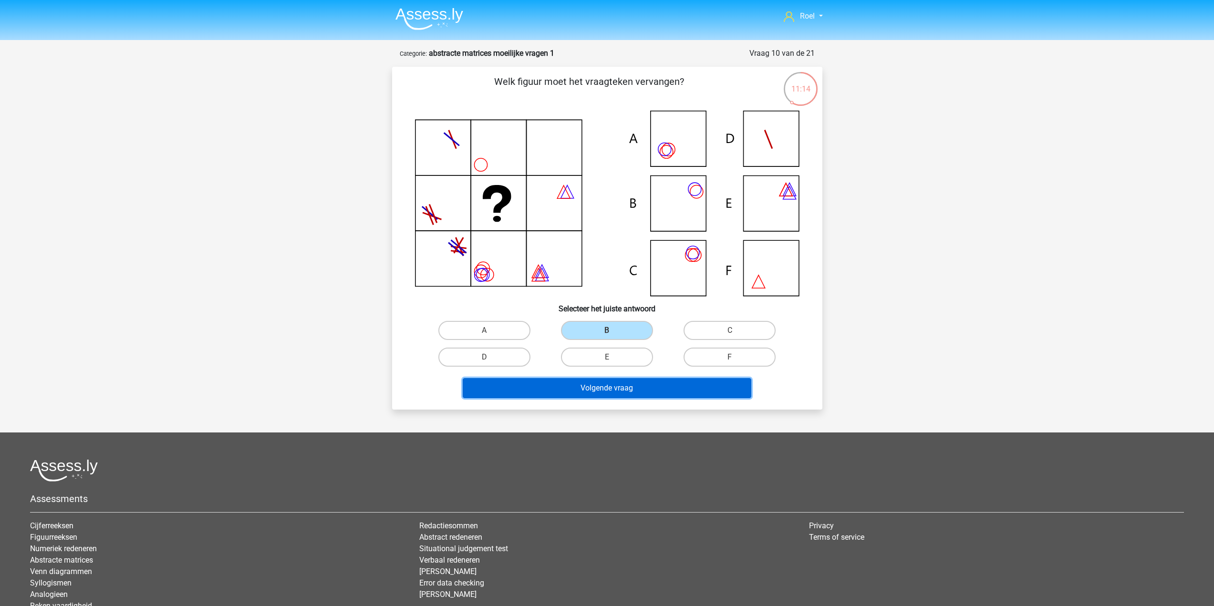
click at [584, 387] on button "Volgende vraag" at bounding box center [607, 388] width 289 height 20
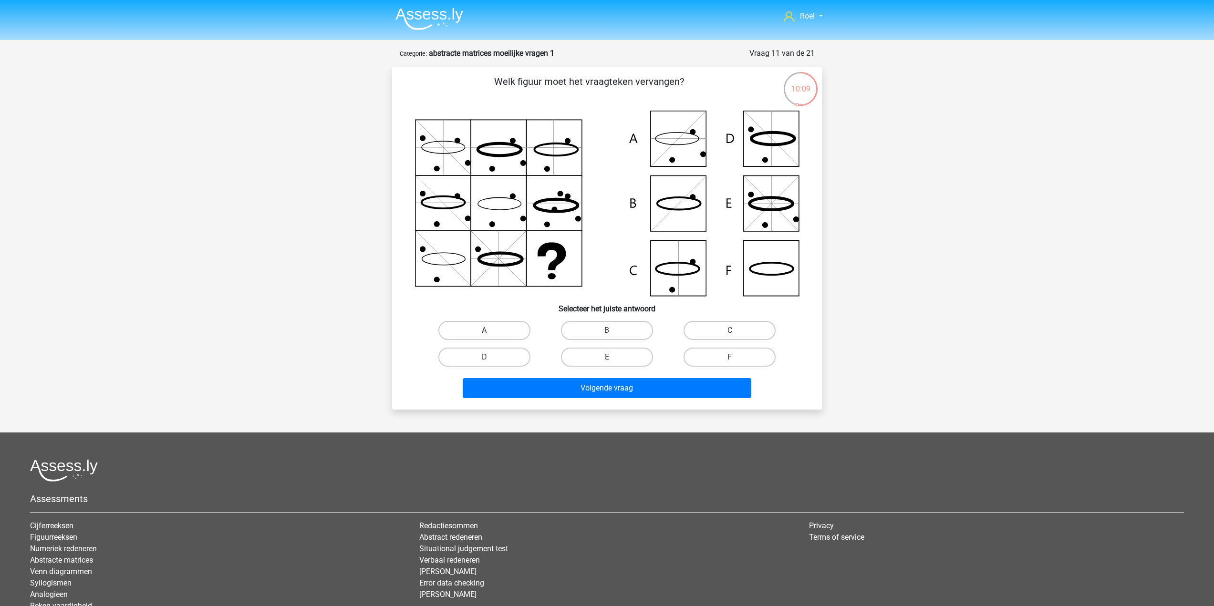
click at [730, 333] on input "C" at bounding box center [733, 334] width 6 height 6
radio input "true"
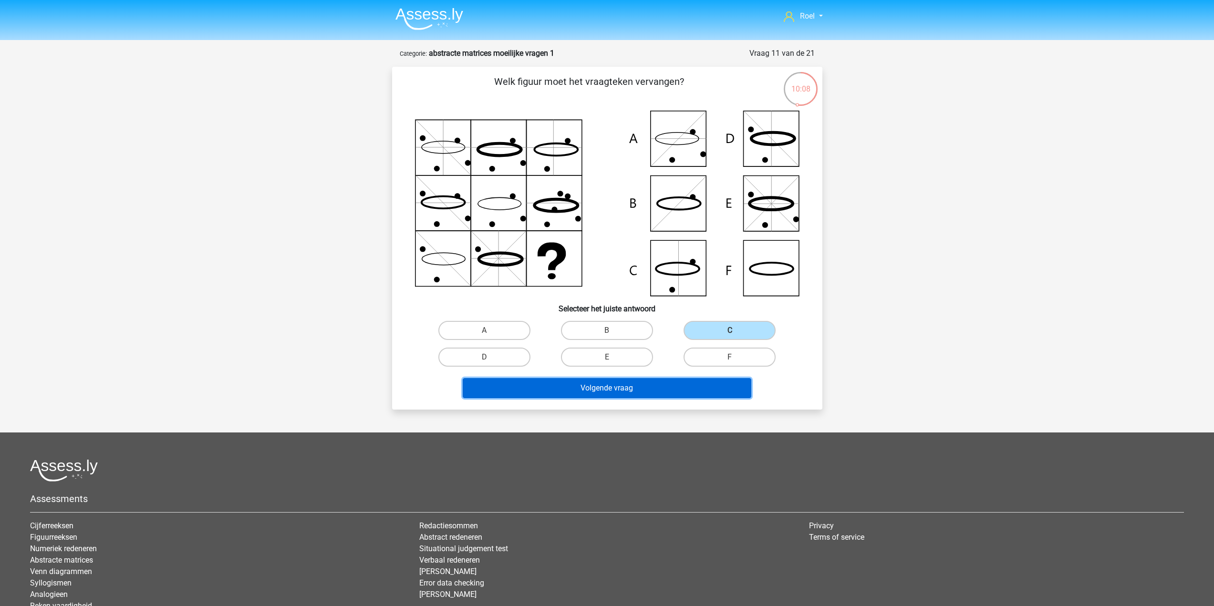
click at [673, 393] on button "Volgende vraag" at bounding box center [607, 388] width 289 height 20
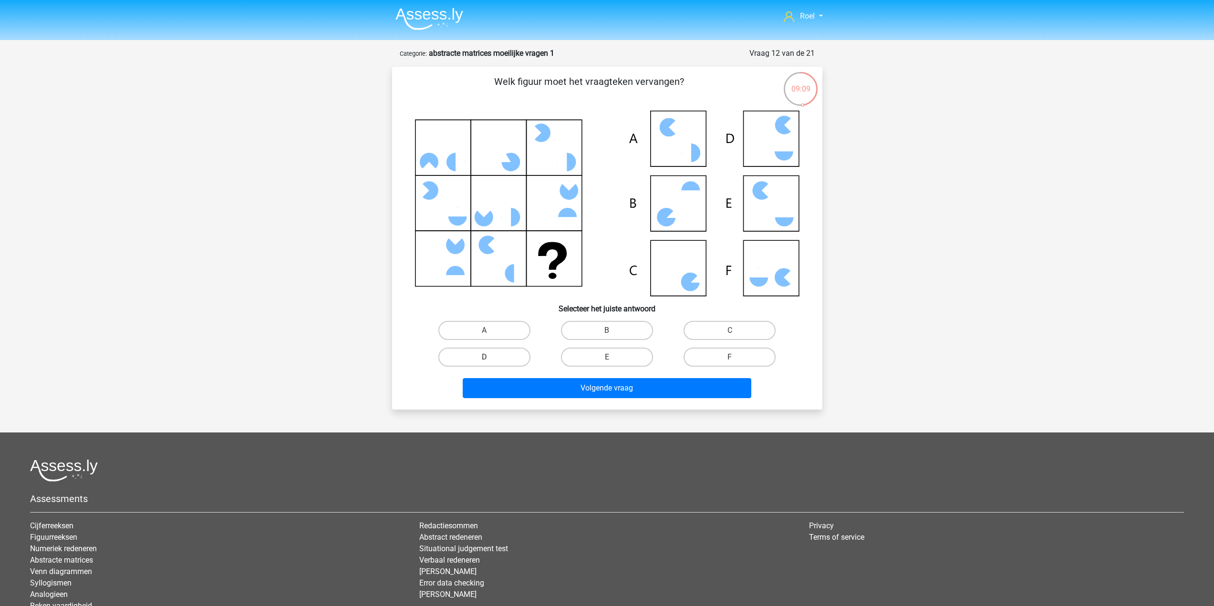
click at [509, 353] on label "D" at bounding box center [484, 357] width 92 height 19
click at [490, 357] on input "D" at bounding box center [487, 360] width 6 height 6
radio input "true"
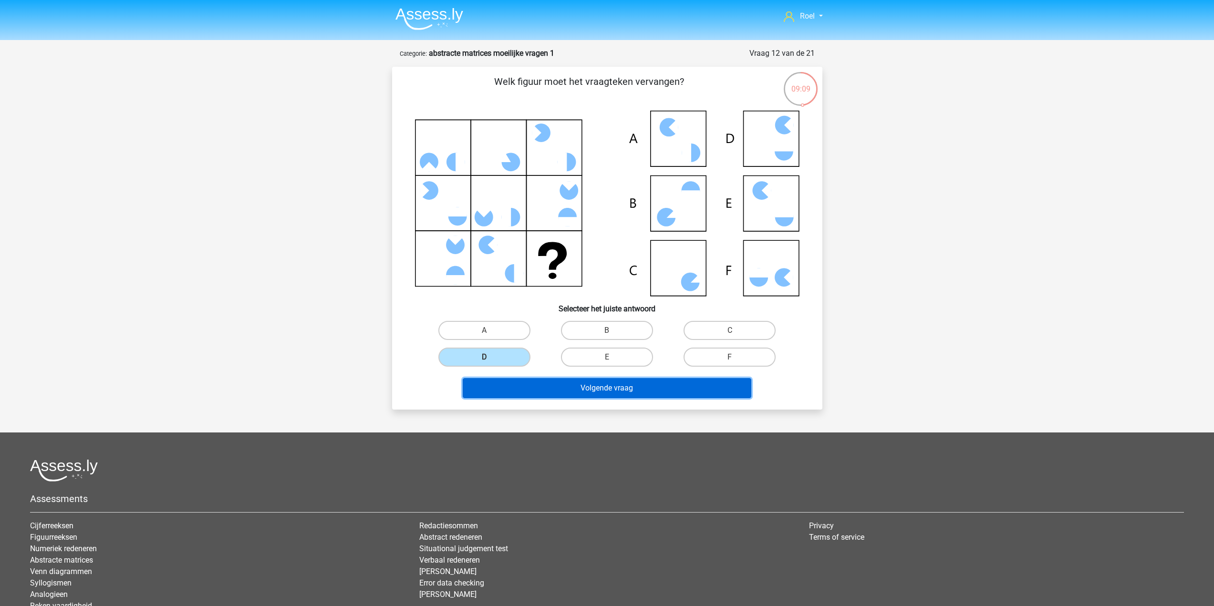
click at [551, 397] on button "Volgende vraag" at bounding box center [607, 388] width 289 height 20
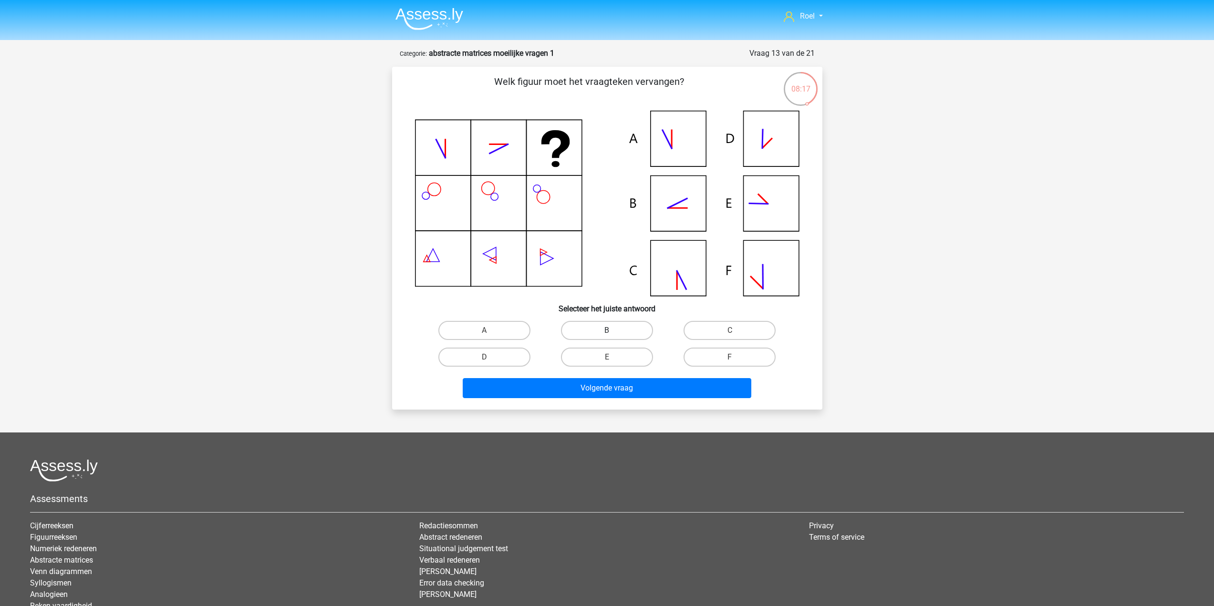
click at [613, 329] on label "B" at bounding box center [607, 330] width 92 height 19
click at [613, 331] on input "B" at bounding box center [610, 334] width 6 height 6
radio input "true"
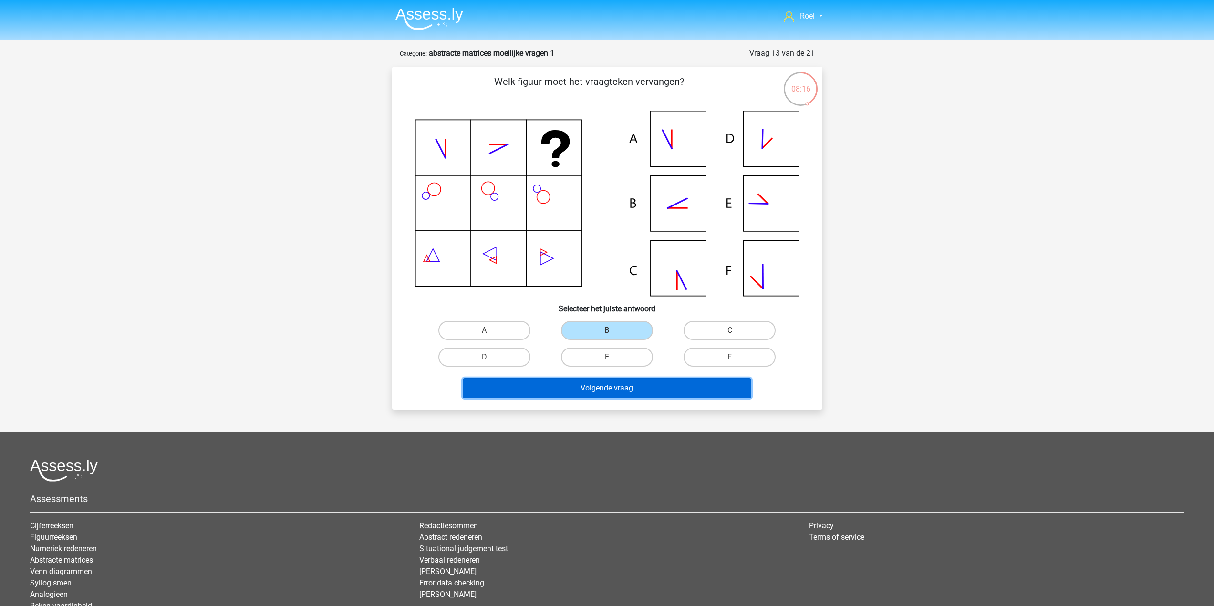
click at [614, 387] on button "Volgende vraag" at bounding box center [607, 388] width 289 height 20
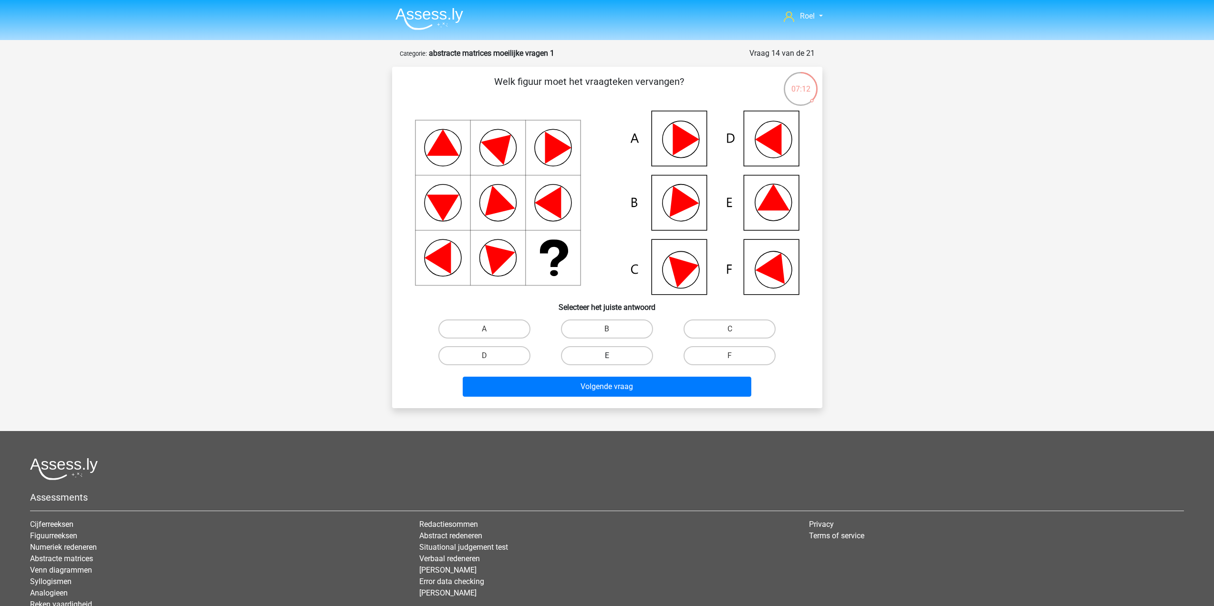
click at [601, 361] on label "E" at bounding box center [607, 355] width 92 height 19
click at [607, 361] on input "E" at bounding box center [610, 359] width 6 height 6
radio input "true"
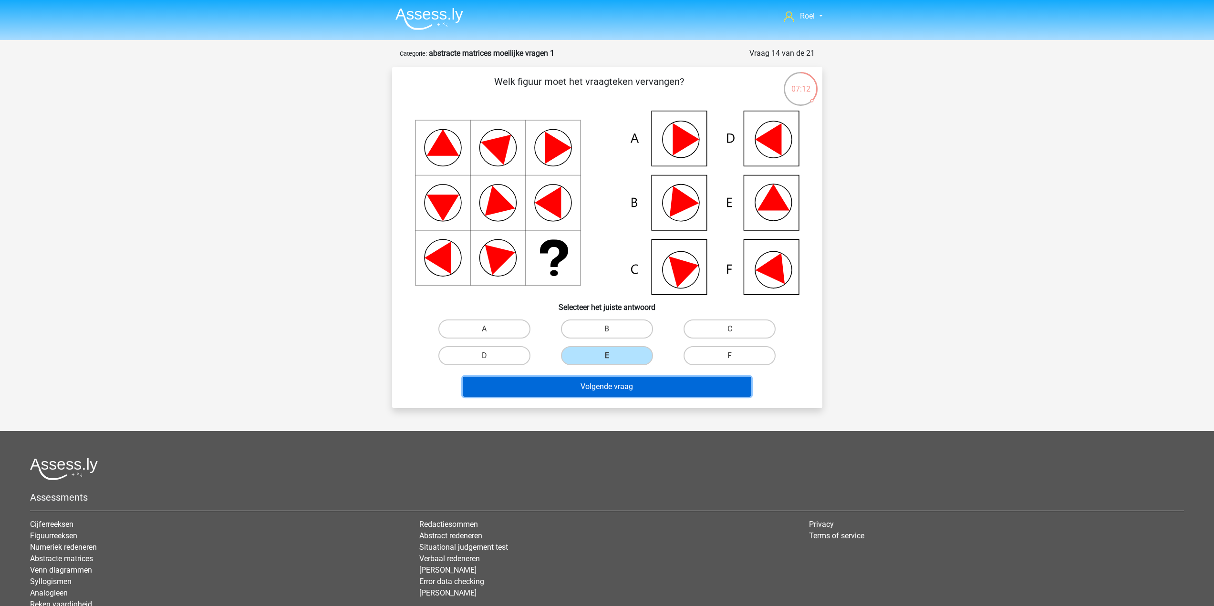
click at [600, 393] on button "Volgende vraag" at bounding box center [607, 387] width 289 height 20
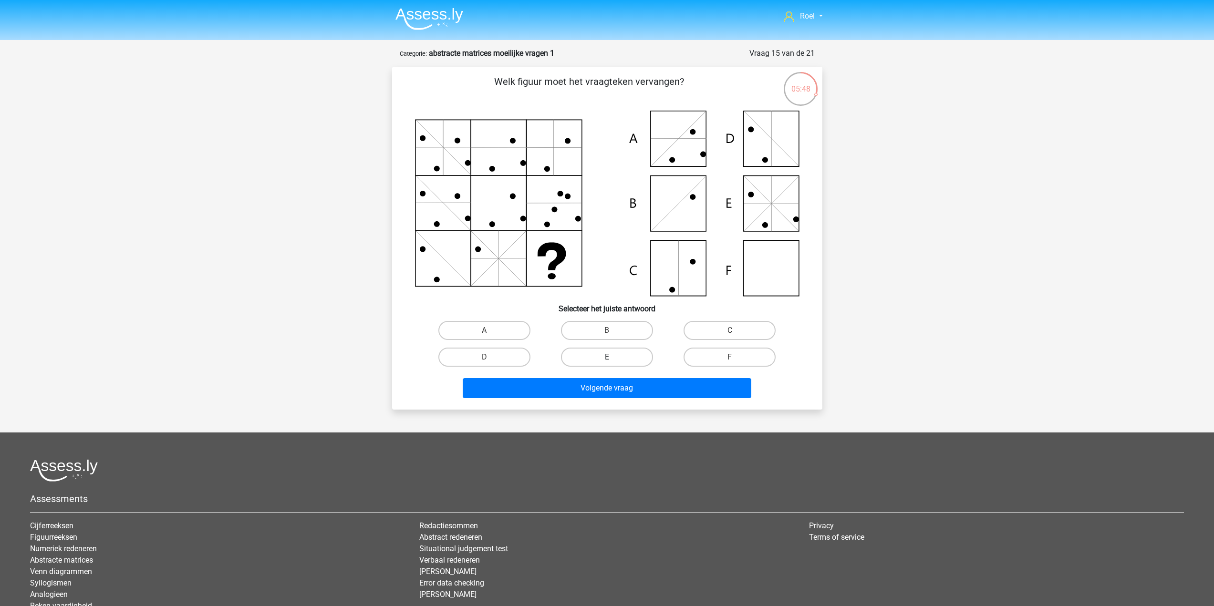
click at [614, 360] on label "E" at bounding box center [607, 357] width 92 height 19
click at [613, 360] on input "E" at bounding box center [610, 360] width 6 height 6
radio input "true"
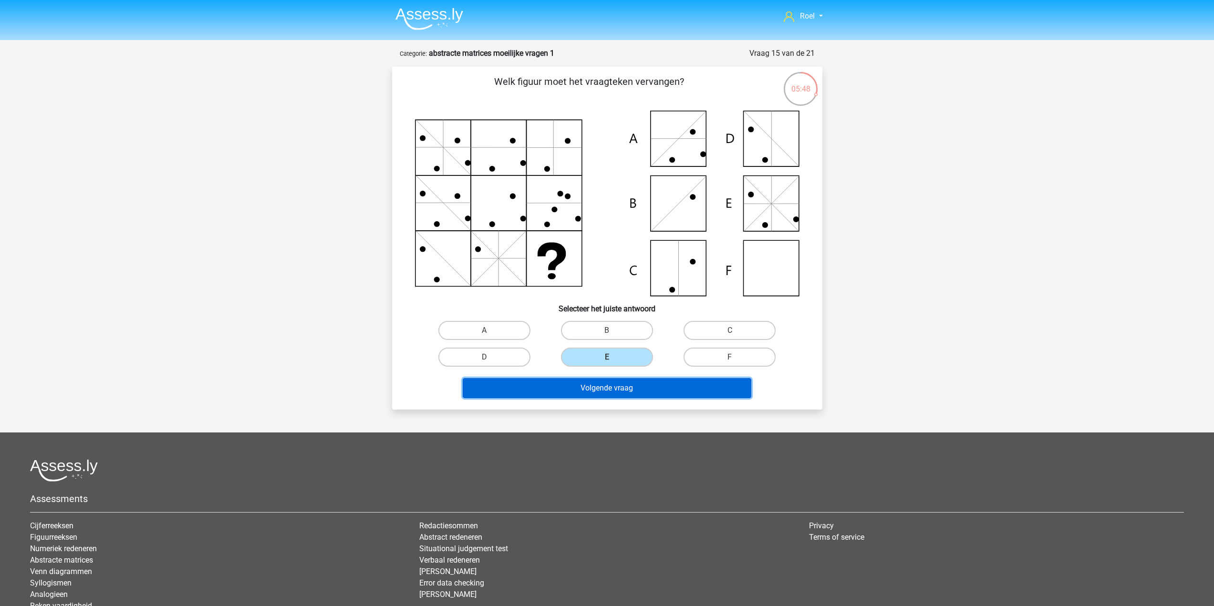
click at [604, 398] on button "Volgende vraag" at bounding box center [607, 388] width 289 height 20
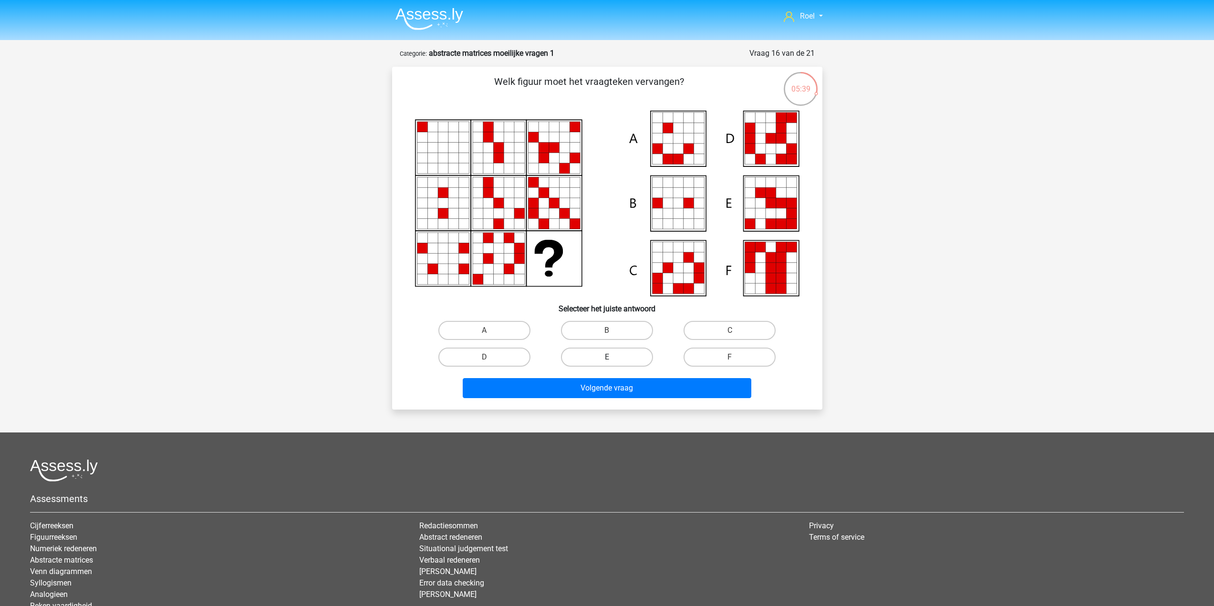
click at [619, 357] on label "E" at bounding box center [607, 357] width 92 height 19
click at [613, 357] on input "E" at bounding box center [610, 360] width 6 height 6
radio input "true"
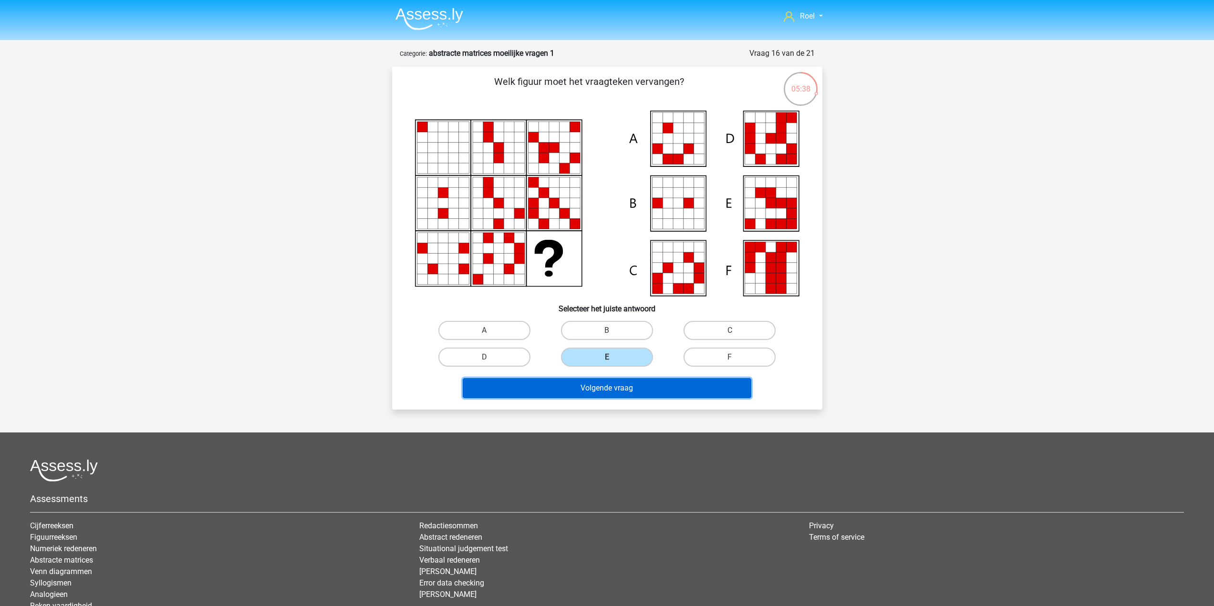
click at [623, 392] on button "Volgende vraag" at bounding box center [607, 388] width 289 height 20
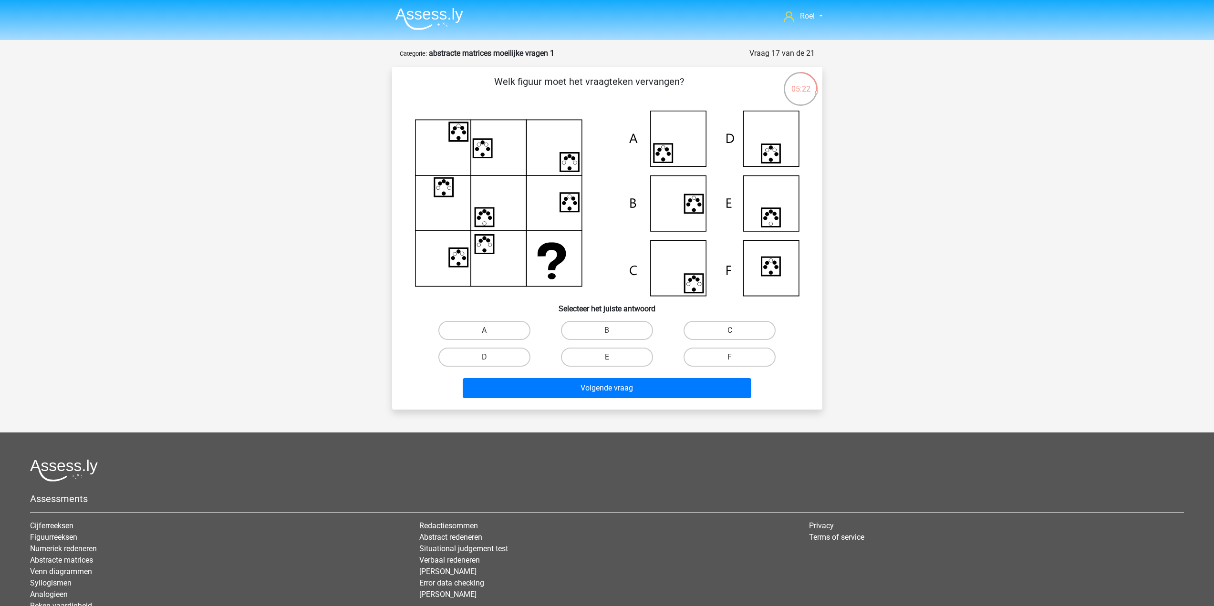
click at [618, 361] on label "E" at bounding box center [607, 357] width 92 height 19
click at [613, 361] on input "E" at bounding box center [610, 360] width 6 height 6
radio input "true"
click at [630, 399] on div "Volgende vraag" at bounding box center [607, 390] width 368 height 24
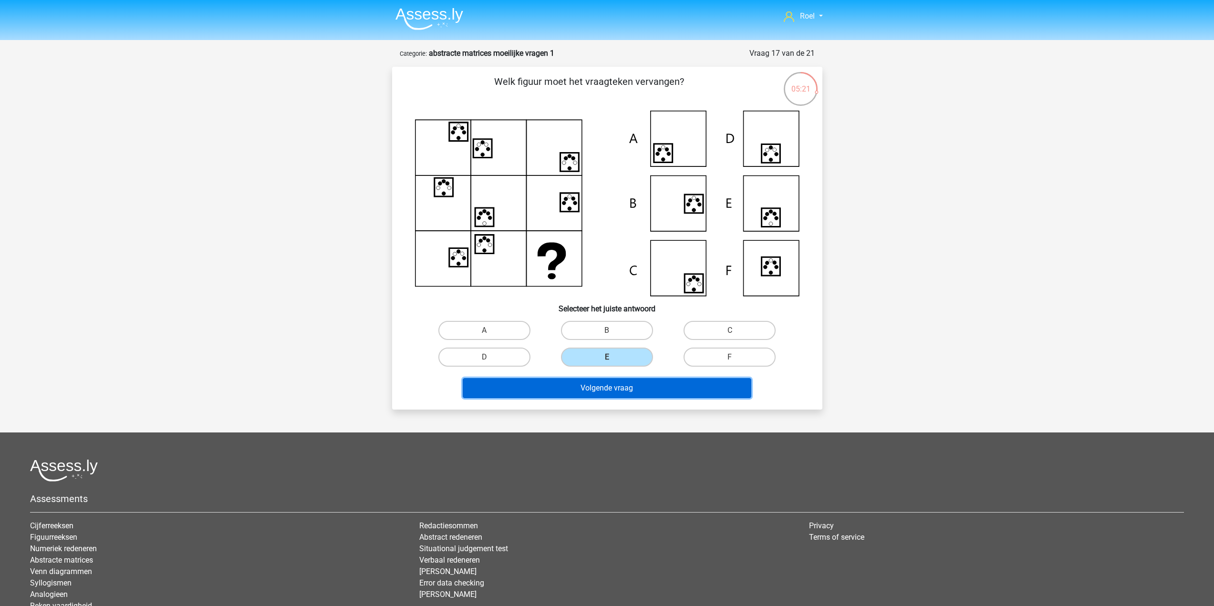
click at [664, 388] on button "Volgende vraag" at bounding box center [607, 388] width 289 height 20
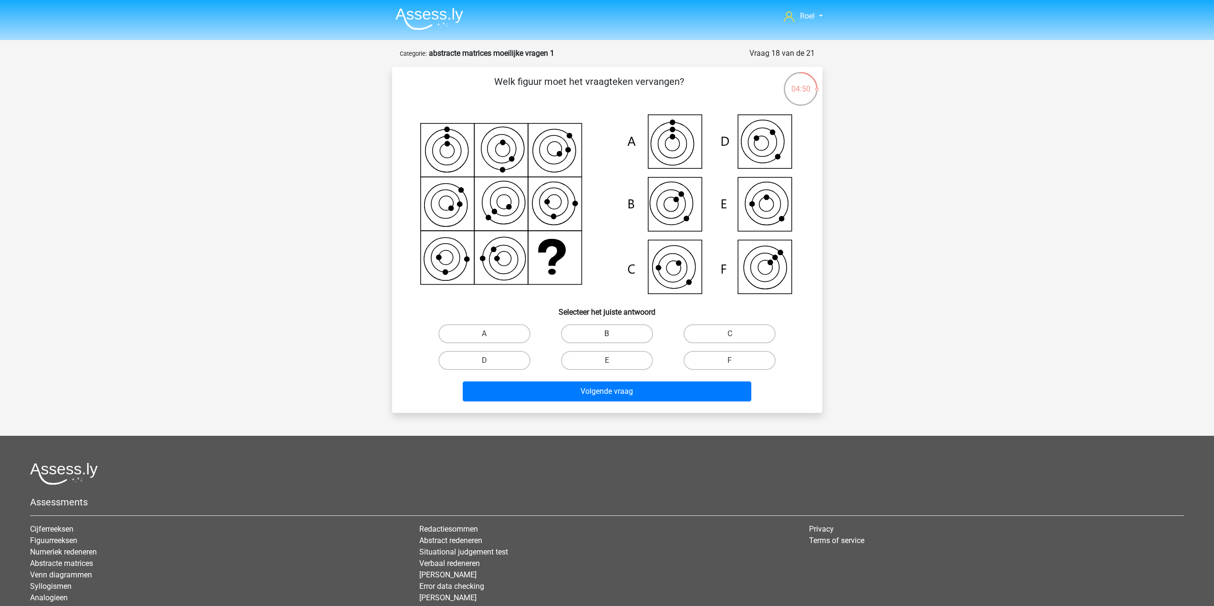
click at [632, 329] on label "B" at bounding box center [607, 333] width 92 height 19
click at [613, 334] on input "B" at bounding box center [610, 337] width 6 height 6
radio input "true"
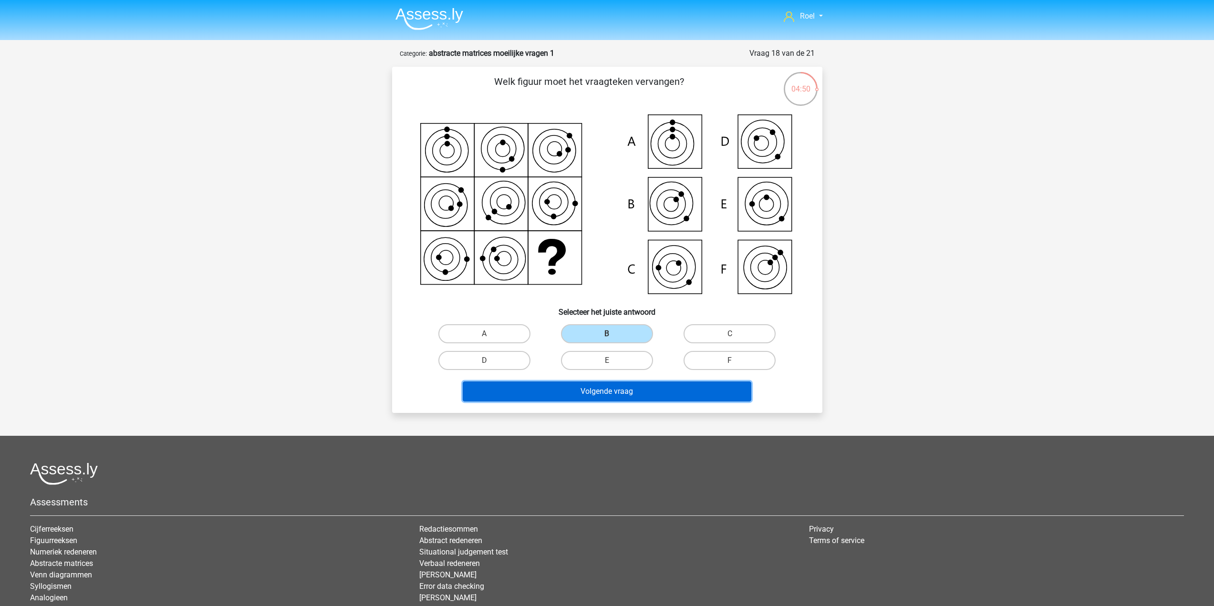
click at [640, 401] on button "Volgende vraag" at bounding box center [607, 392] width 289 height 20
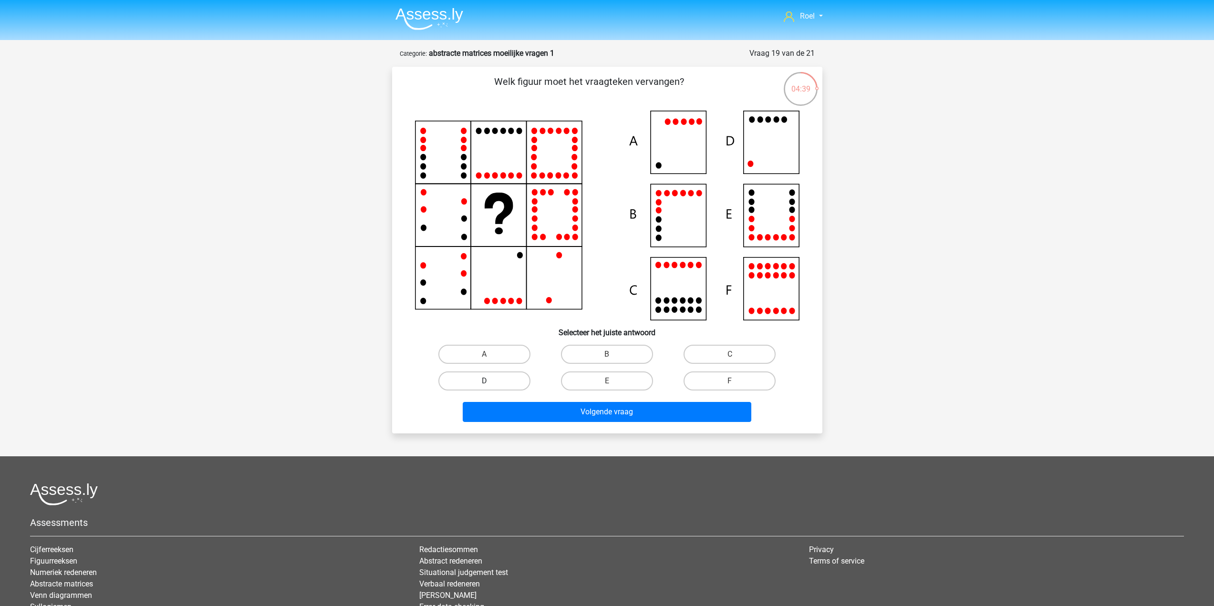
click at [477, 377] on label "D" at bounding box center [484, 381] width 92 height 19
click at [484, 381] on input "D" at bounding box center [487, 384] width 6 height 6
radio input "true"
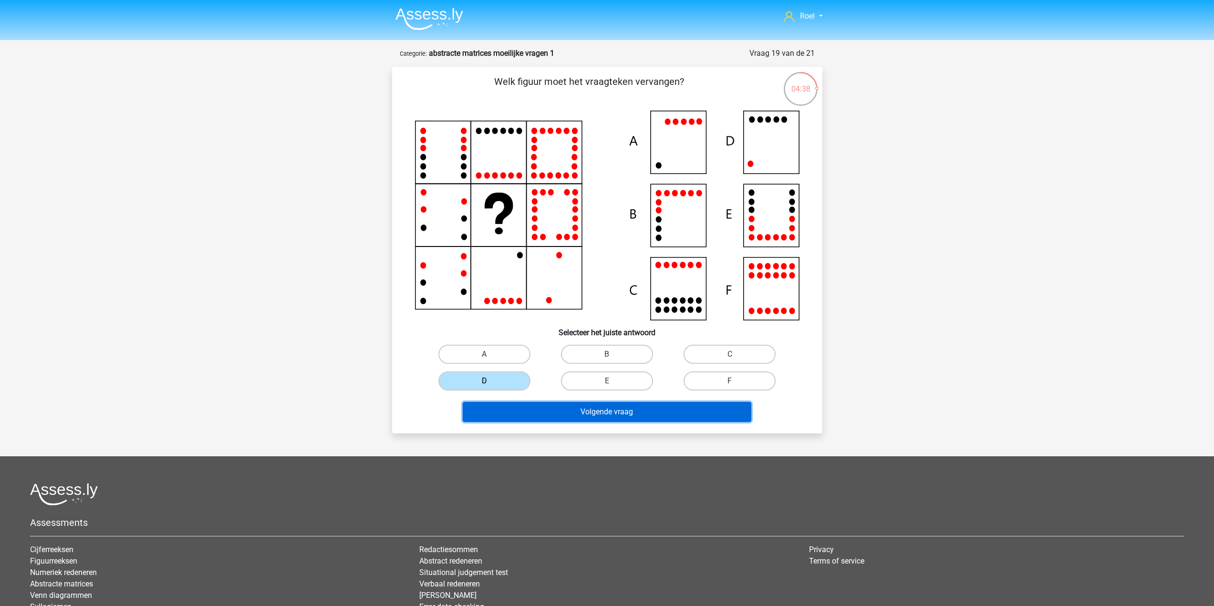
click at [577, 409] on button "Volgende vraag" at bounding box center [607, 412] width 289 height 20
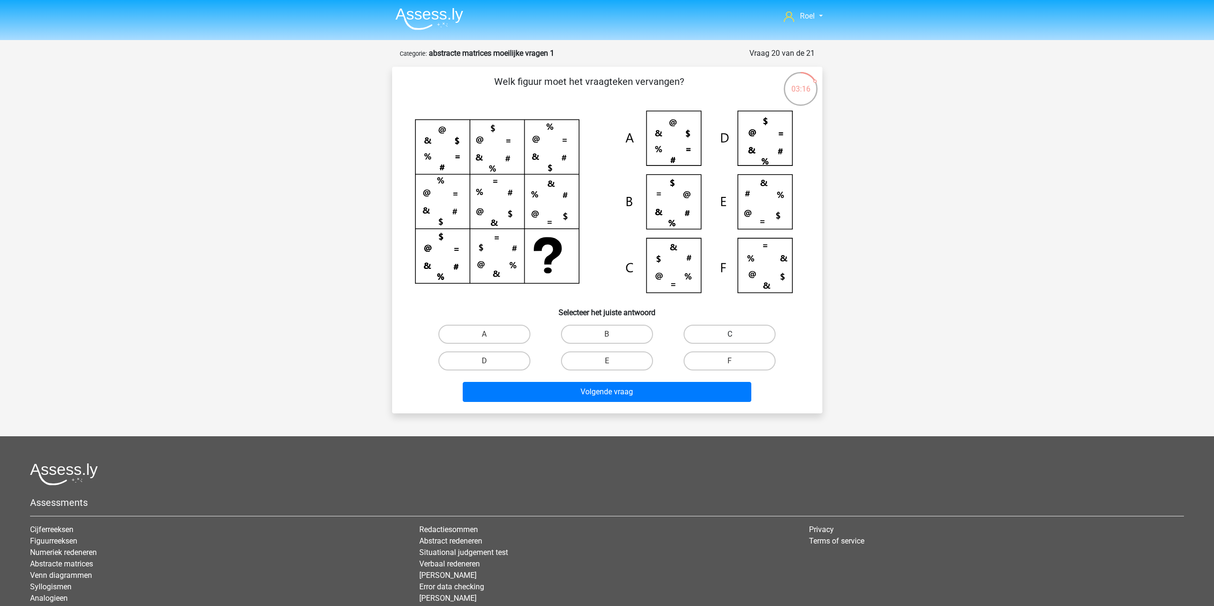
drag, startPoint x: 731, startPoint y: 329, endPoint x: 736, endPoint y: 330, distance: 4.9
click at [731, 329] on label "C" at bounding box center [730, 334] width 92 height 19
click at [731, 334] on input "C" at bounding box center [733, 337] width 6 height 6
radio input "true"
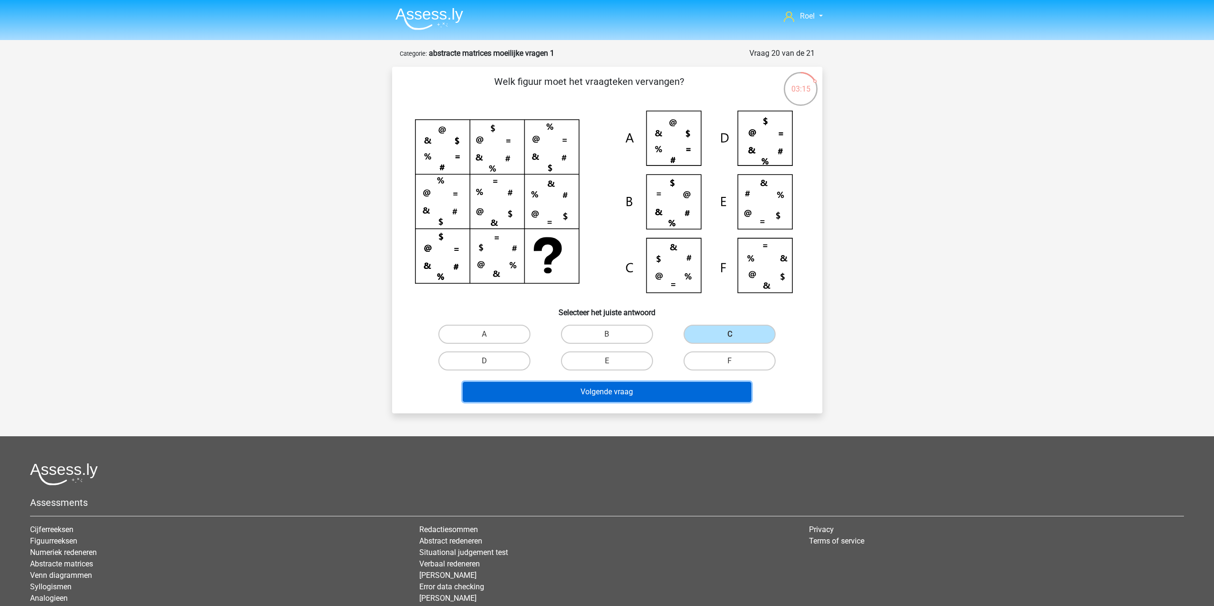
click at [689, 399] on button "Volgende vraag" at bounding box center [607, 392] width 289 height 20
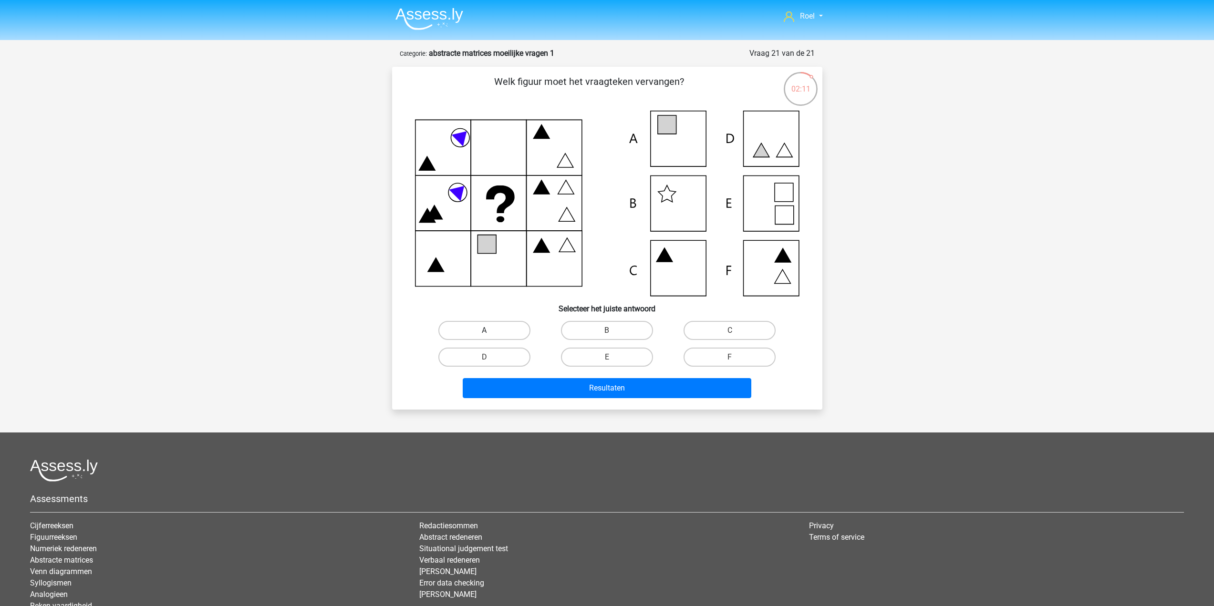
click at [458, 326] on label "A" at bounding box center [484, 330] width 92 height 19
click at [484, 331] on input "A" at bounding box center [487, 334] width 6 height 6
radio input "true"
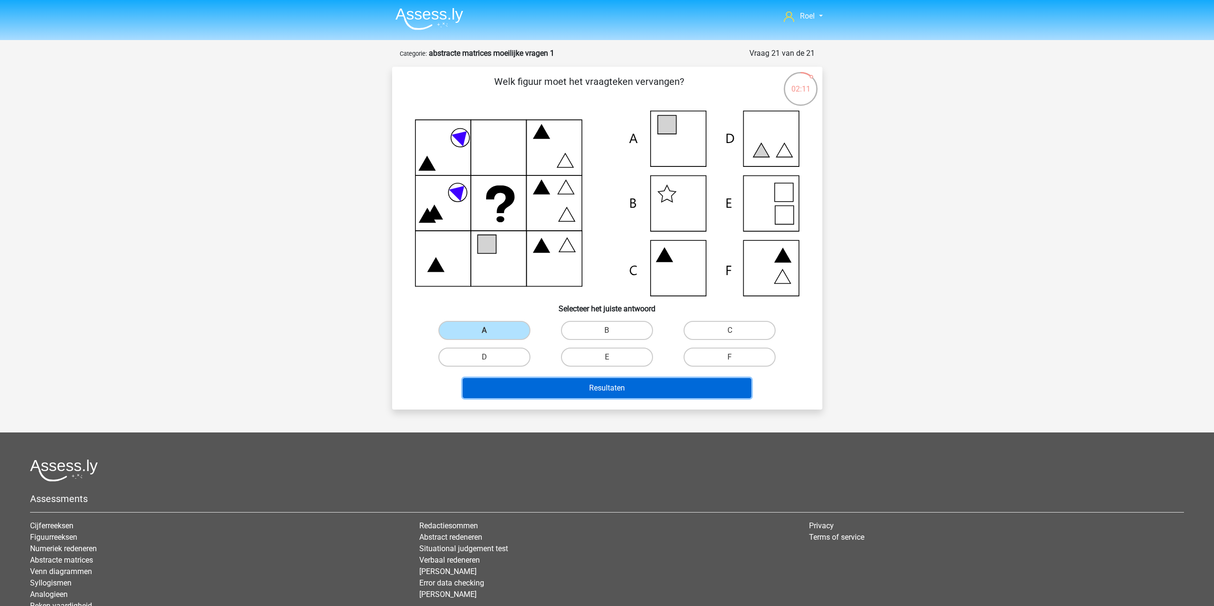
click at [527, 386] on button "Resultaten" at bounding box center [607, 388] width 289 height 20
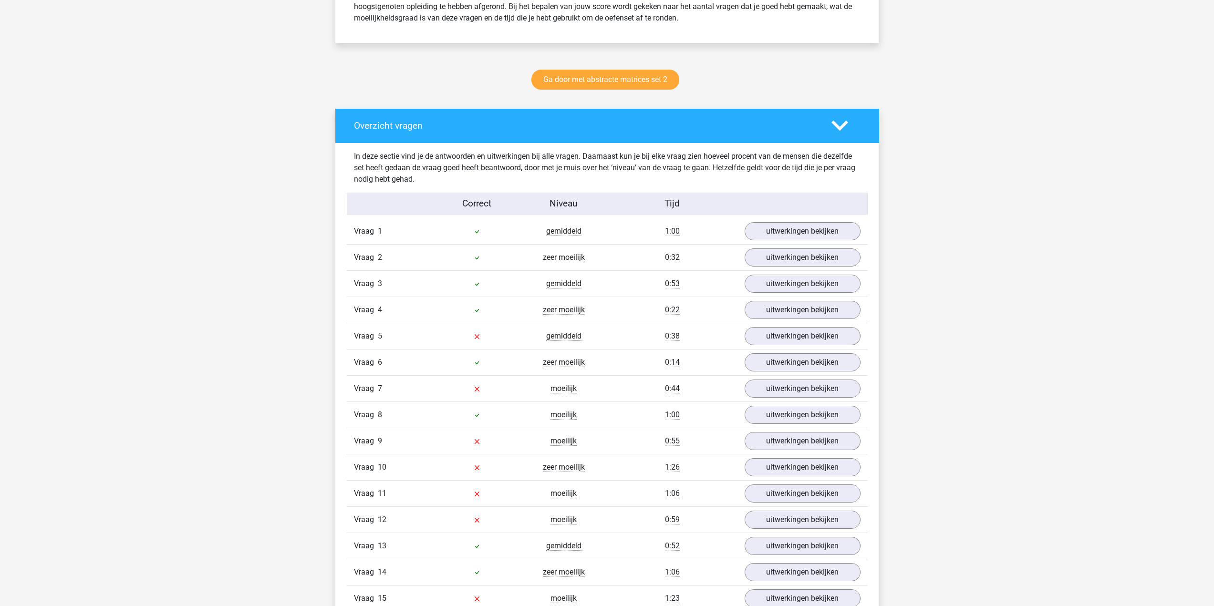
scroll to position [477, 0]
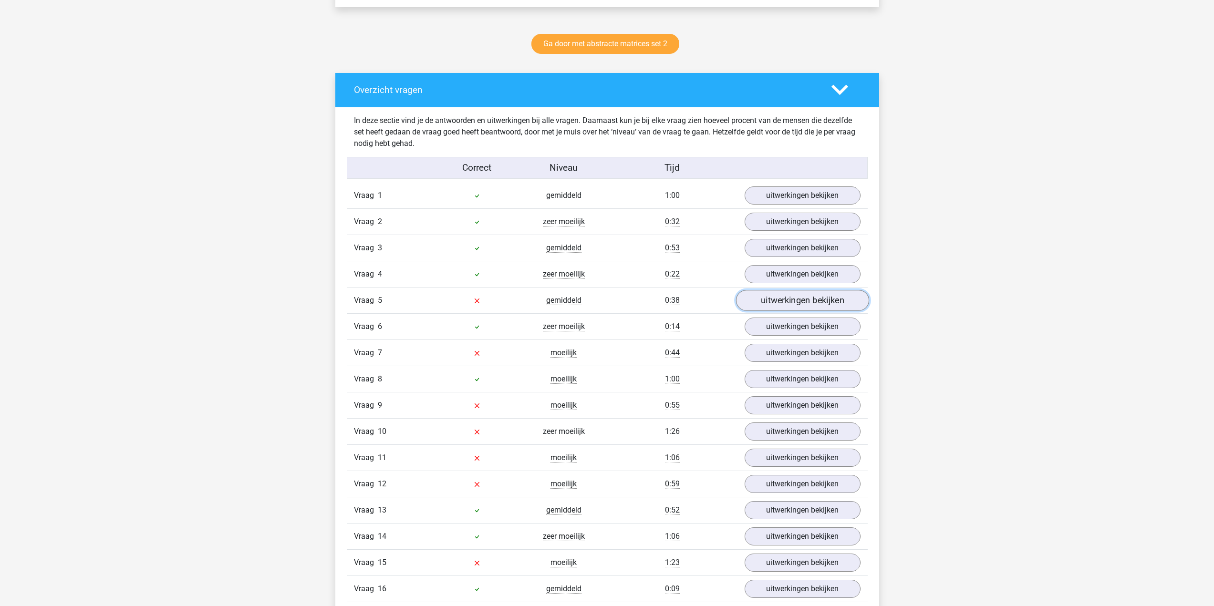
click at [776, 306] on link "uitwerkingen bekijken" at bounding box center [802, 301] width 133 height 21
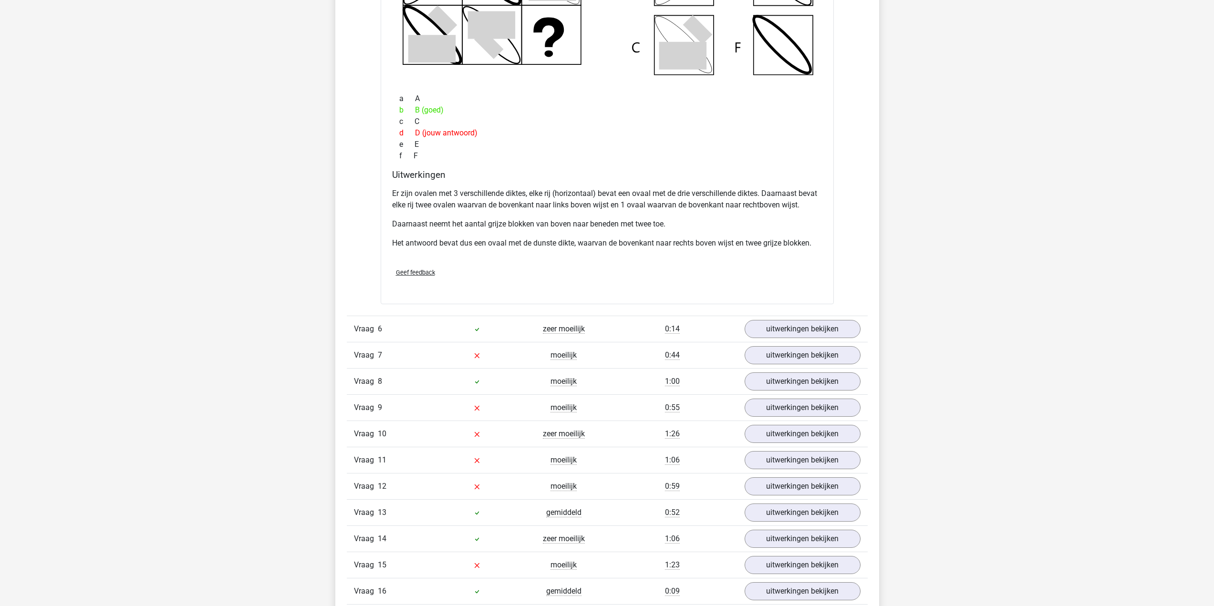
scroll to position [1002, 0]
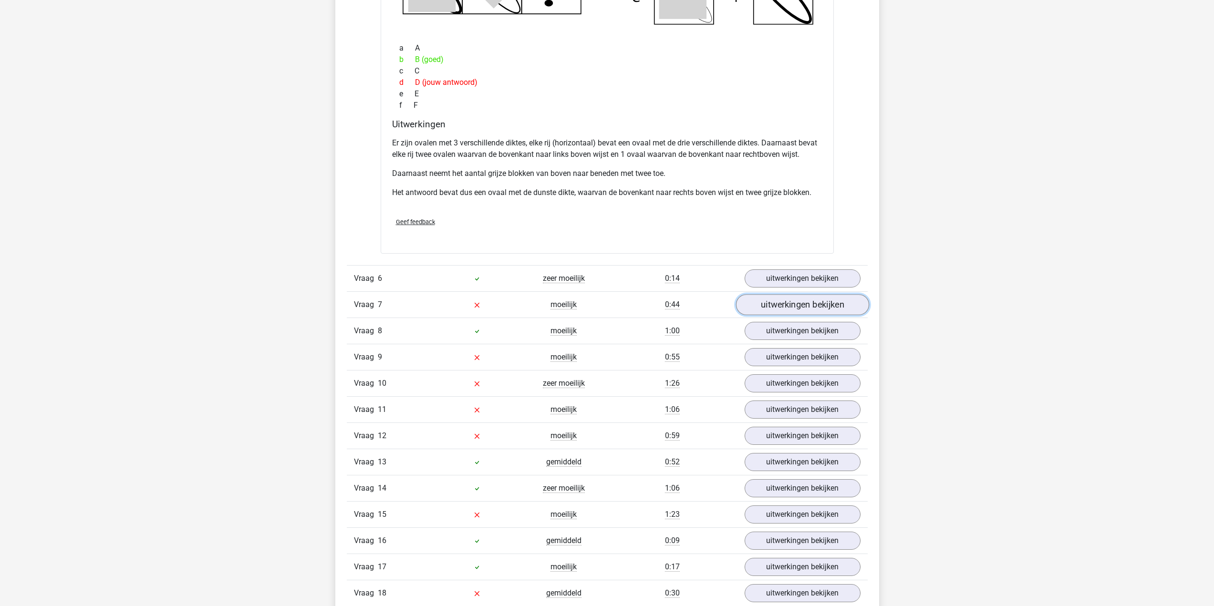
click at [774, 303] on link "uitwerkingen bekijken" at bounding box center [802, 304] width 133 height 21
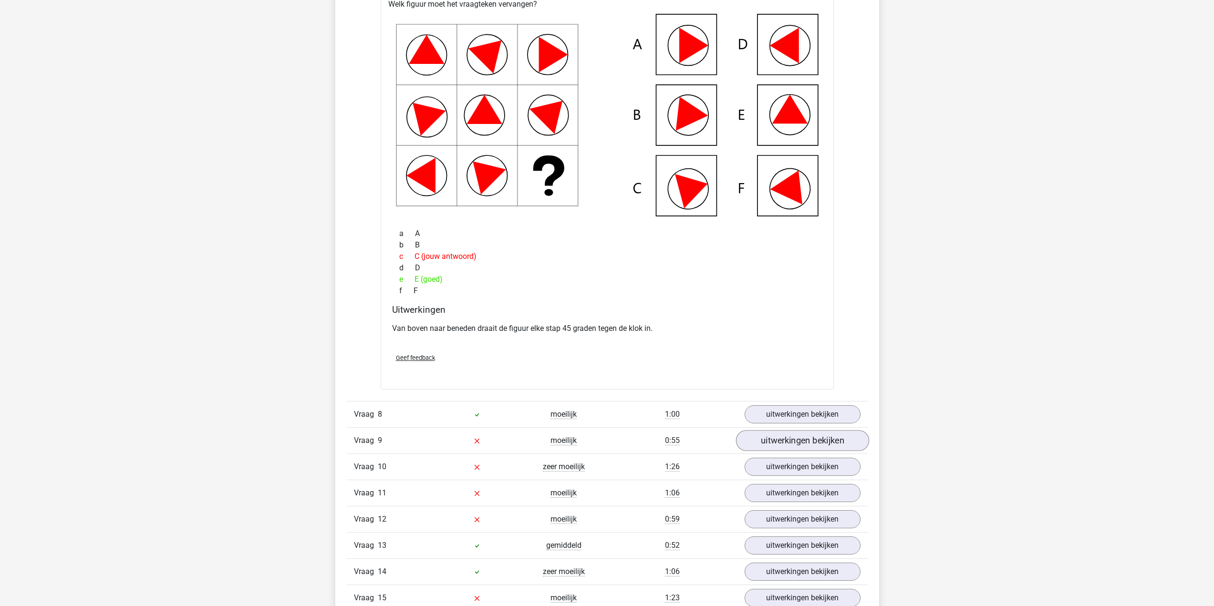
scroll to position [1384, 0]
